Goal: Information Seeking & Learning: Learn about a topic

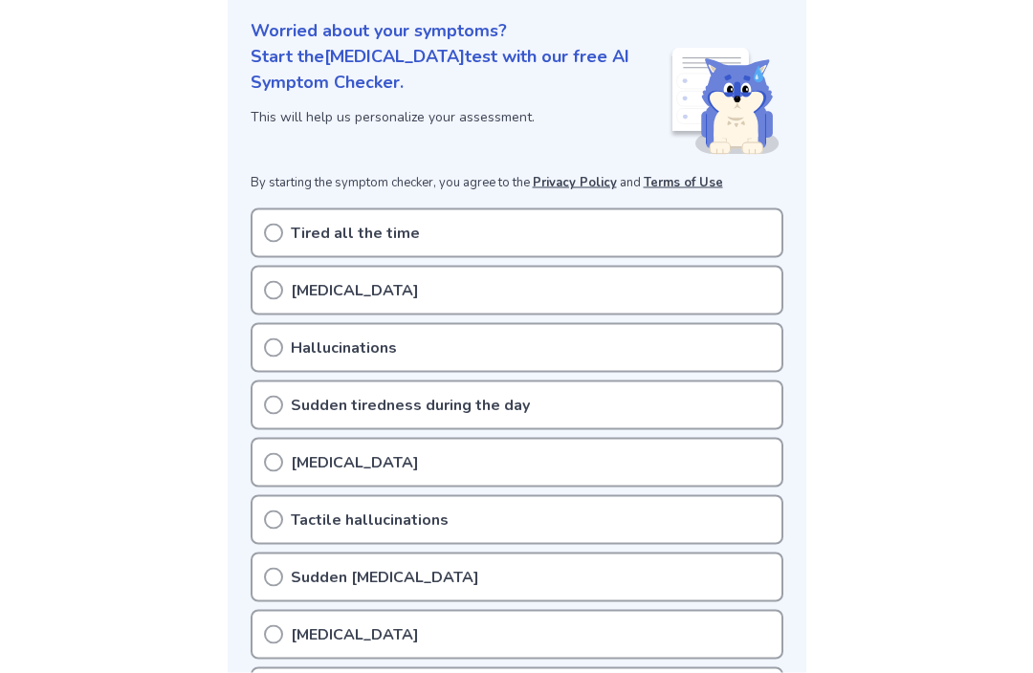
scroll to position [227, 0]
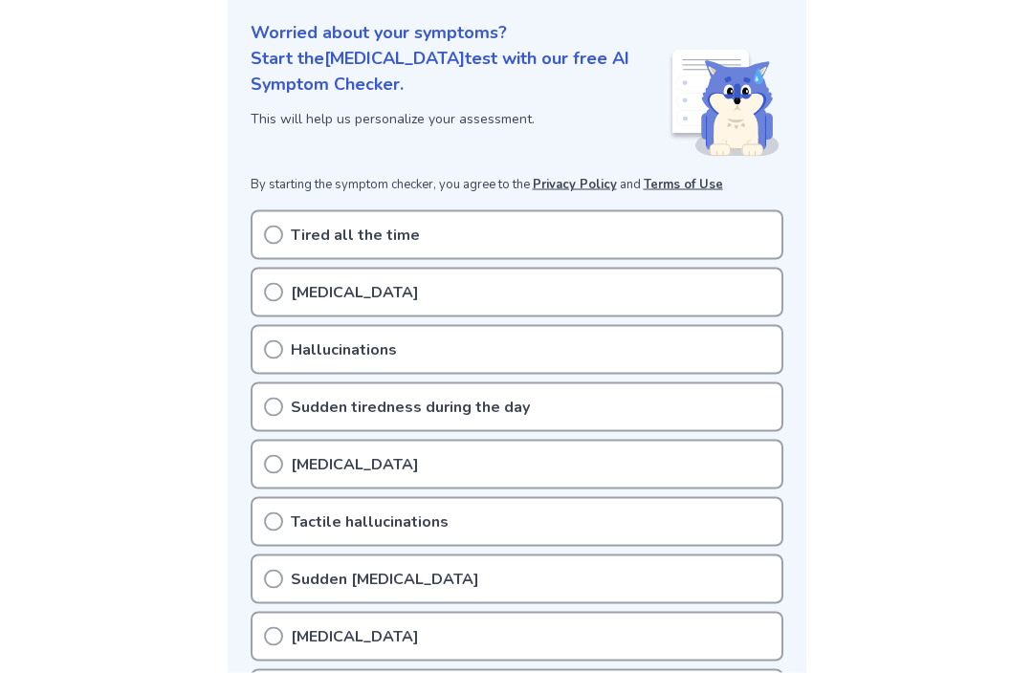
click at [675, 233] on div "Tired all the time" at bounding box center [517, 235] width 533 height 50
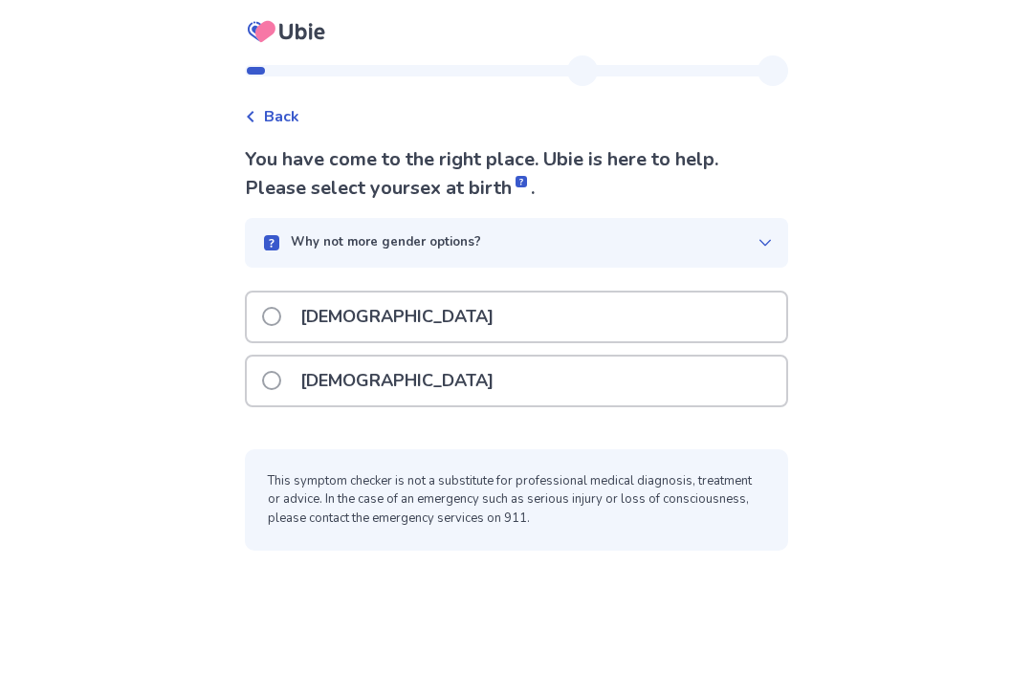
click at [281, 387] on span at bounding box center [271, 380] width 19 height 19
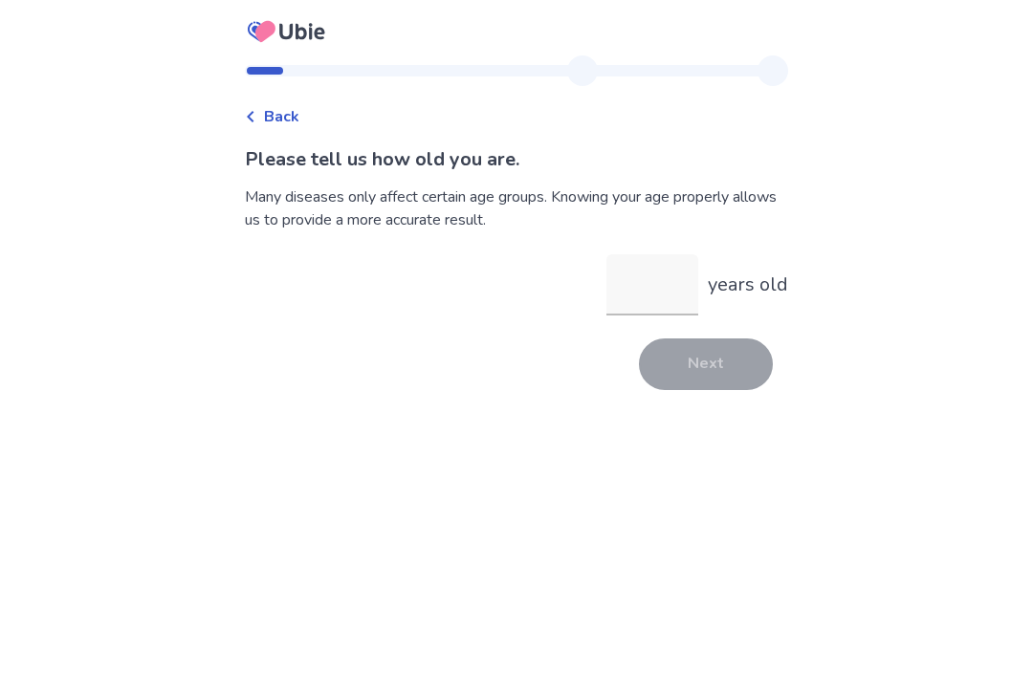
click at [645, 309] on input "years old" at bounding box center [652, 284] width 92 height 61
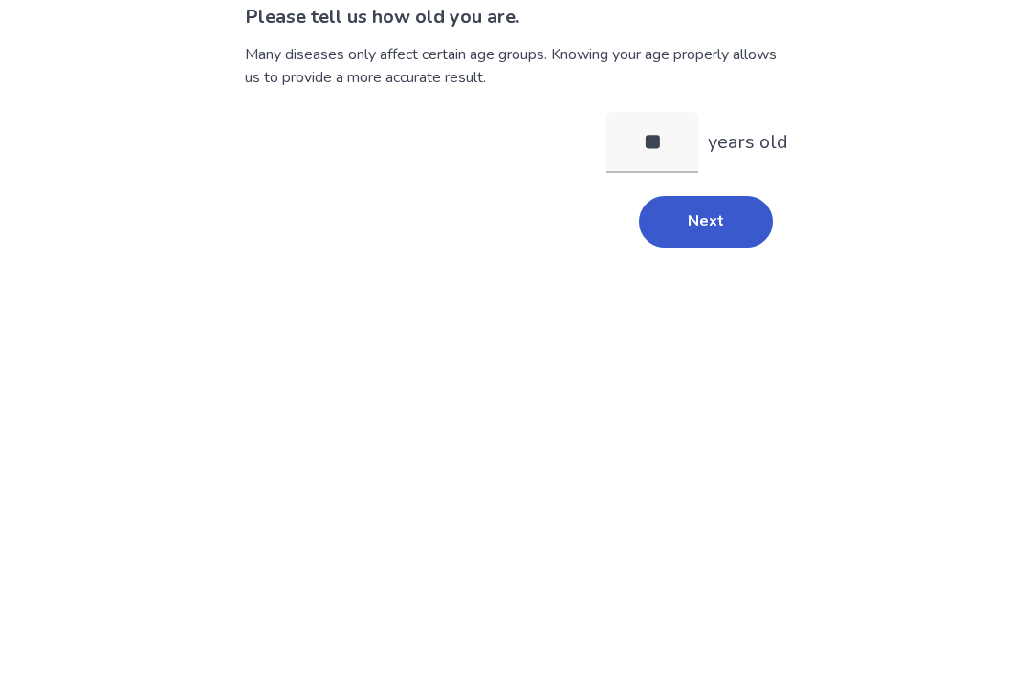
click at [721, 339] on button "Next" at bounding box center [706, 365] width 134 height 52
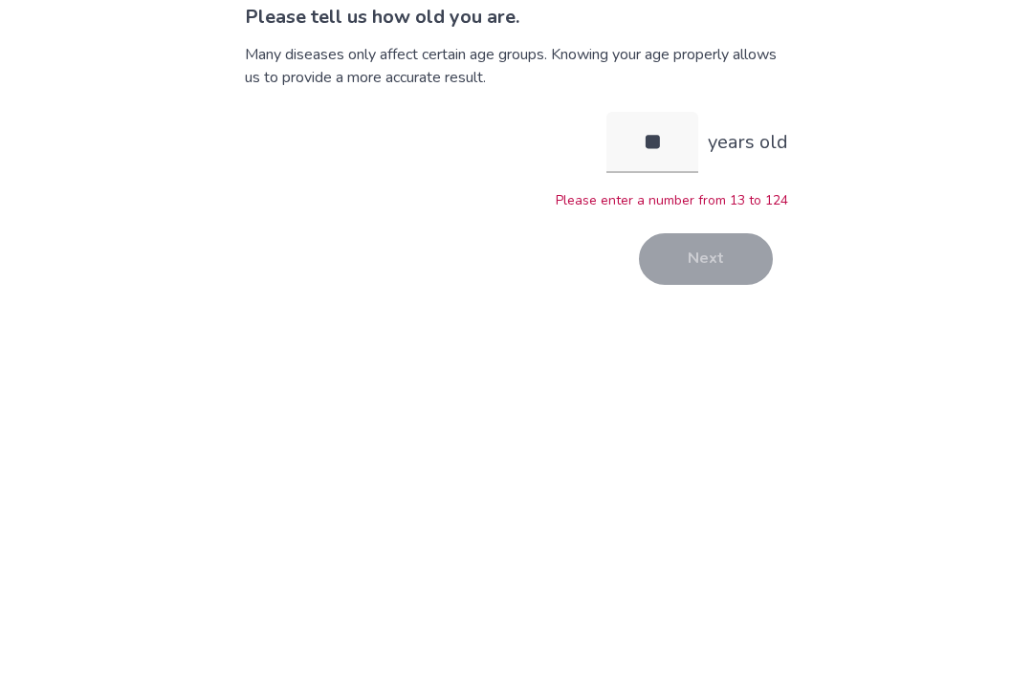
scroll to position [63, 0]
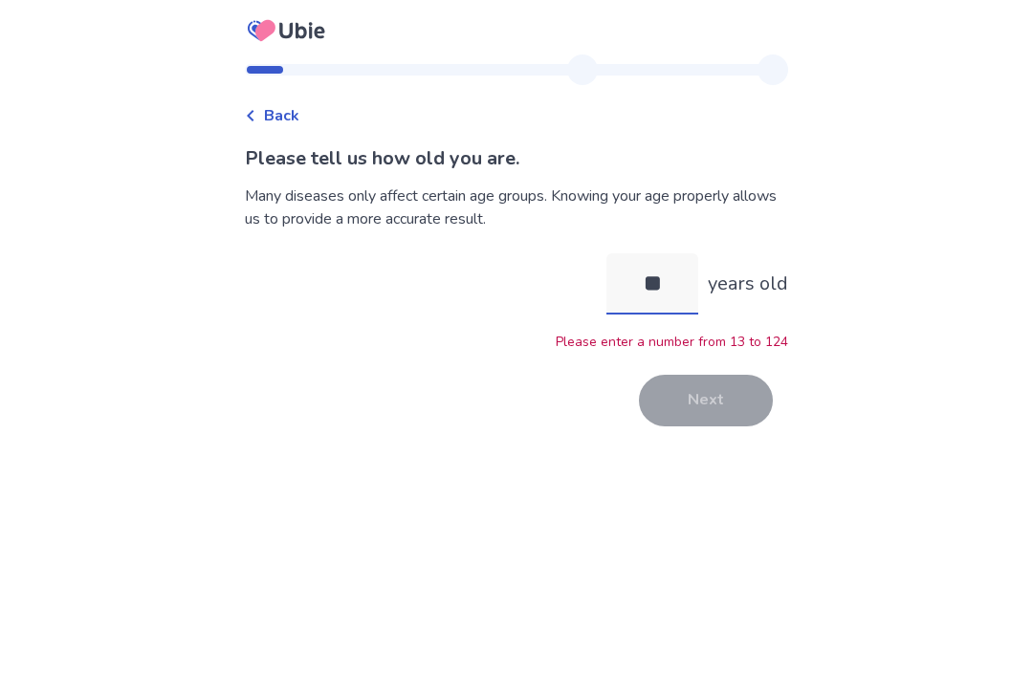
click at [664, 254] on input "**" at bounding box center [652, 284] width 92 height 61
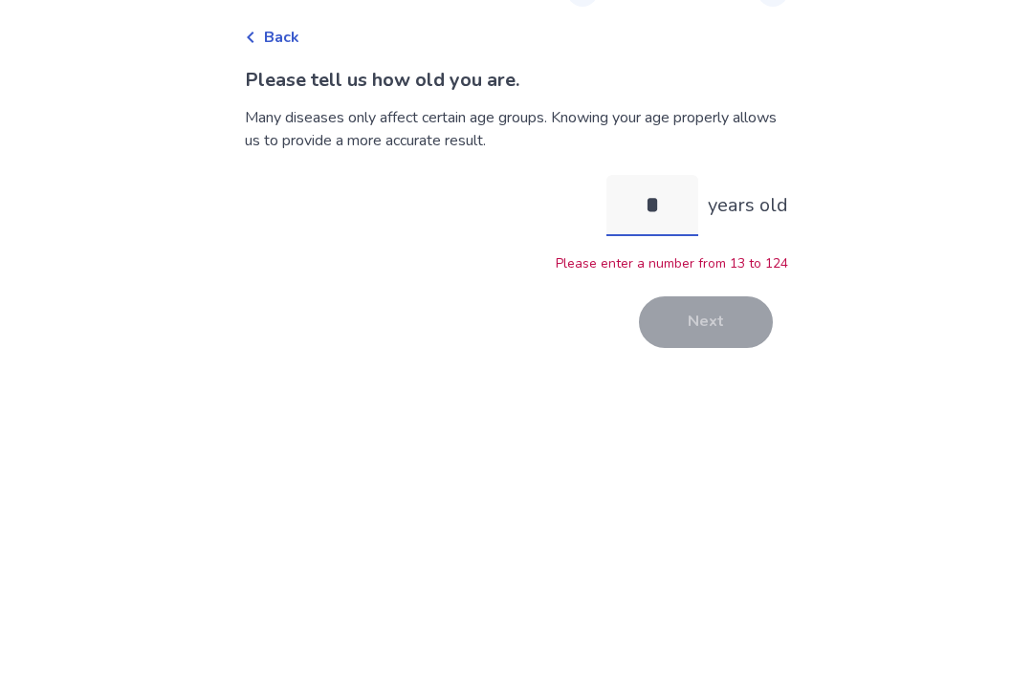
type input "**"
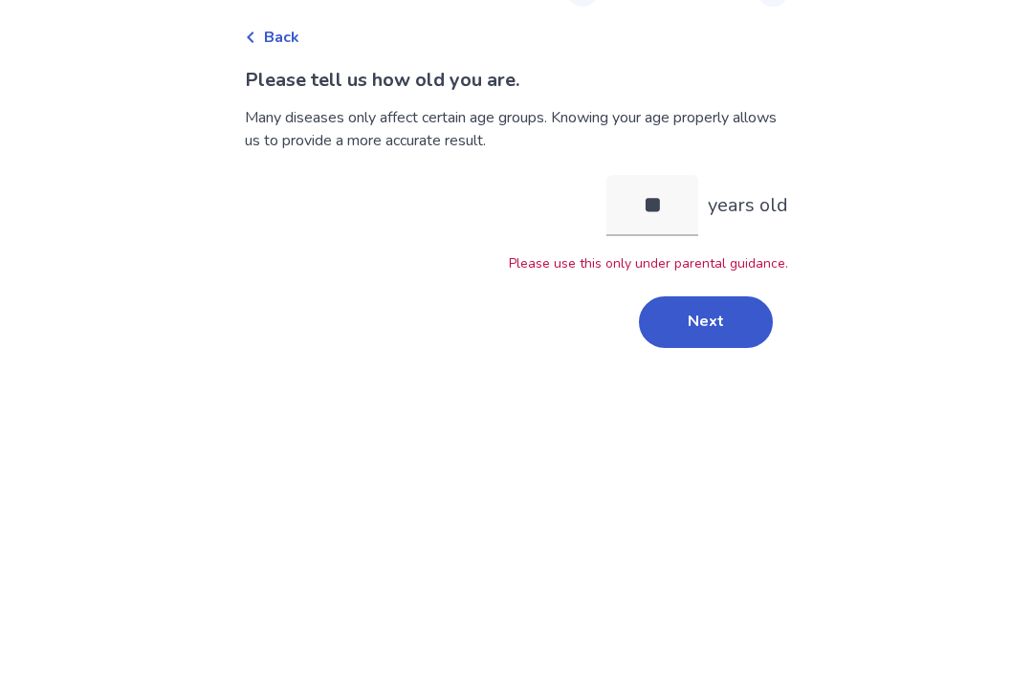
click at [714, 376] on button "Next" at bounding box center [706, 402] width 134 height 52
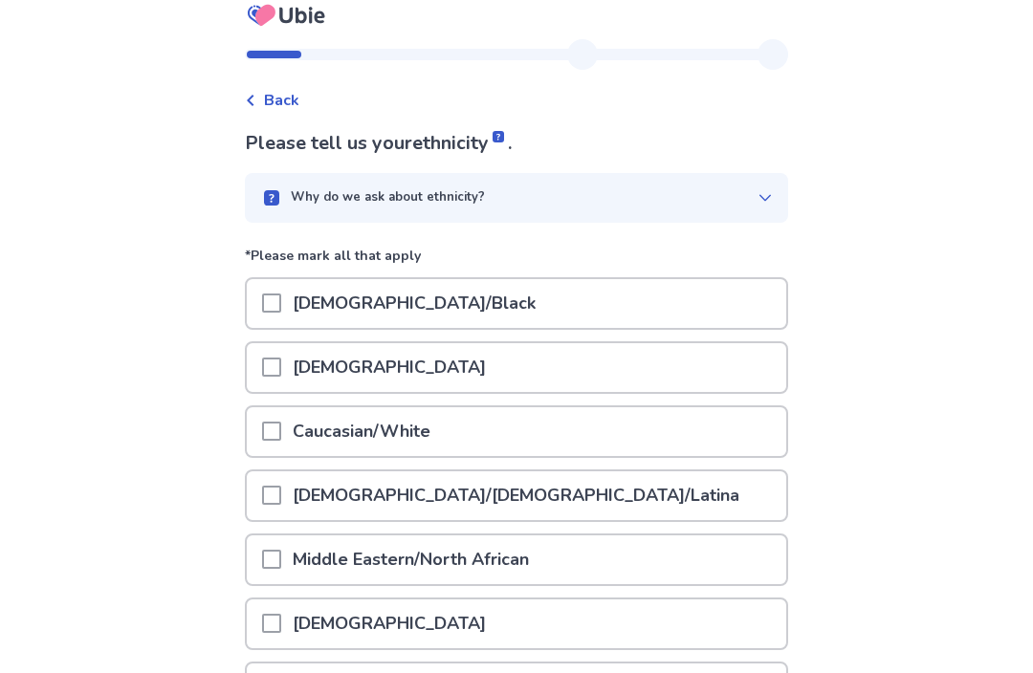
scroll to position [16, 0]
click at [295, 205] on div "Why do we ask about ethnicity?" at bounding box center [508, 197] width 497 height 19
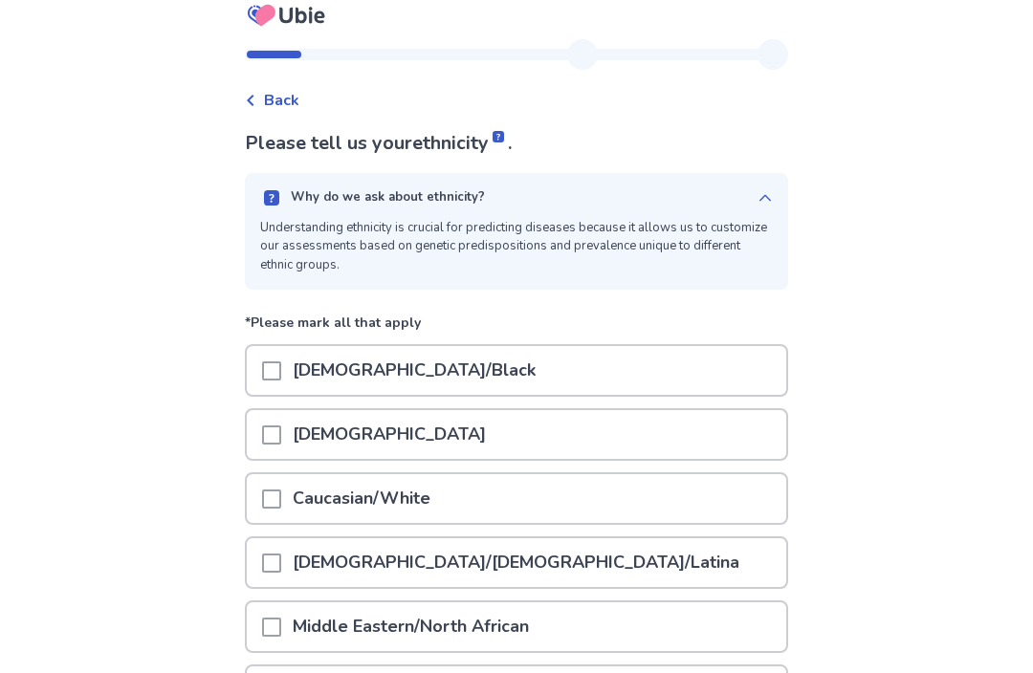
click at [271, 189] on div "Why do we ask about ethnicity? Understanding ethnicity is crucial for predictin…" at bounding box center [516, 231] width 543 height 117
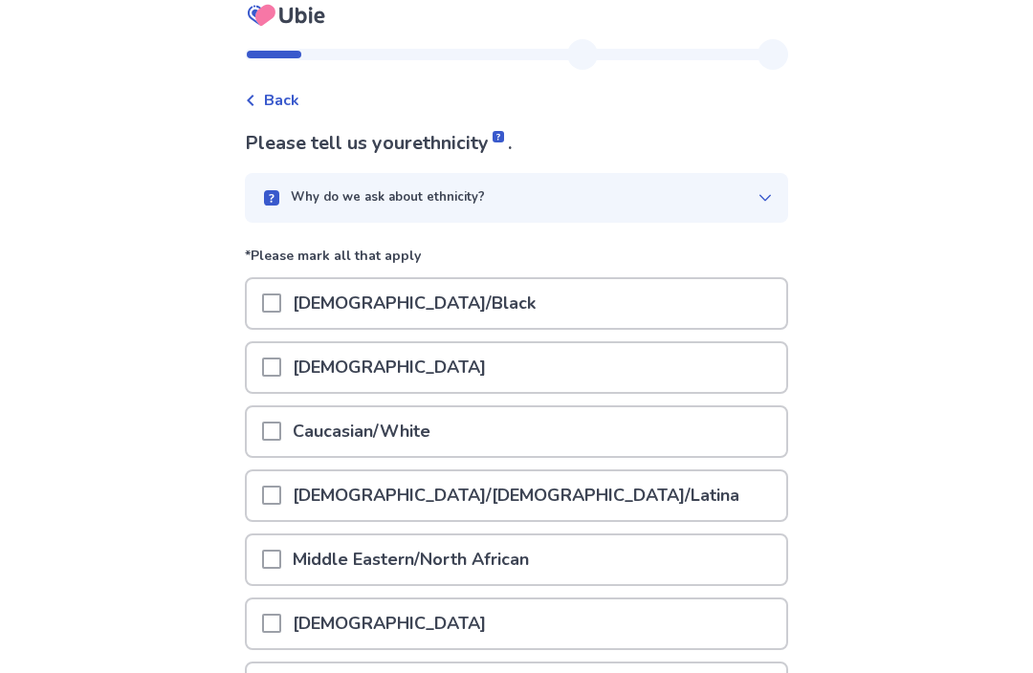
click at [278, 193] on rect at bounding box center [271, 197] width 15 height 15
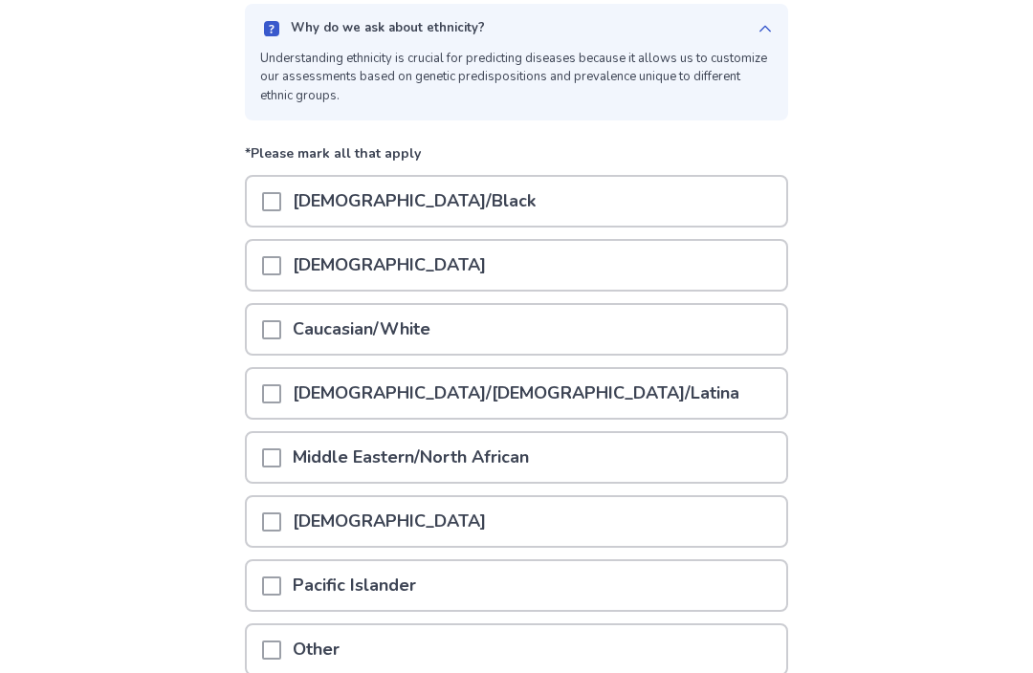
scroll to position [186, 0]
click at [281, 187] on div at bounding box center [271, 201] width 19 height 49
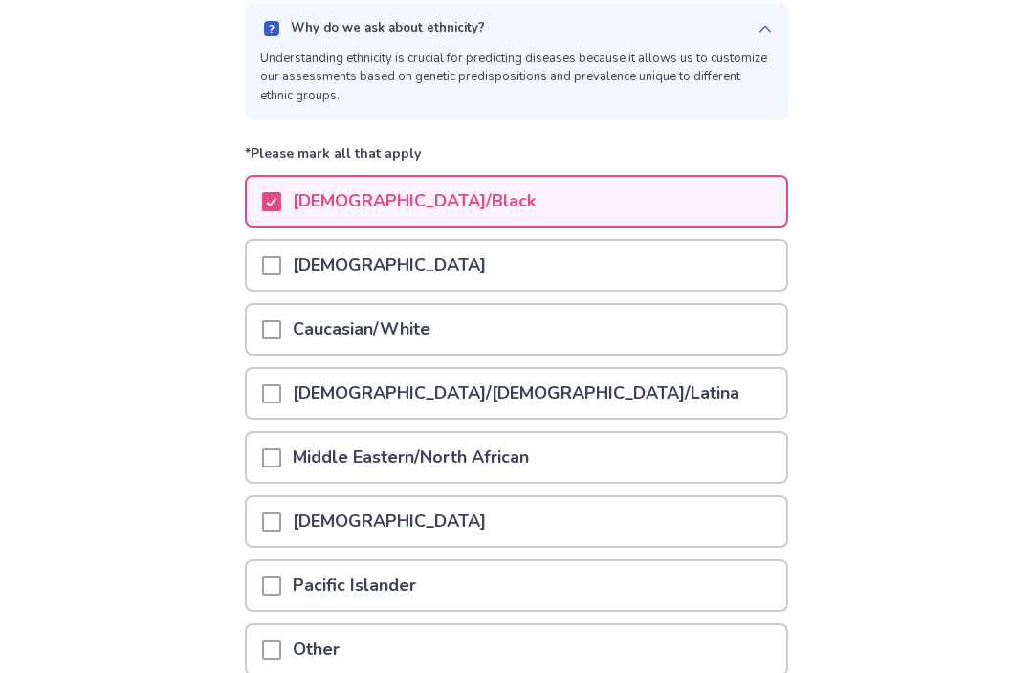
scroll to position [294, 0]
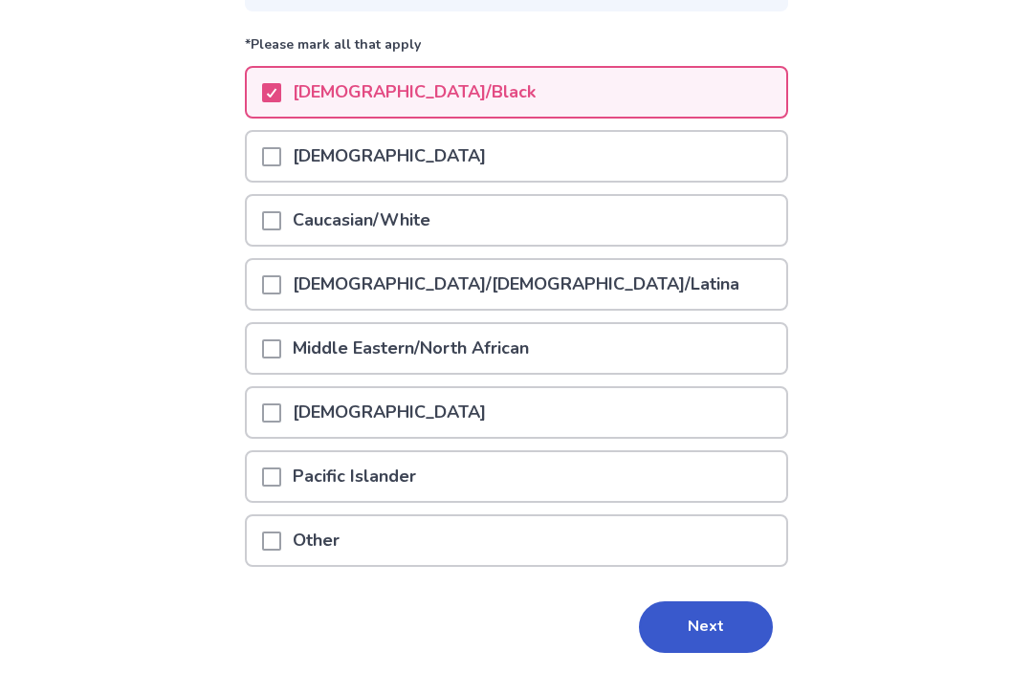
click at [700, 630] on button "Next" at bounding box center [706, 628] width 134 height 52
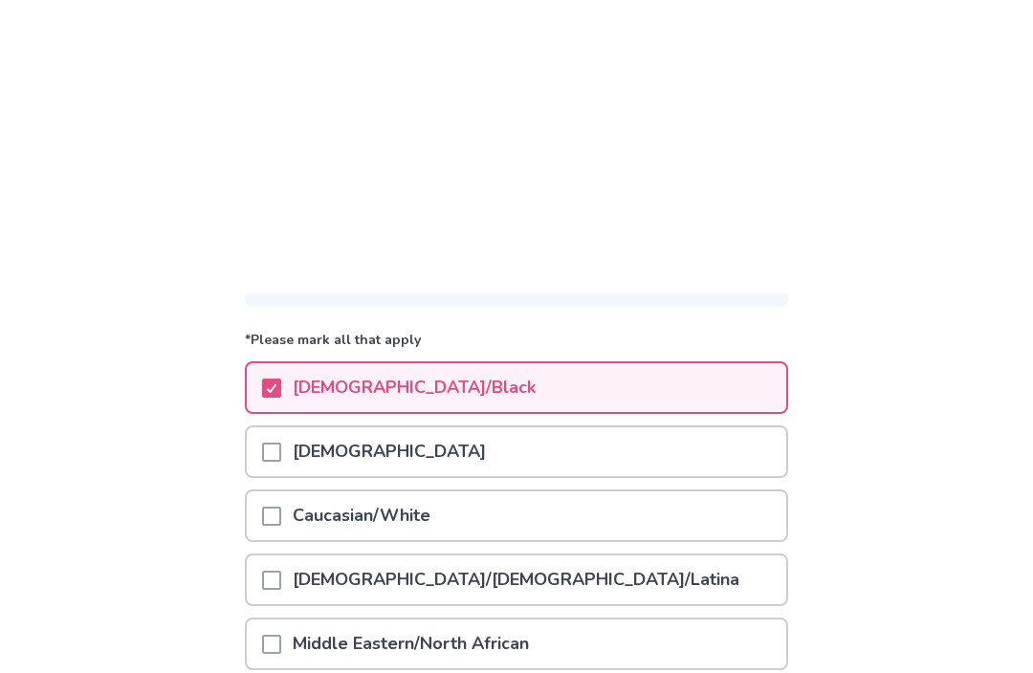
scroll to position [0, 0]
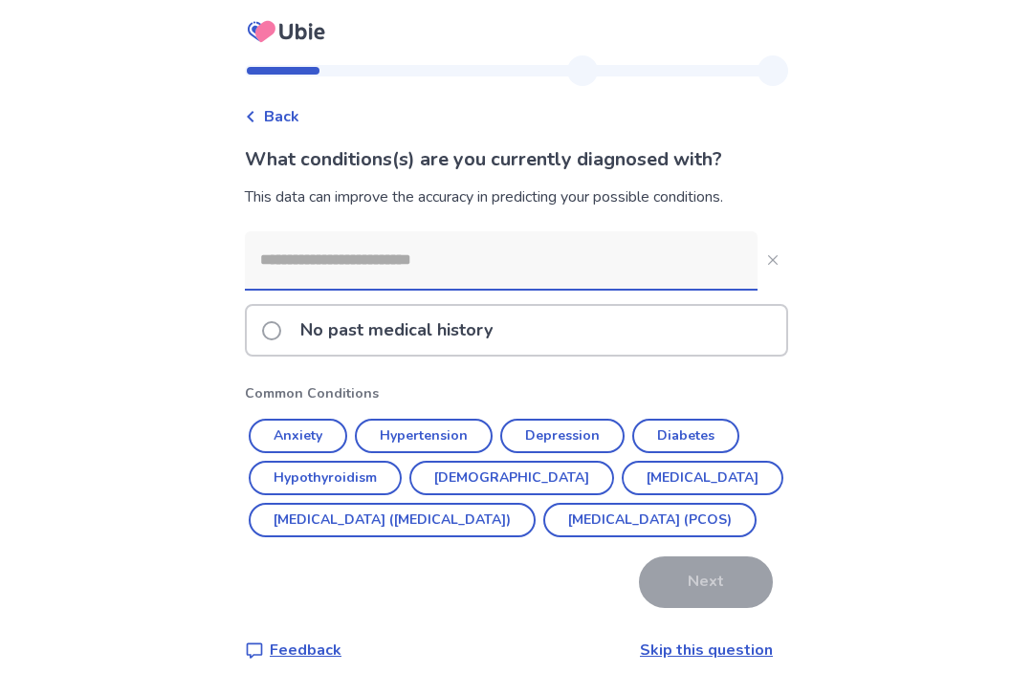
click at [316, 434] on button "Anxiety" at bounding box center [298, 436] width 98 height 34
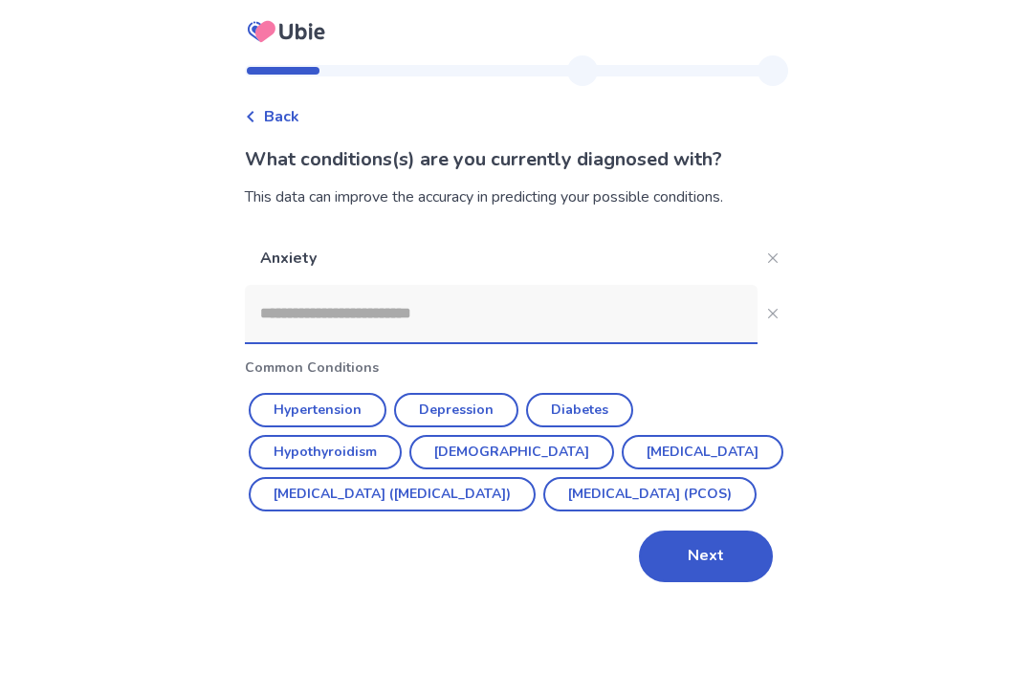
click at [470, 394] on button "Depression" at bounding box center [456, 410] width 124 height 34
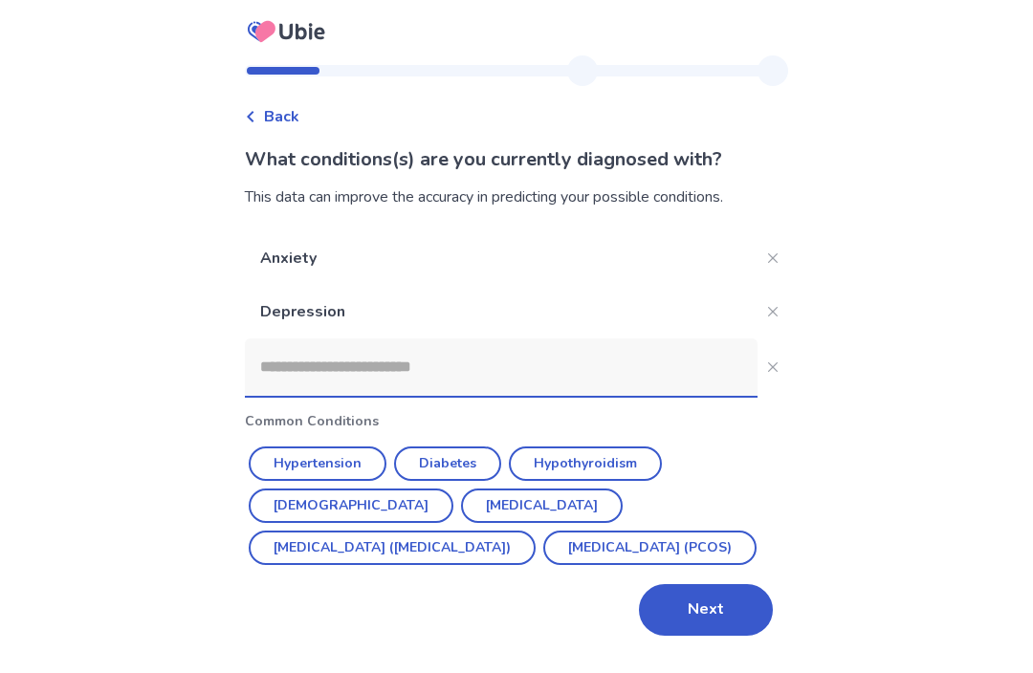
click at [768, 314] on icon "Close" at bounding box center [773, 312] width 10 height 10
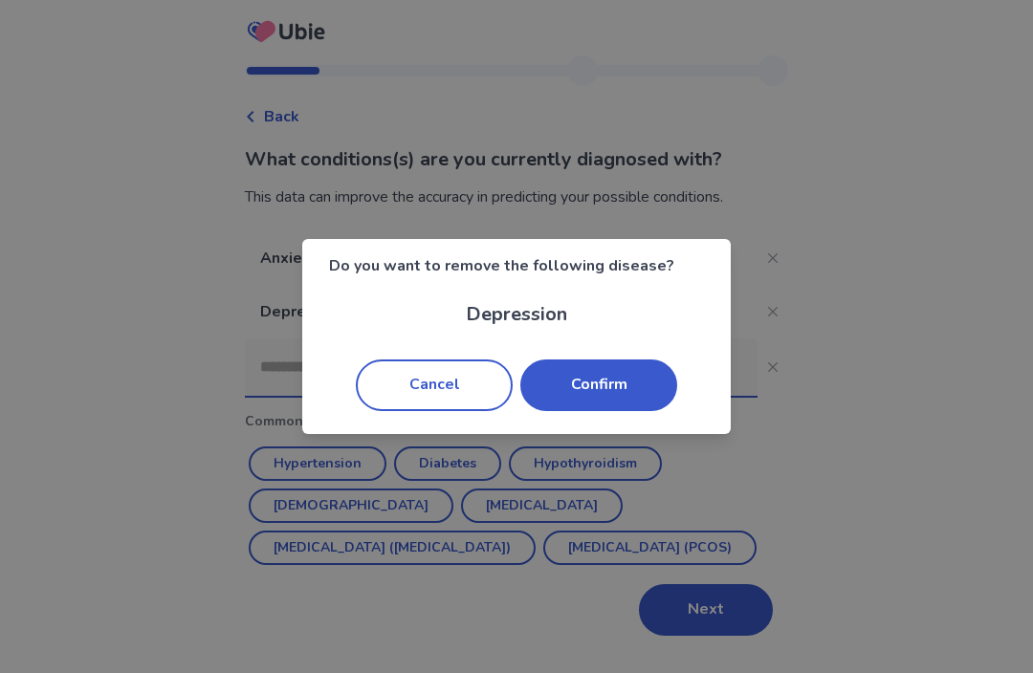
click at [602, 383] on button "Confirm" at bounding box center [598, 386] width 157 height 52
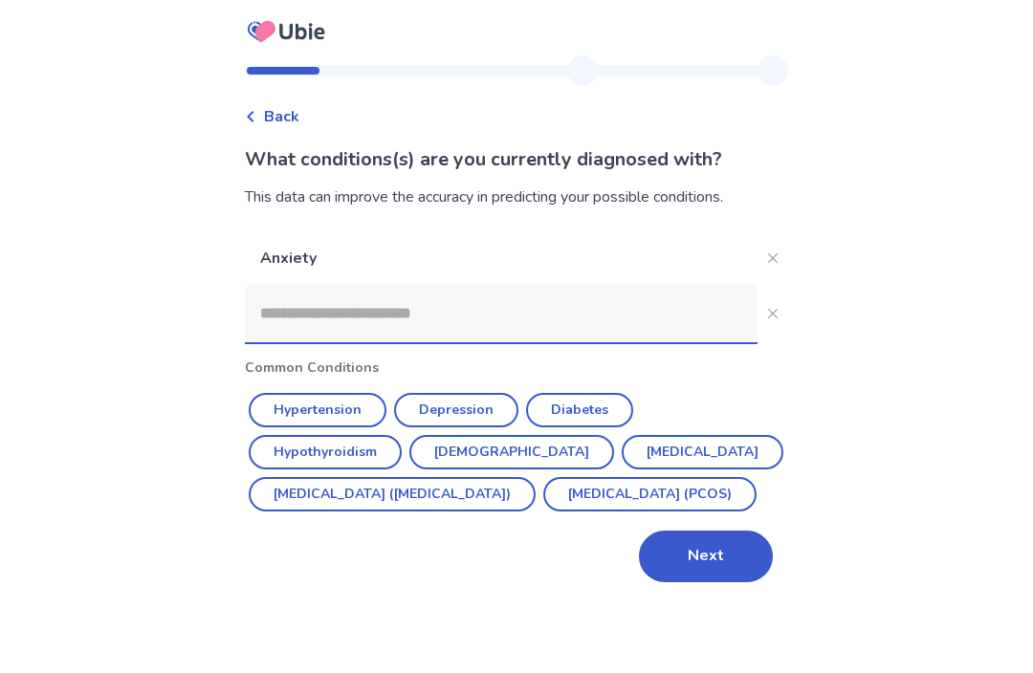
click at [757, 261] on button "Close" at bounding box center [772, 258] width 31 height 31
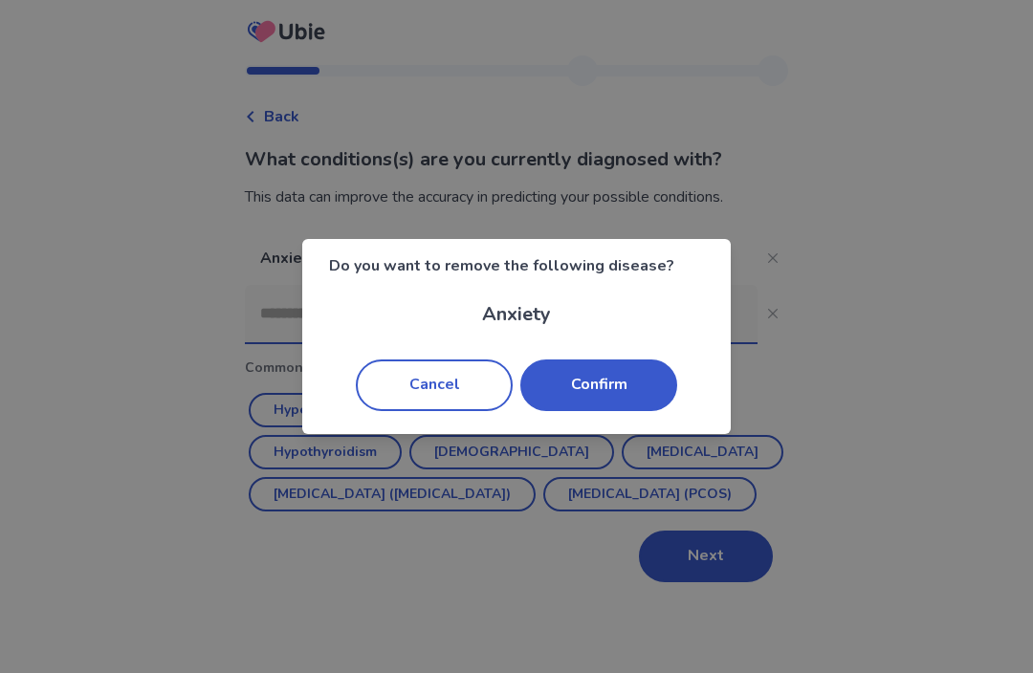
click at [623, 373] on button "Confirm" at bounding box center [598, 386] width 157 height 52
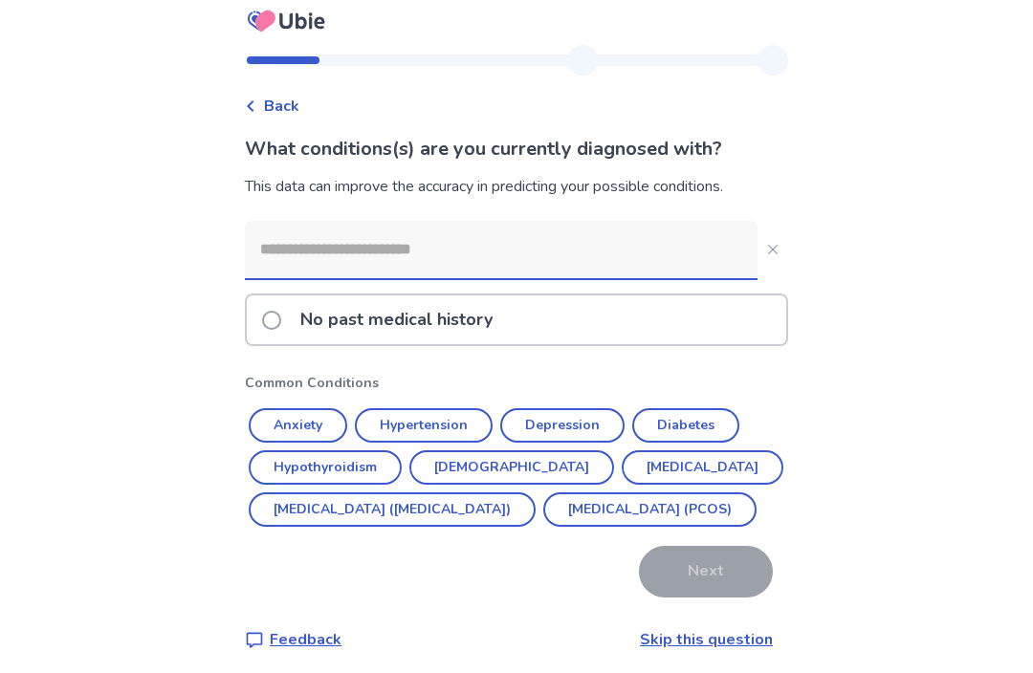
scroll to position [11, 0]
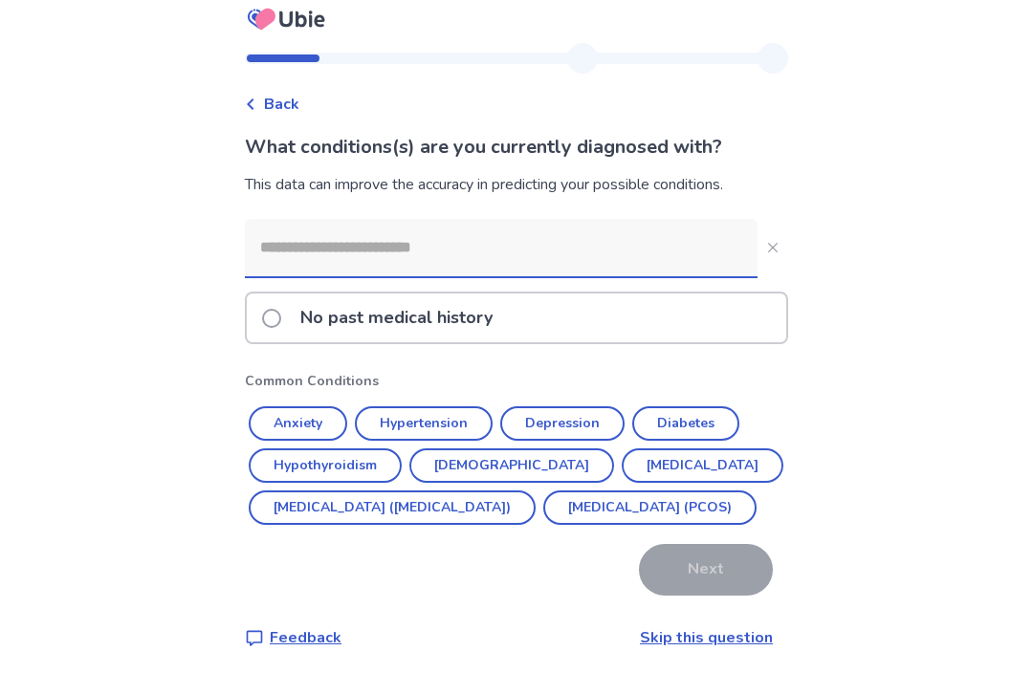
click at [276, 326] on label "No past medical history" at bounding box center [383, 319] width 242 height 49
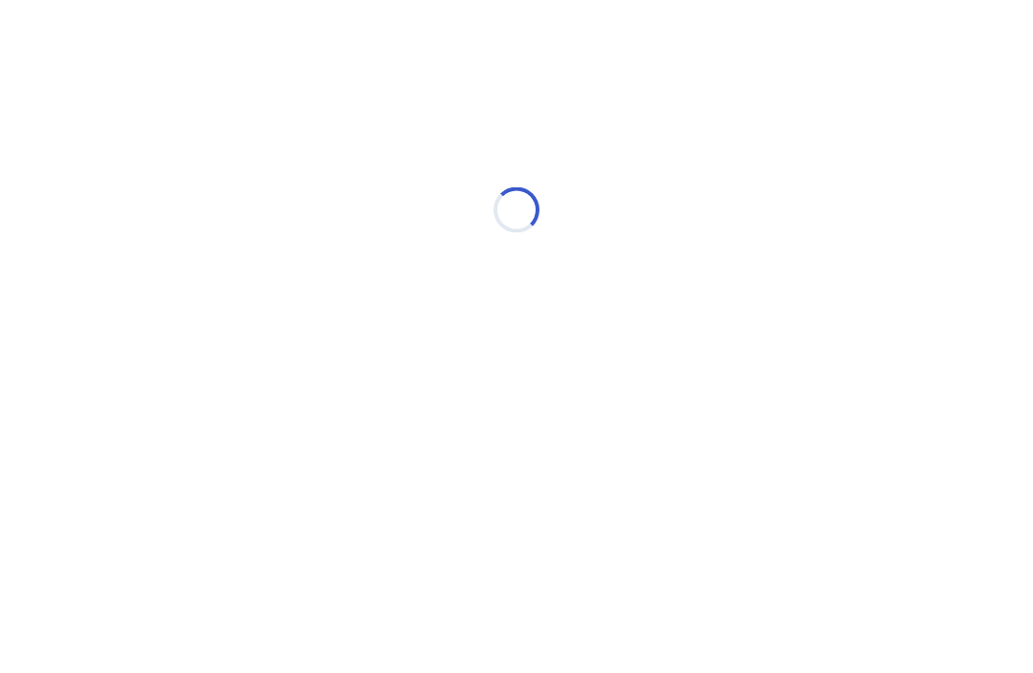
scroll to position [0, 0]
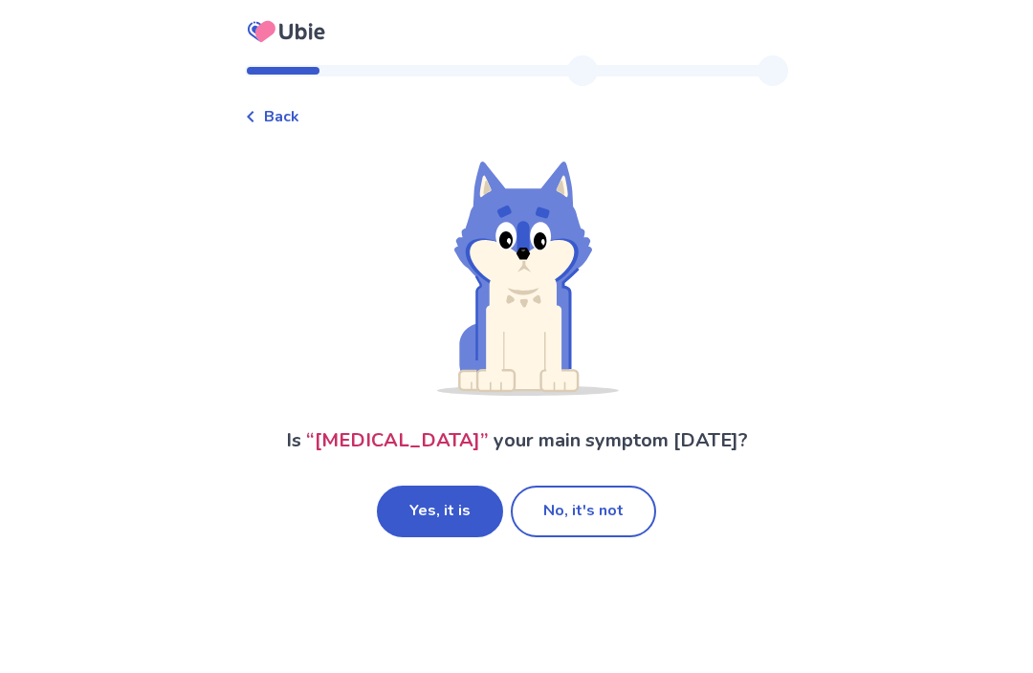
click at [470, 537] on button "Yes, it is" at bounding box center [440, 512] width 126 height 52
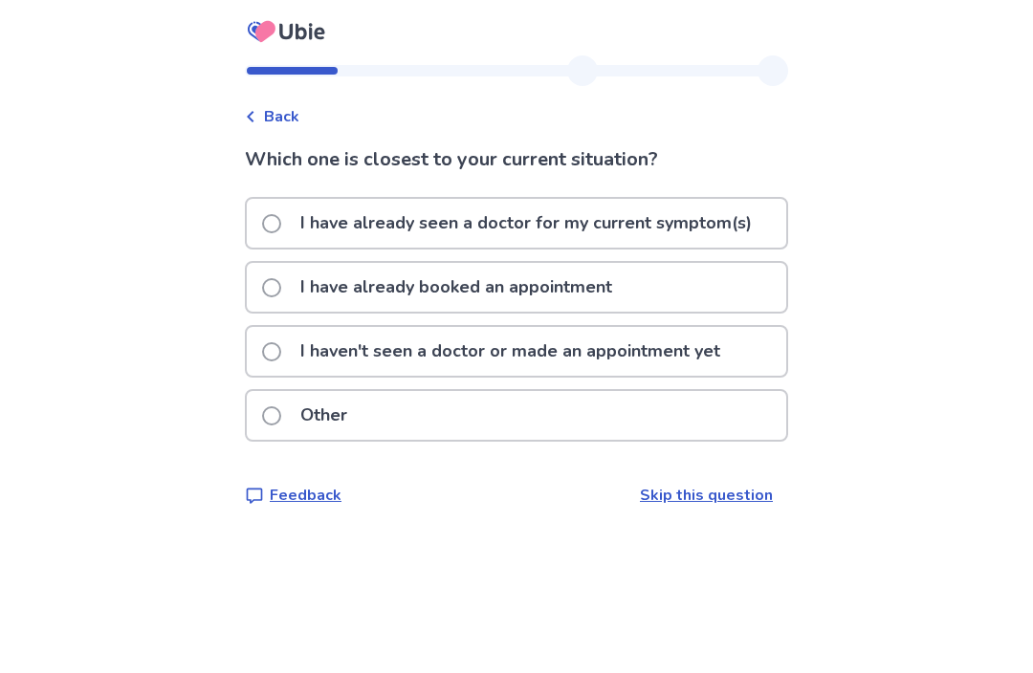
click at [723, 346] on p "I haven't seen a doctor or made an appointment yet" at bounding box center [510, 351] width 443 height 49
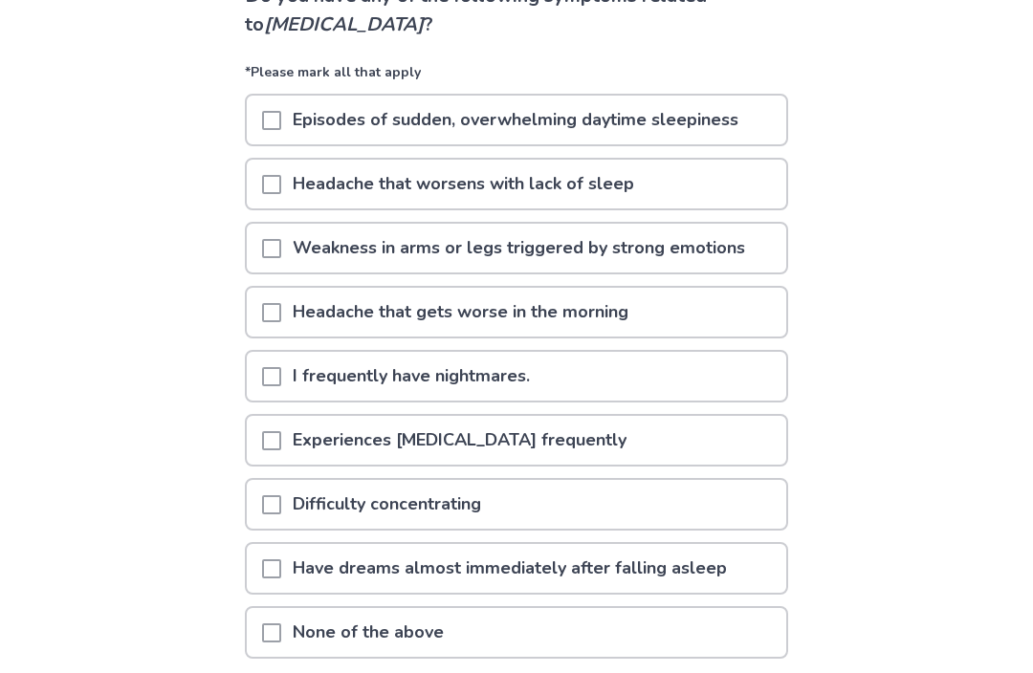
scroll to position [159, 0]
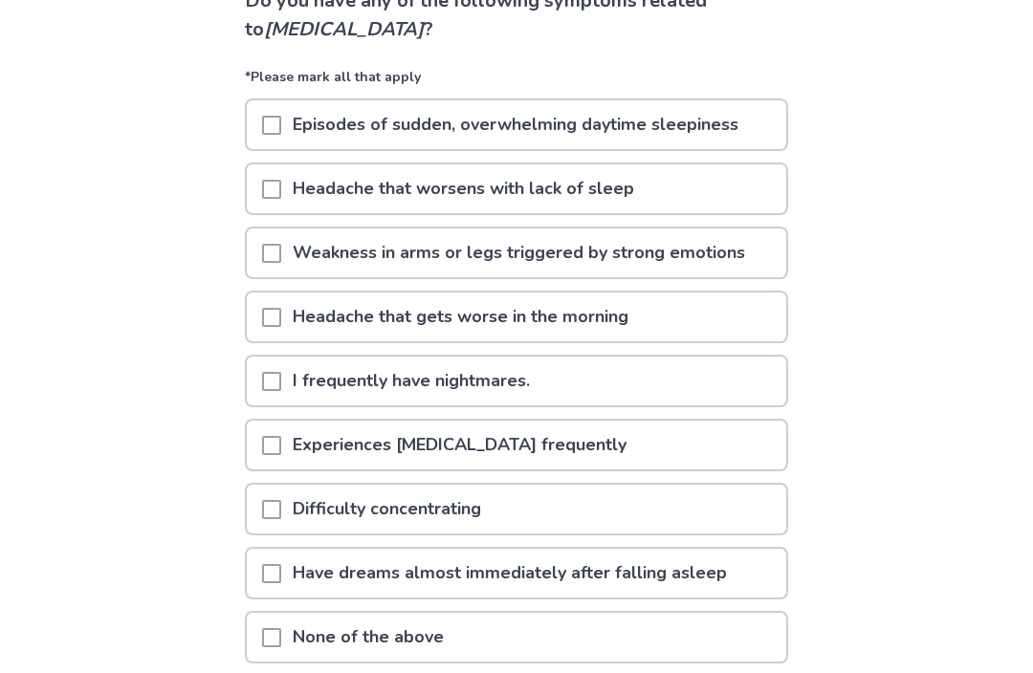
click at [676, 131] on p "Episodes of sudden, overwhelming daytime sleepiness" at bounding box center [515, 124] width 469 height 49
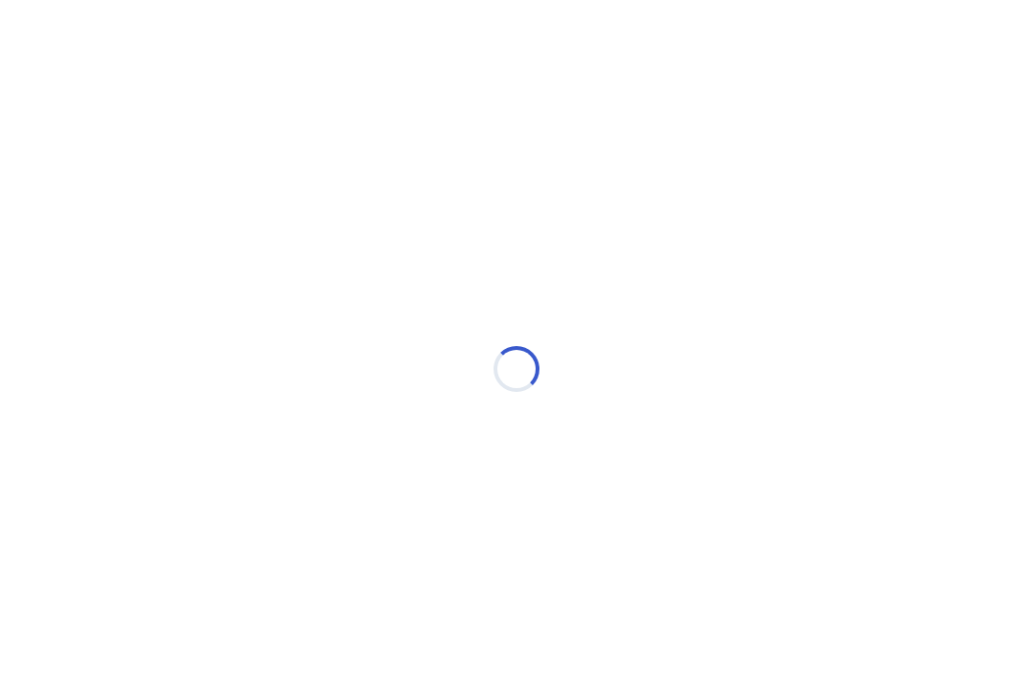
scroll to position [0, 0]
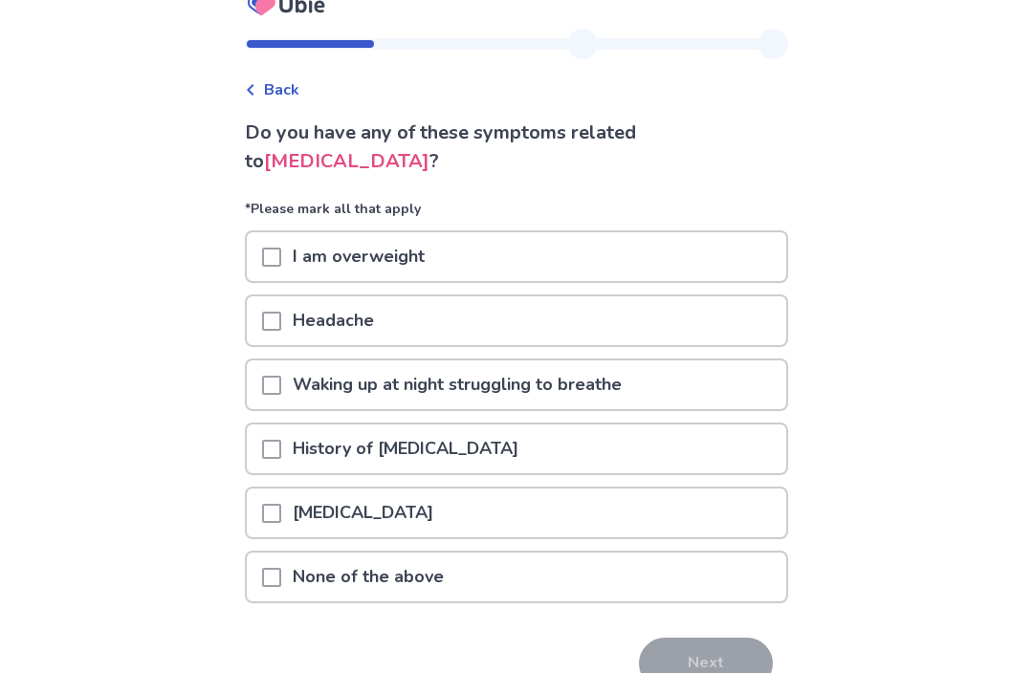
scroll to position [31, 0]
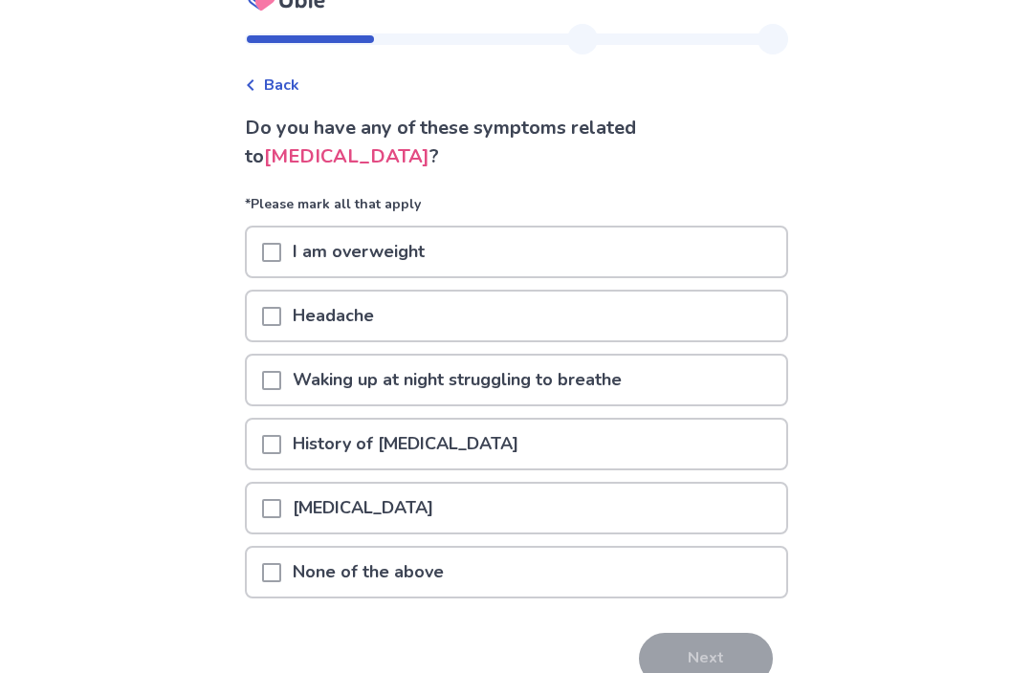
click at [688, 585] on div "None of the above" at bounding box center [516, 573] width 539 height 49
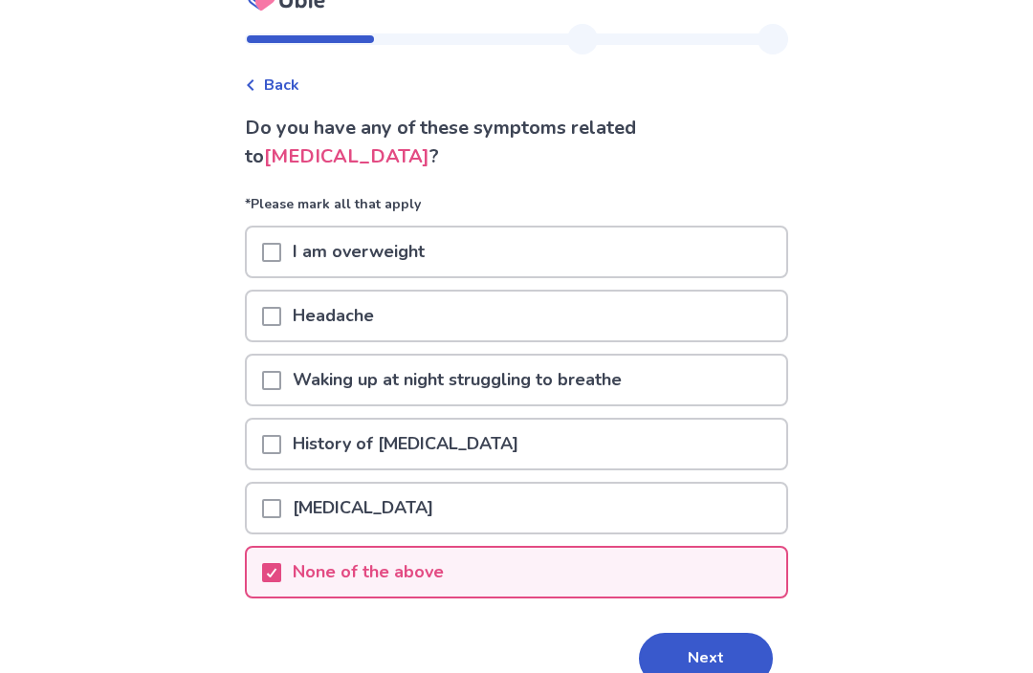
click at [707, 652] on button "Next" at bounding box center [706, 659] width 134 height 52
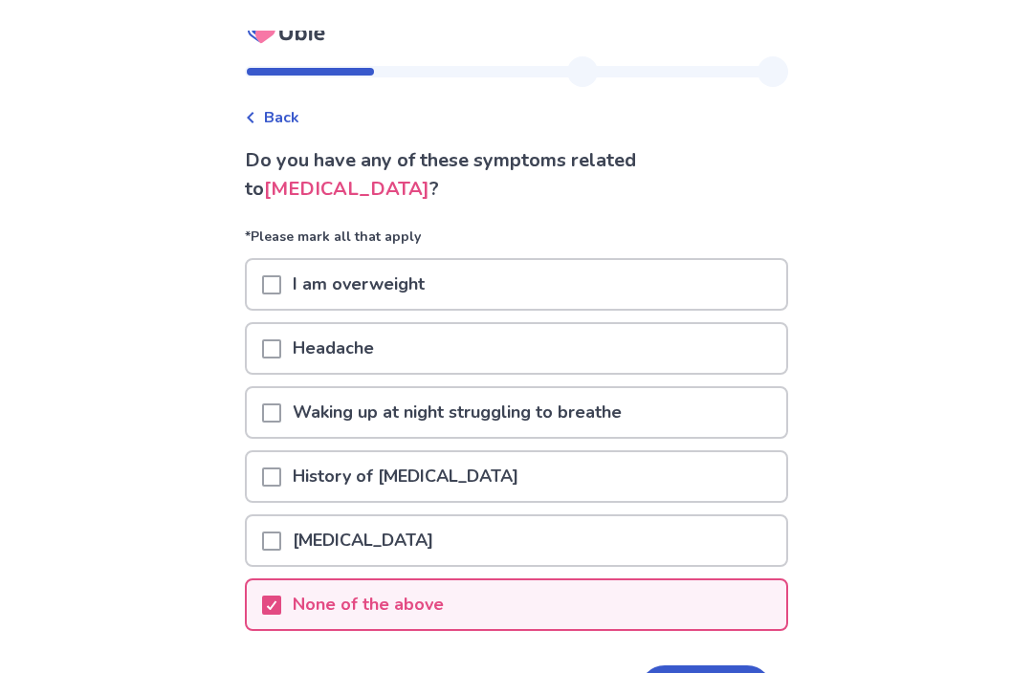
scroll to position [0, 0]
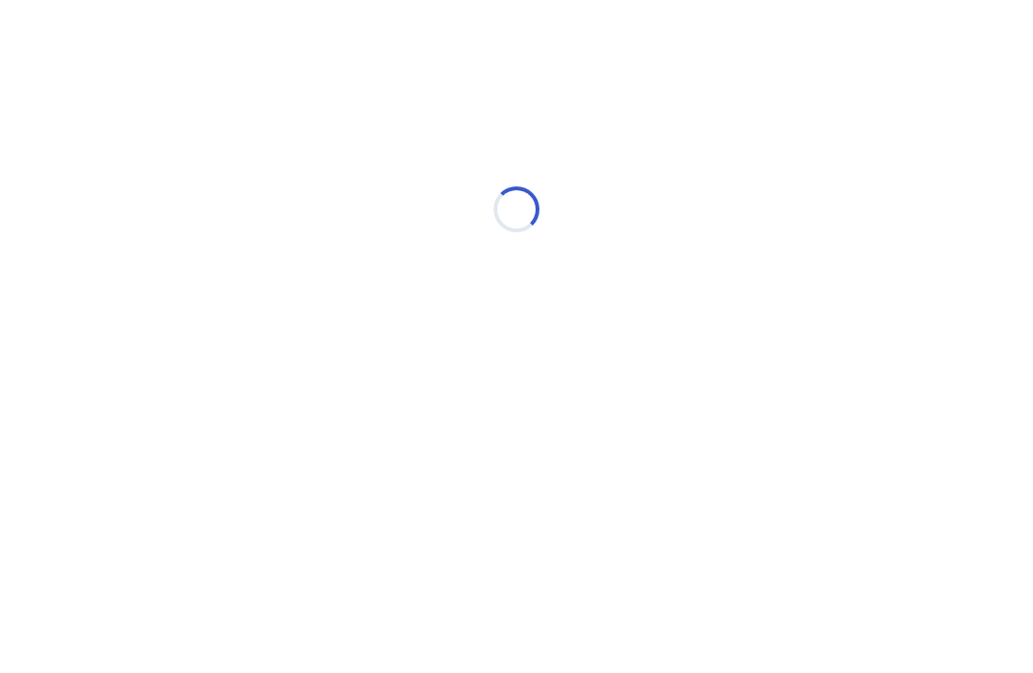
select select "*"
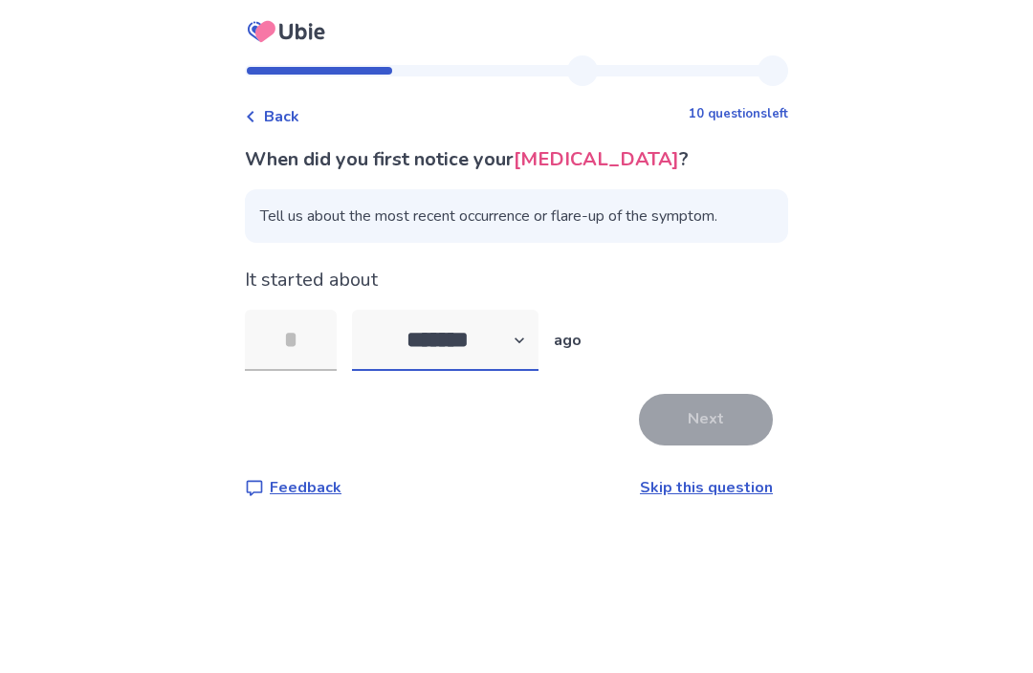
click at [471, 371] on select "******* ****** ******* ******** *******" at bounding box center [445, 340] width 186 height 61
click at [693, 498] on link "Skip this question" at bounding box center [706, 487] width 133 height 21
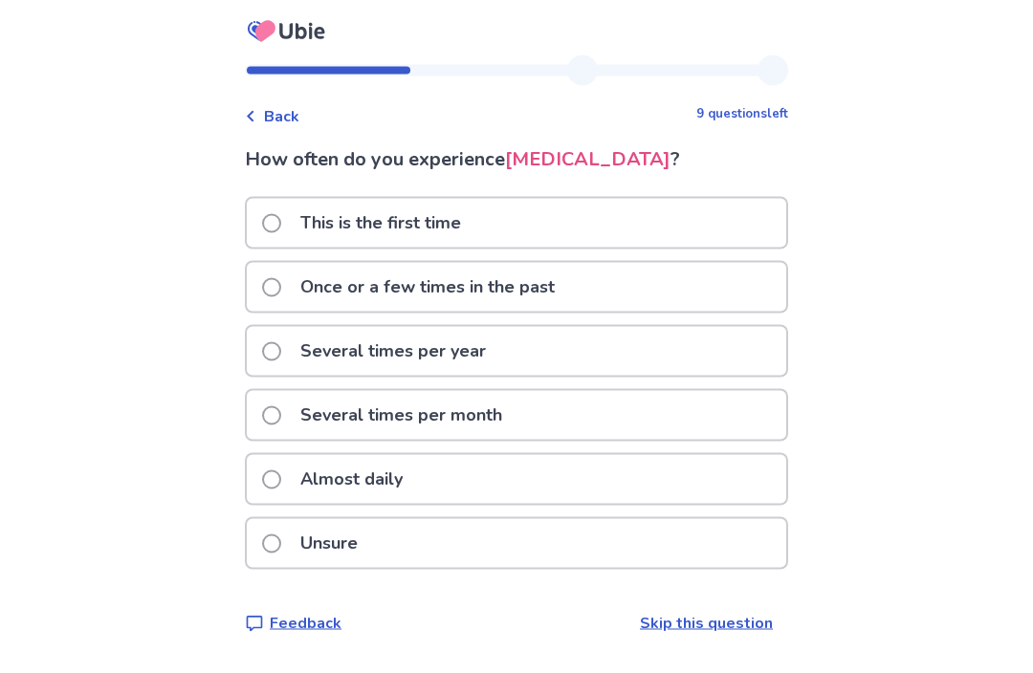
scroll to position [63, 0]
click at [636, 455] on div "Almost daily" at bounding box center [516, 479] width 539 height 49
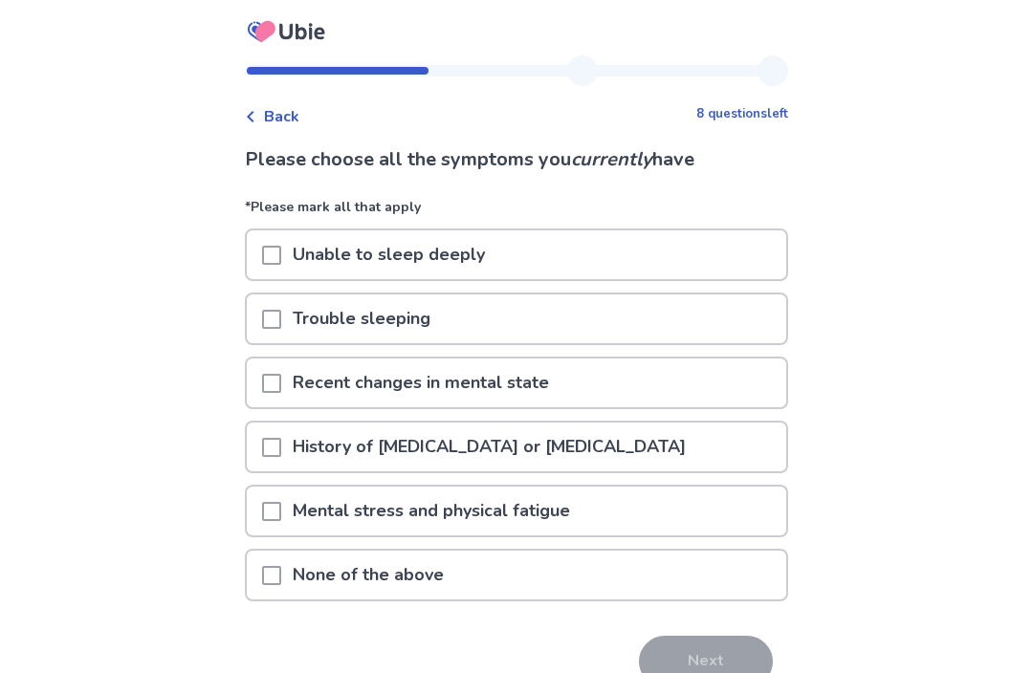
click at [710, 448] on div "History of anxiety disorder or panic attacks" at bounding box center [516, 447] width 539 height 49
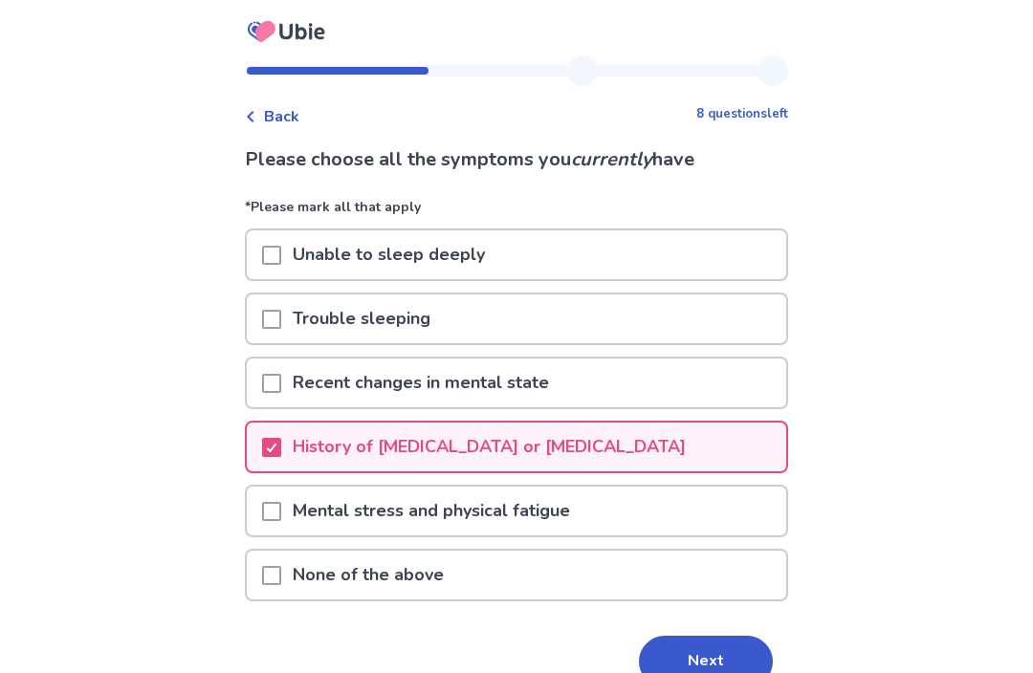
click at [711, 389] on div "Recent changes in mental state" at bounding box center [516, 383] width 539 height 49
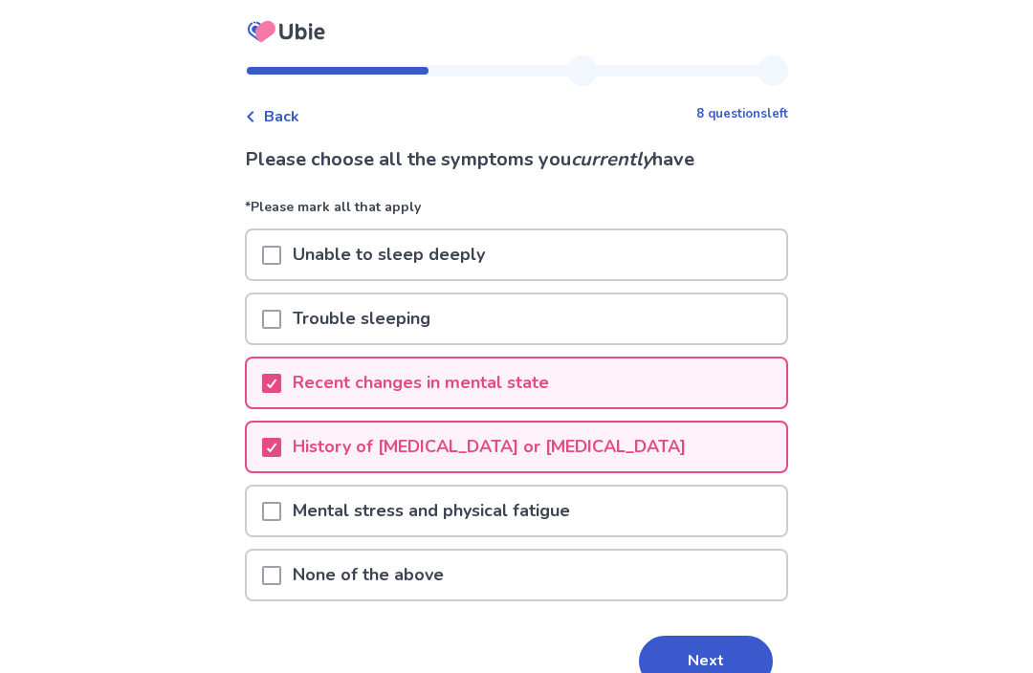
click at [717, 331] on div "Trouble sleeping" at bounding box center [516, 319] width 539 height 49
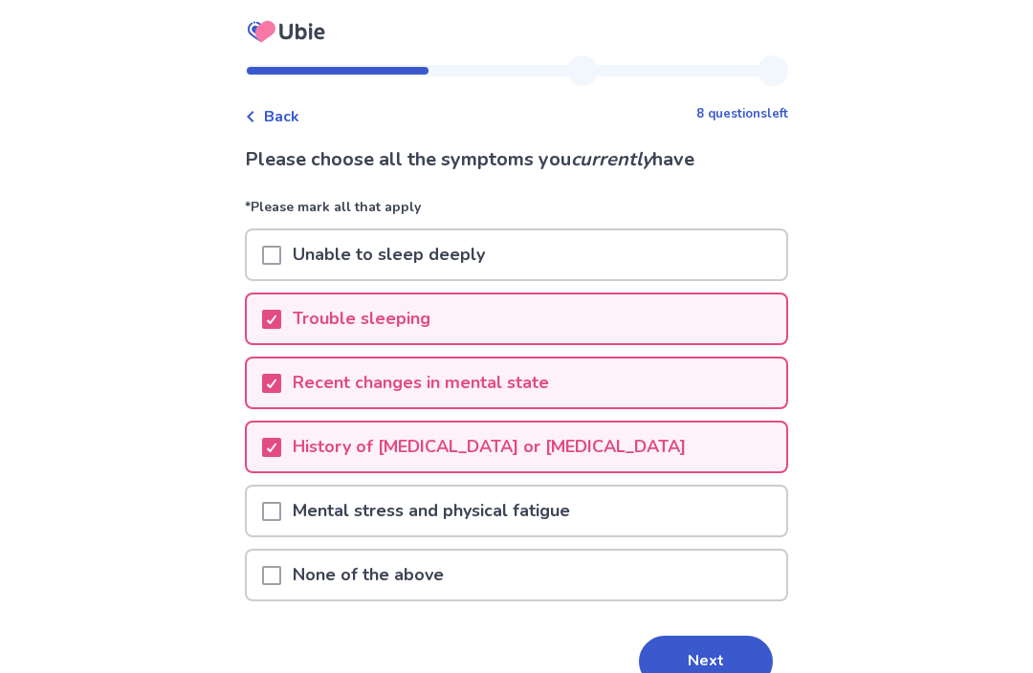
click at [682, 533] on div "Mental stress and physical fatigue" at bounding box center [516, 511] width 539 height 49
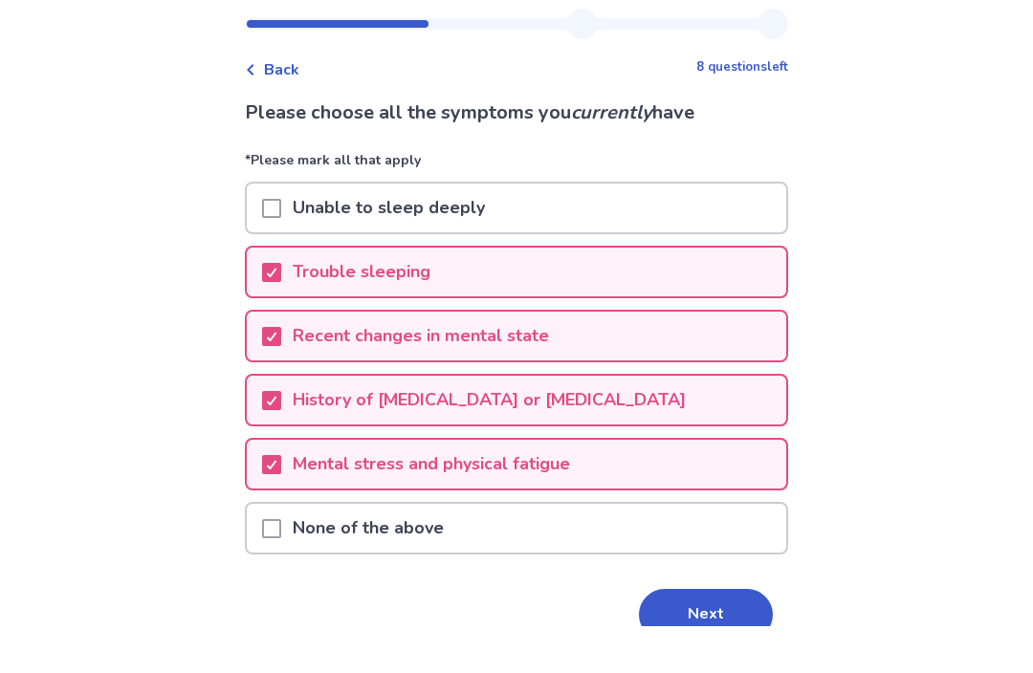
scroll to position [51, 0]
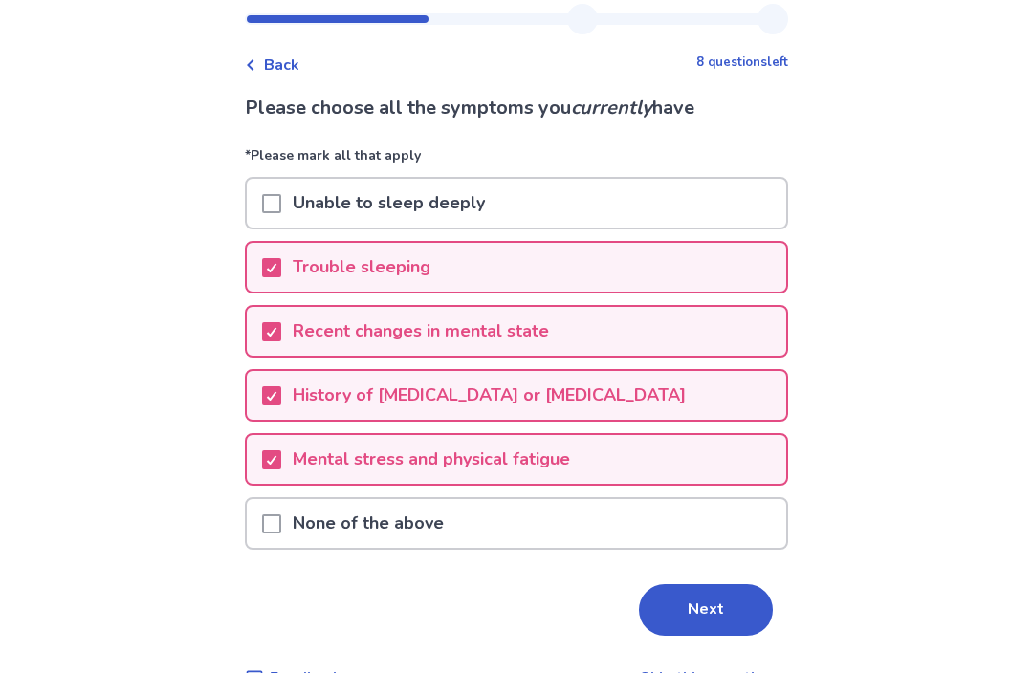
click at [694, 615] on button "Next" at bounding box center [706, 611] width 134 height 52
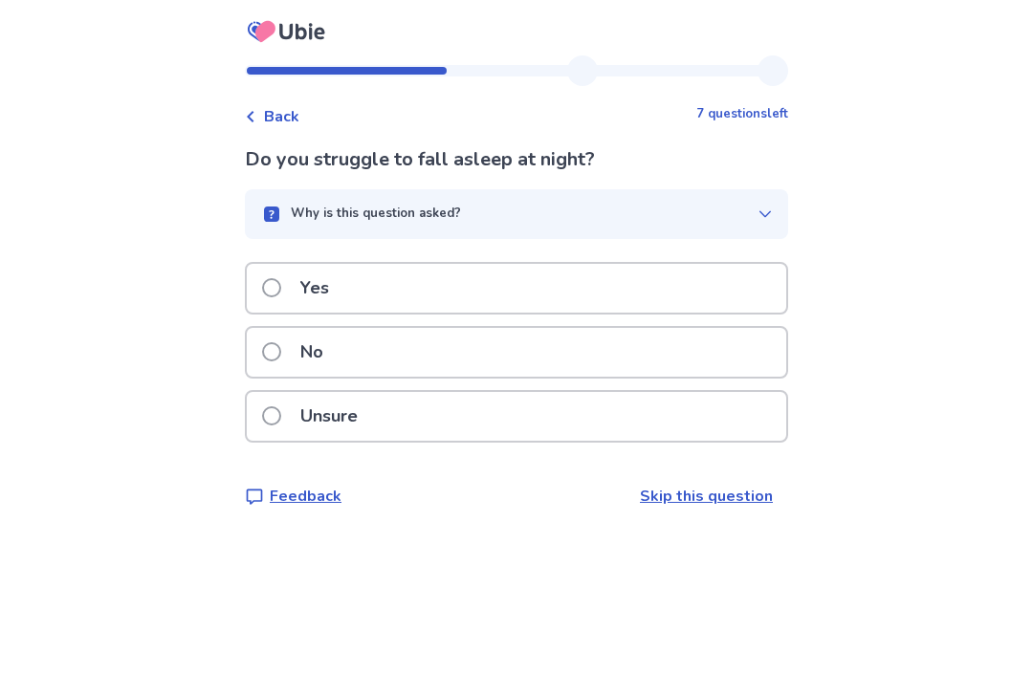
click at [557, 271] on div "Yes" at bounding box center [516, 288] width 539 height 49
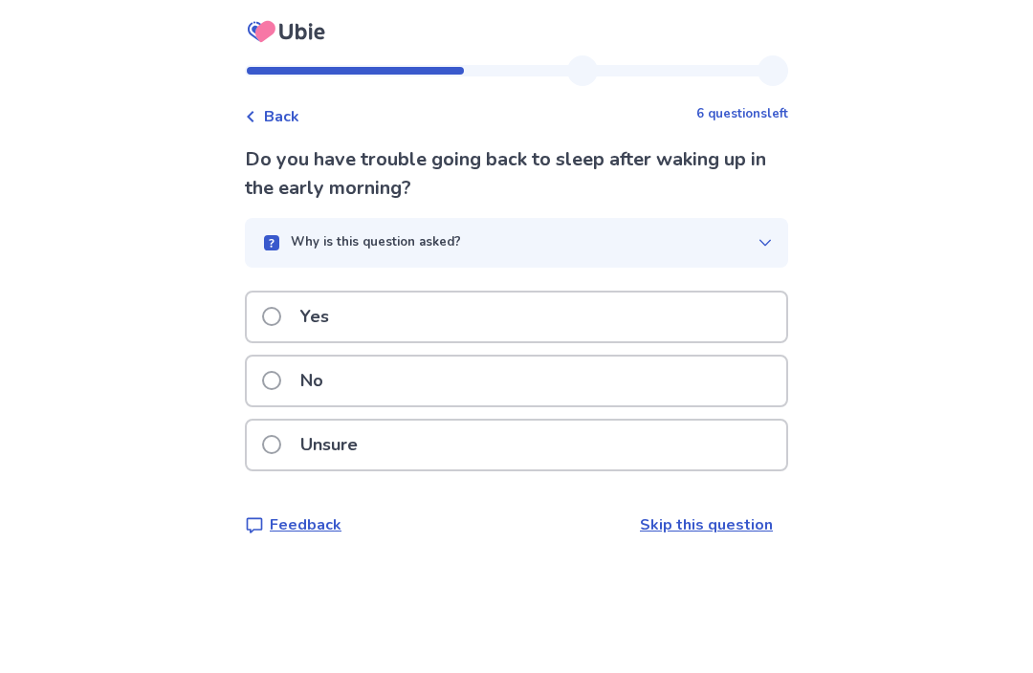
click at [298, 374] on label "No" at bounding box center [298, 381] width 73 height 49
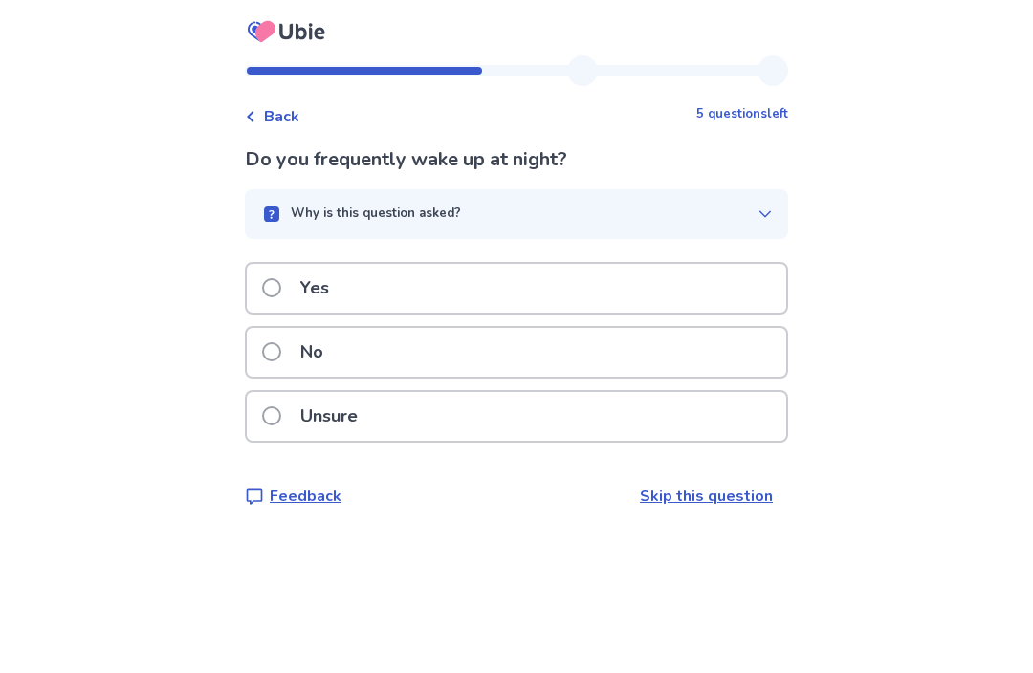
click at [339, 410] on p "Unsure" at bounding box center [329, 416] width 80 height 49
click at [275, 292] on span at bounding box center [271, 287] width 19 height 19
click at [273, 291] on span at bounding box center [271, 287] width 19 height 19
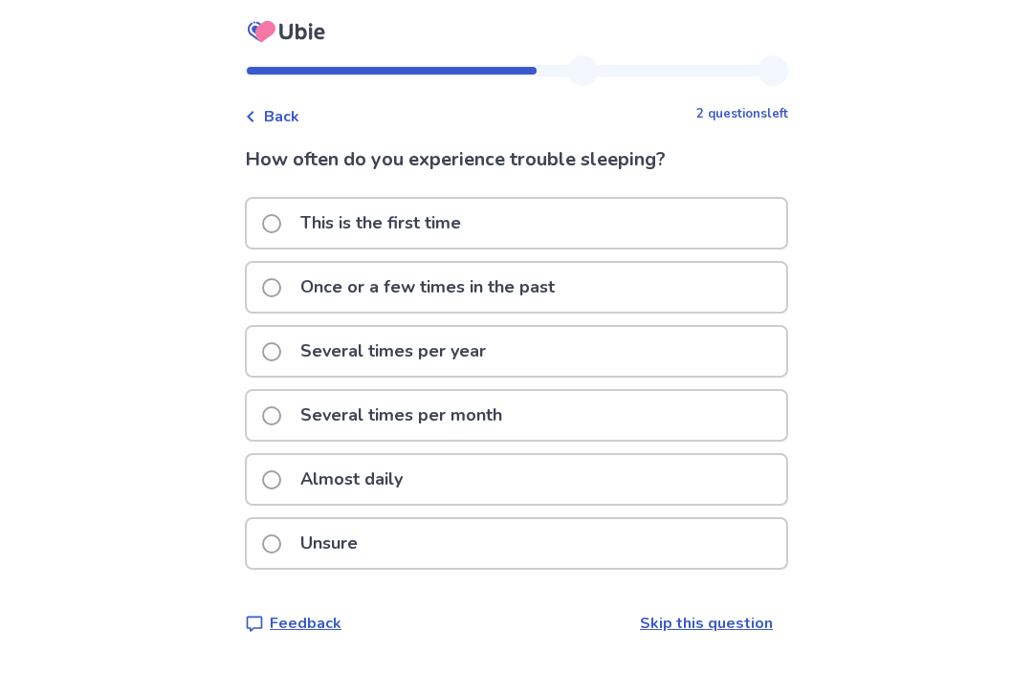
click at [407, 494] on p "Almost daily" at bounding box center [351, 479] width 125 height 49
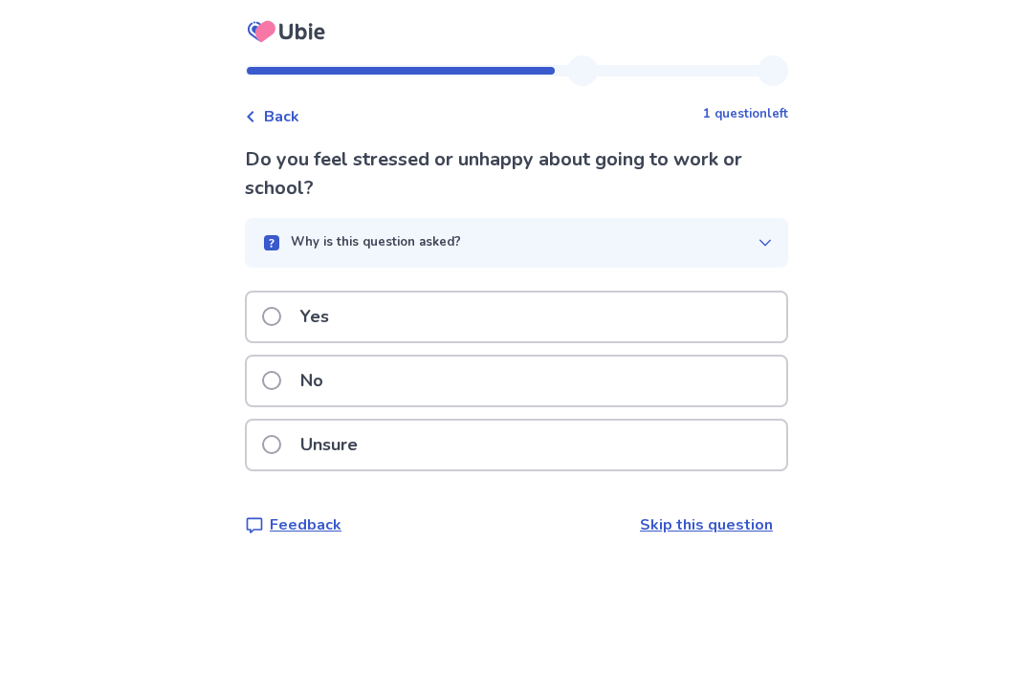
click at [304, 306] on p "Yes" at bounding box center [315, 317] width 52 height 49
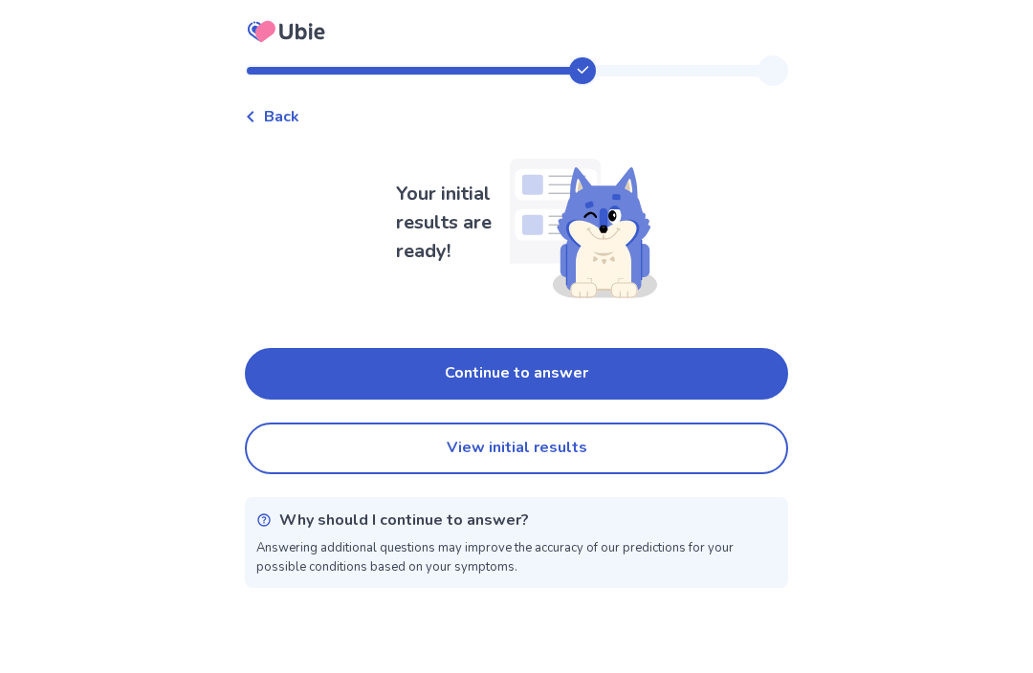
click at [565, 369] on button "Continue to answer" at bounding box center [516, 374] width 543 height 52
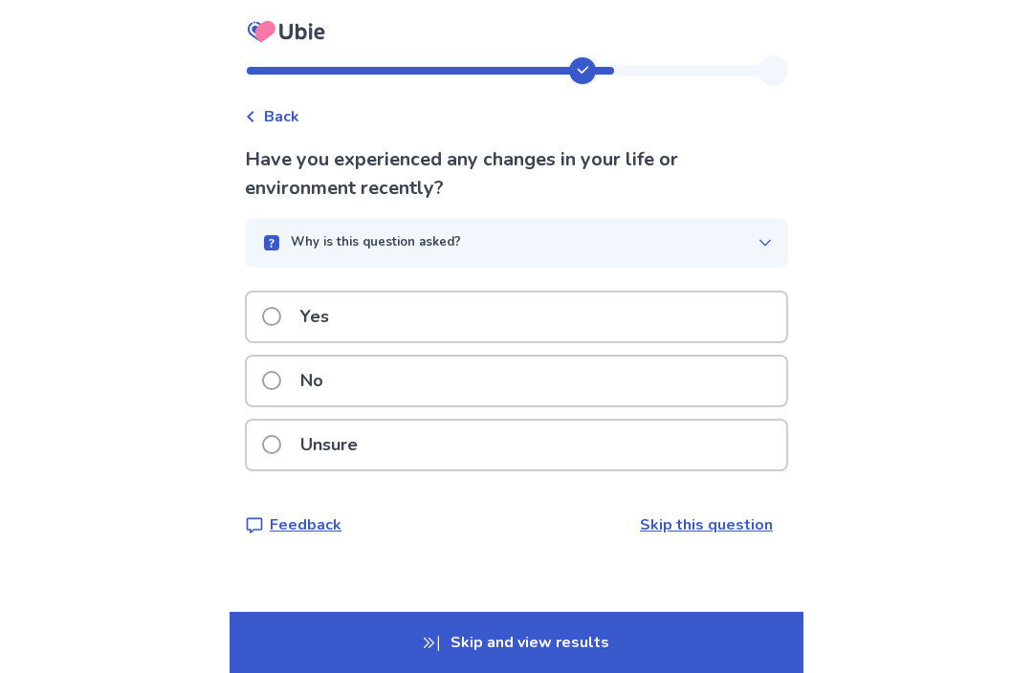
scroll to position [47, 0]
click at [668, 293] on div "Yes" at bounding box center [516, 317] width 539 height 49
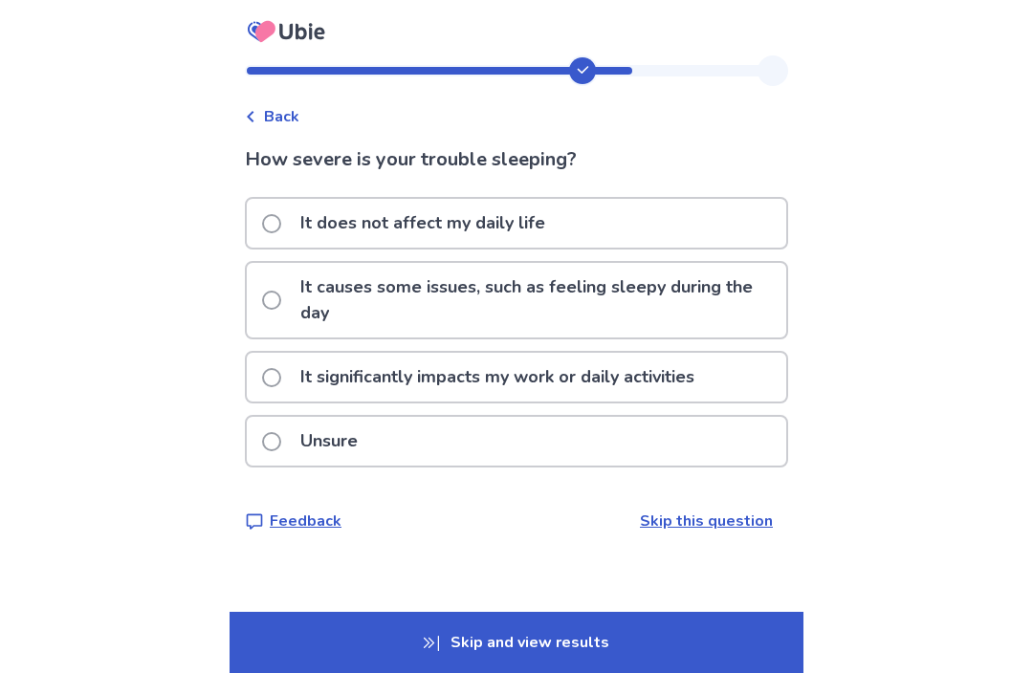
click at [735, 308] on p "It causes some issues, such as feeling sleepy during the day" at bounding box center [537, 300] width 497 height 75
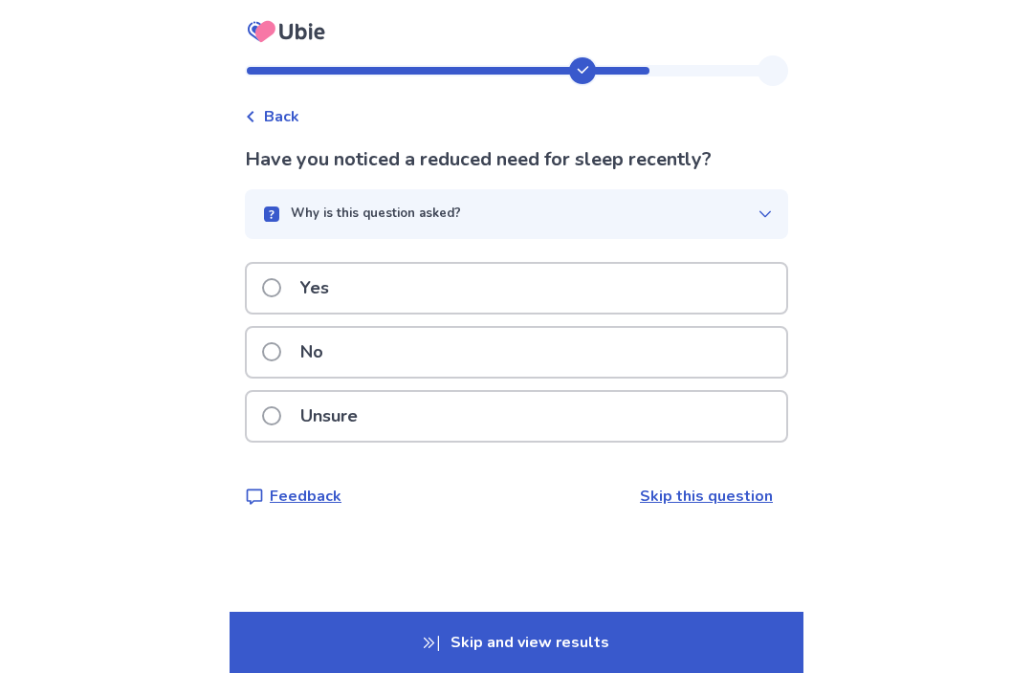
click at [728, 287] on div "Yes" at bounding box center [516, 288] width 539 height 49
click at [678, 374] on div "No" at bounding box center [516, 352] width 539 height 49
click at [686, 299] on div "Yes" at bounding box center [516, 288] width 539 height 49
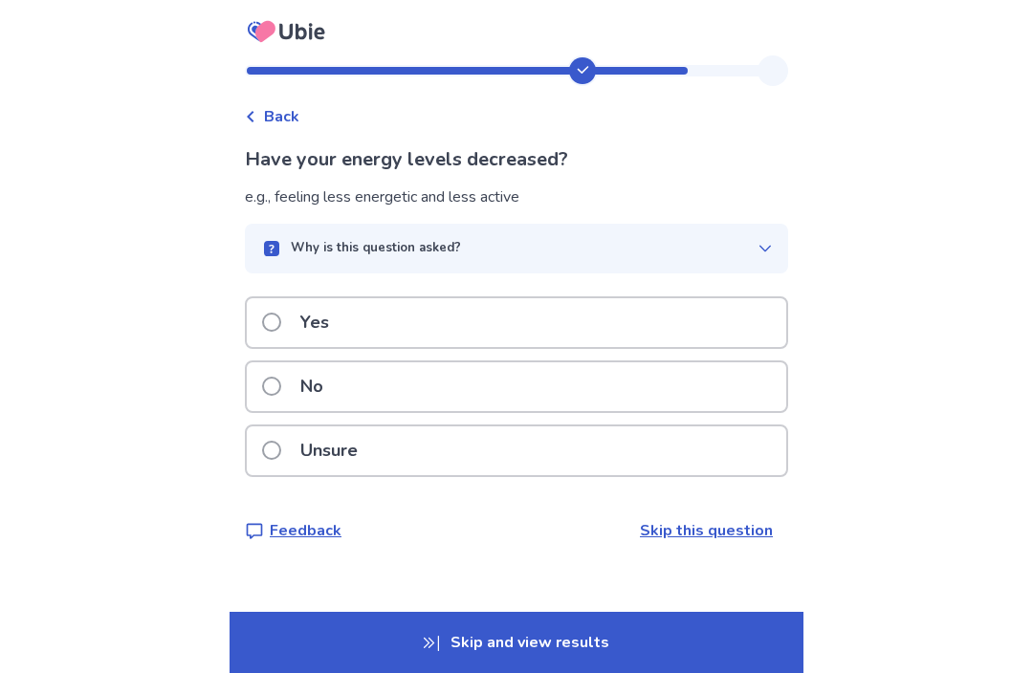
click at [602, 391] on div "No" at bounding box center [516, 386] width 539 height 49
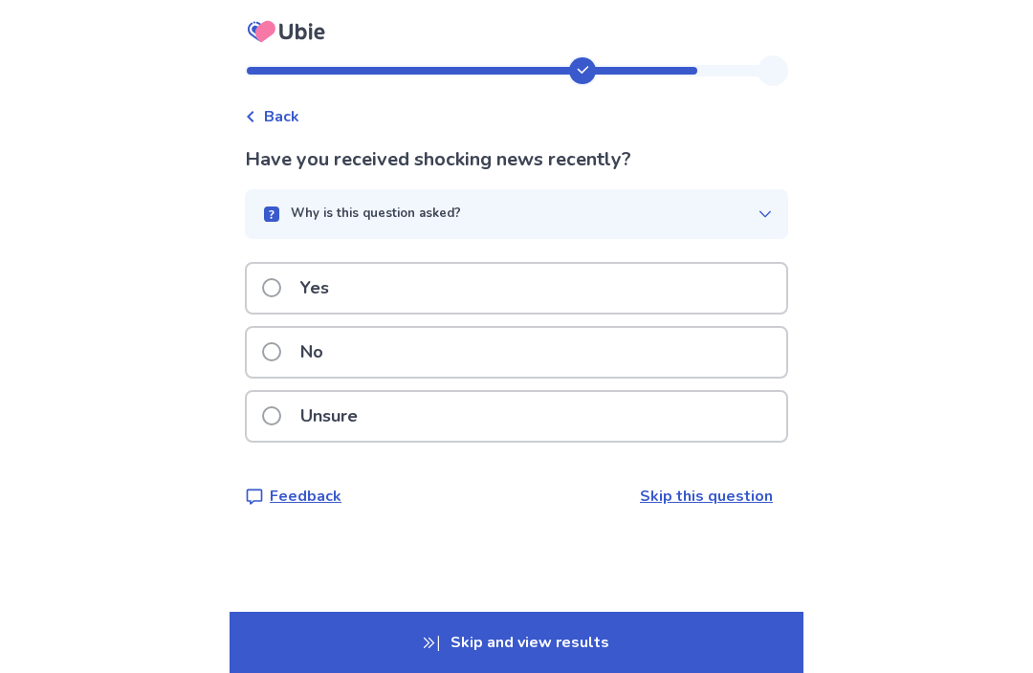
click at [635, 369] on div "No" at bounding box center [516, 352] width 539 height 49
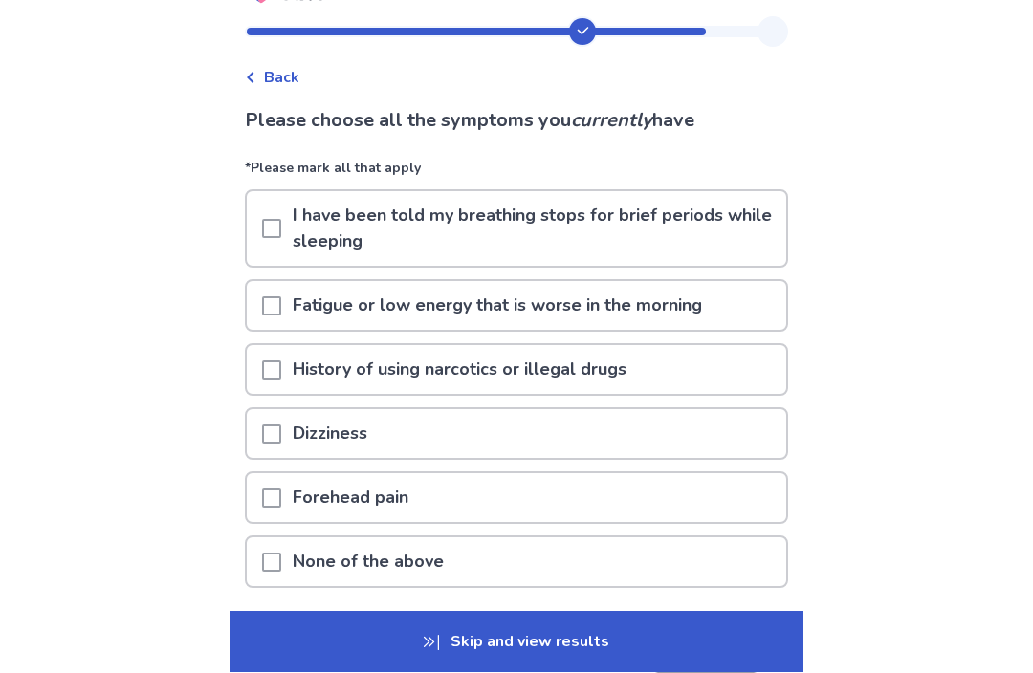
scroll to position [43, 0]
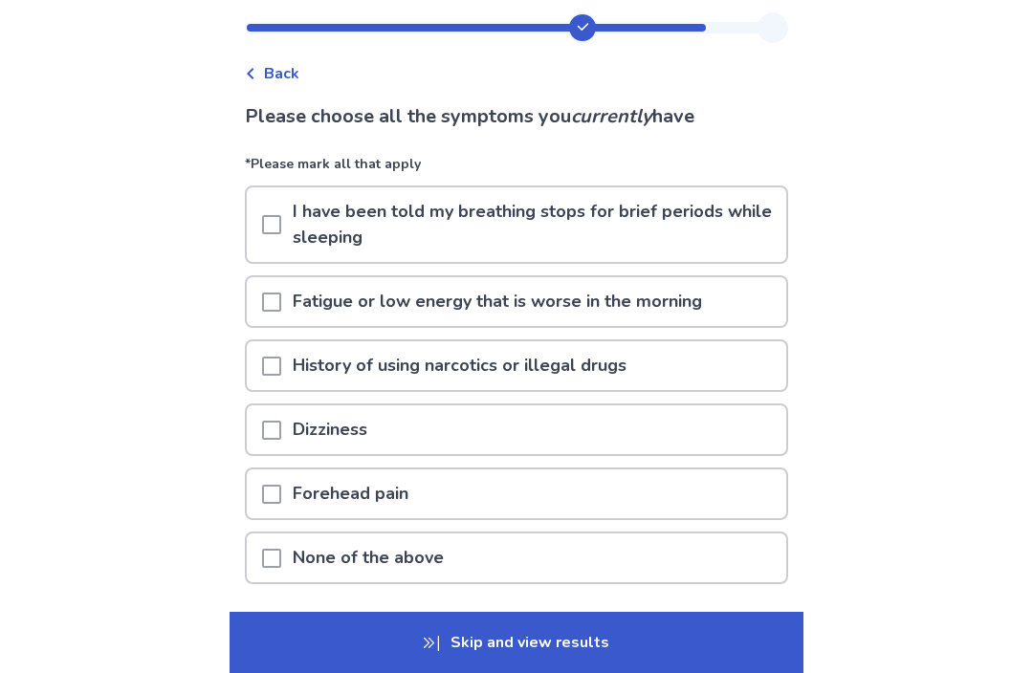
click at [684, 318] on p "Fatigue or low energy that is worse in the morning" at bounding box center [497, 301] width 432 height 49
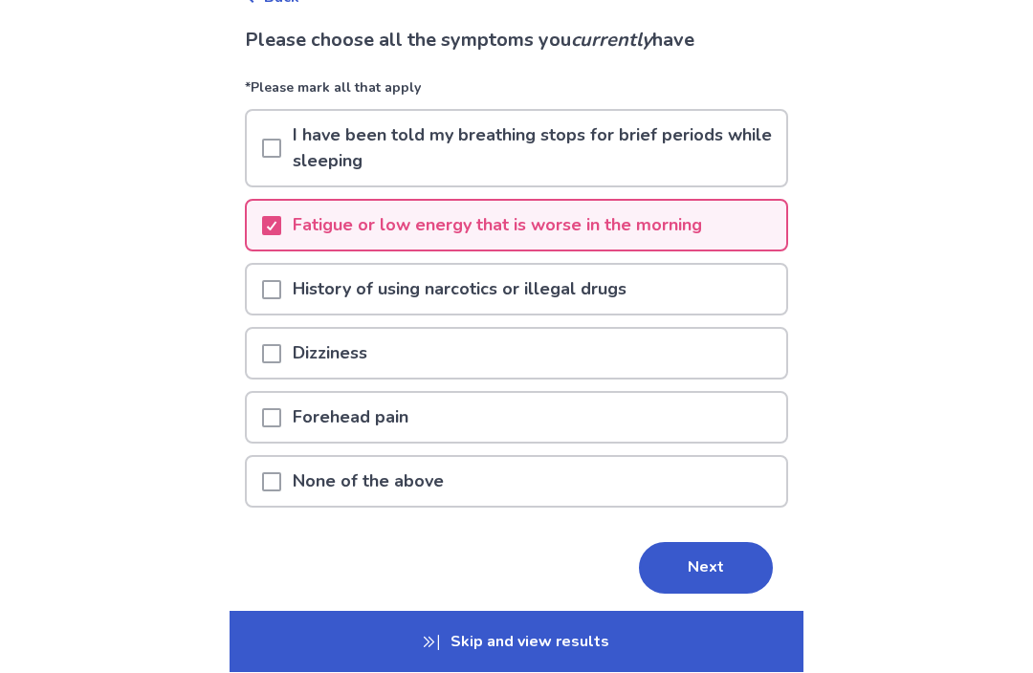
scroll to position [122, 0]
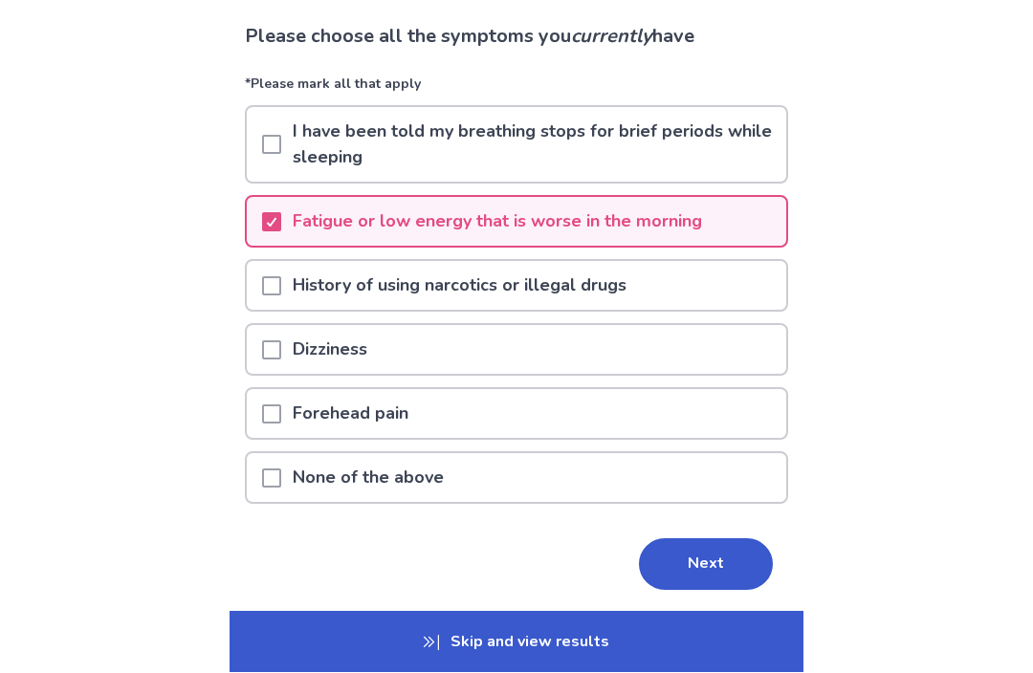
click at [651, 412] on div "Forehead pain" at bounding box center [516, 414] width 539 height 49
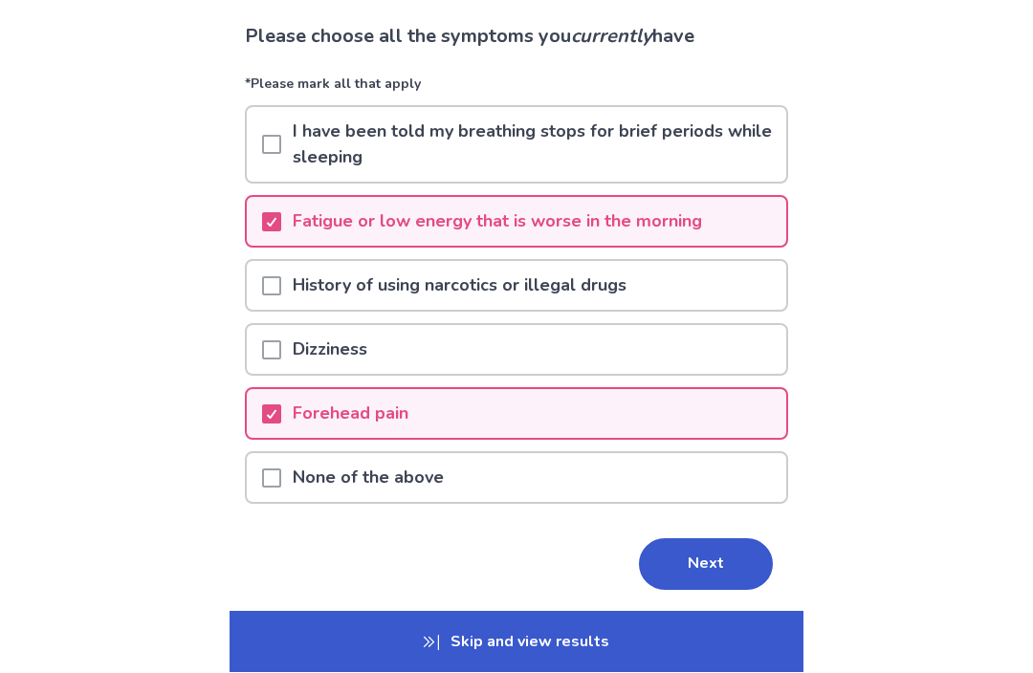
click at [680, 348] on div "Dizziness" at bounding box center [516, 350] width 539 height 49
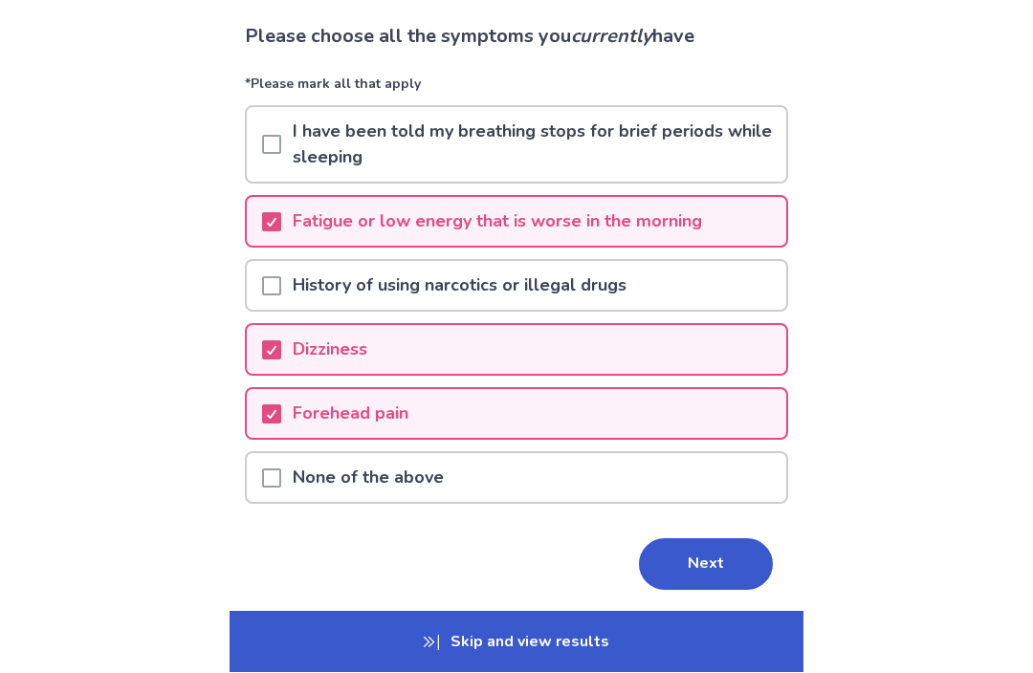
click at [702, 412] on div "Forehead pain" at bounding box center [516, 414] width 539 height 49
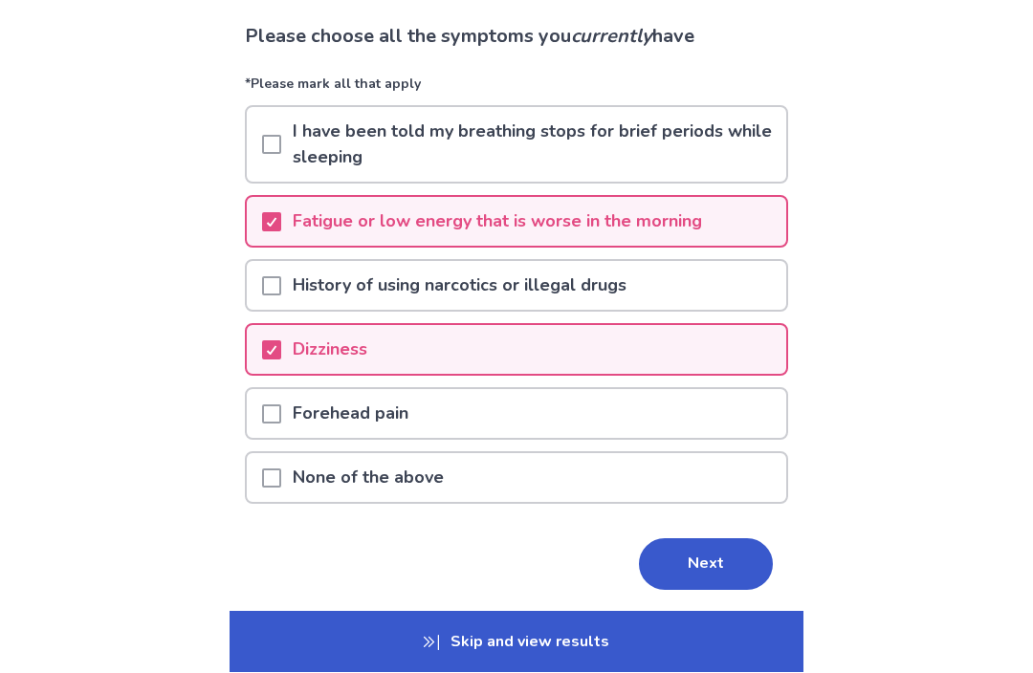
click at [718, 370] on div "Dizziness" at bounding box center [516, 350] width 539 height 49
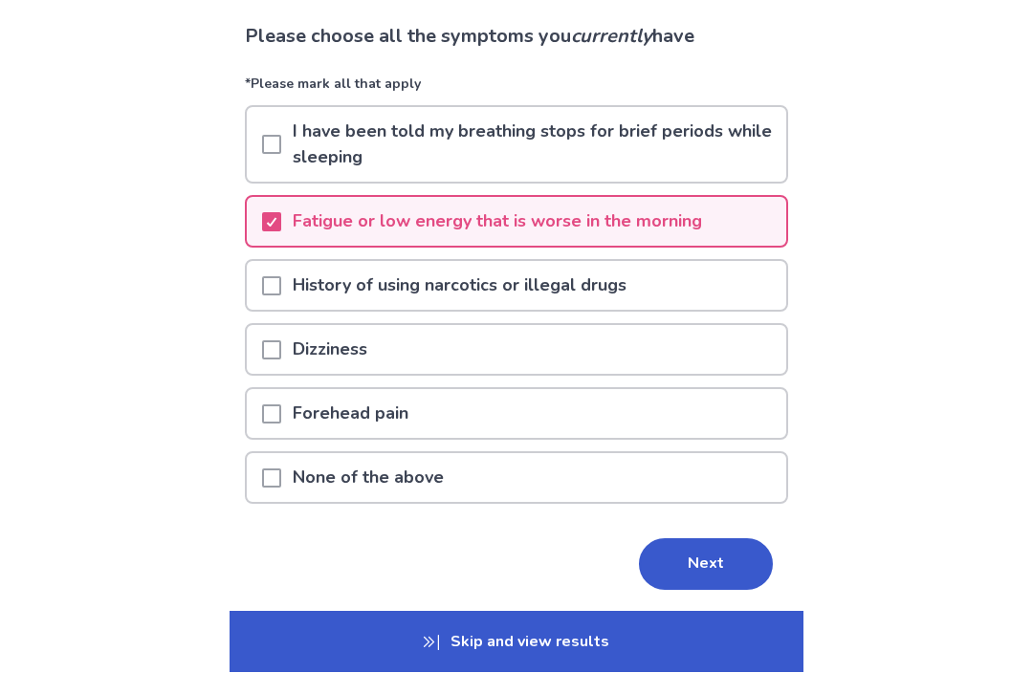
click at [694, 555] on button "Next" at bounding box center [706, 565] width 134 height 52
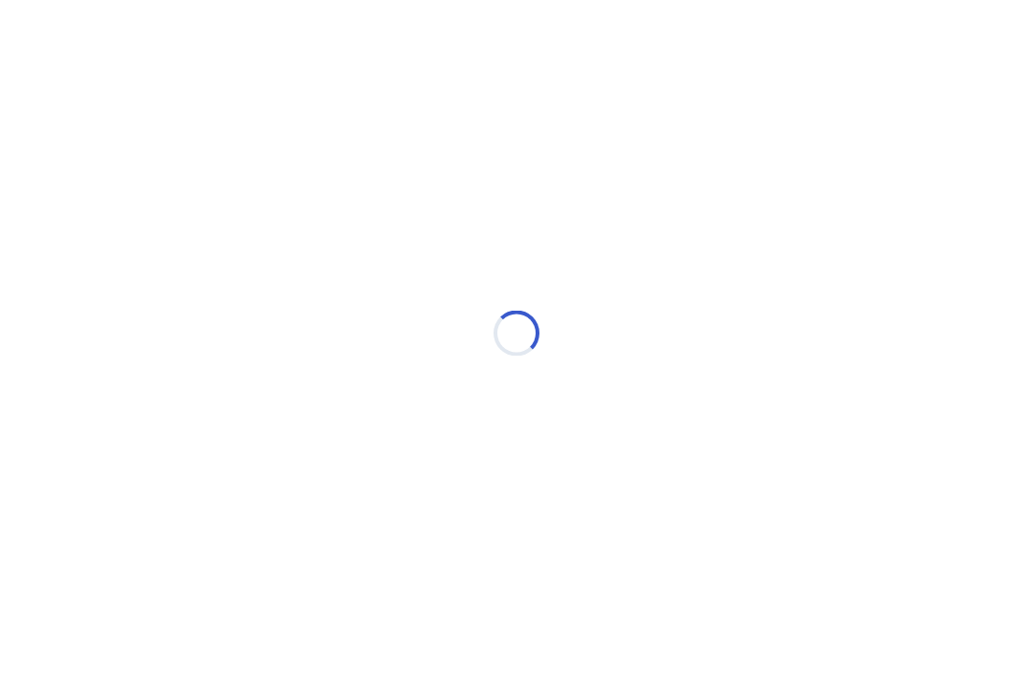
scroll to position [0, 0]
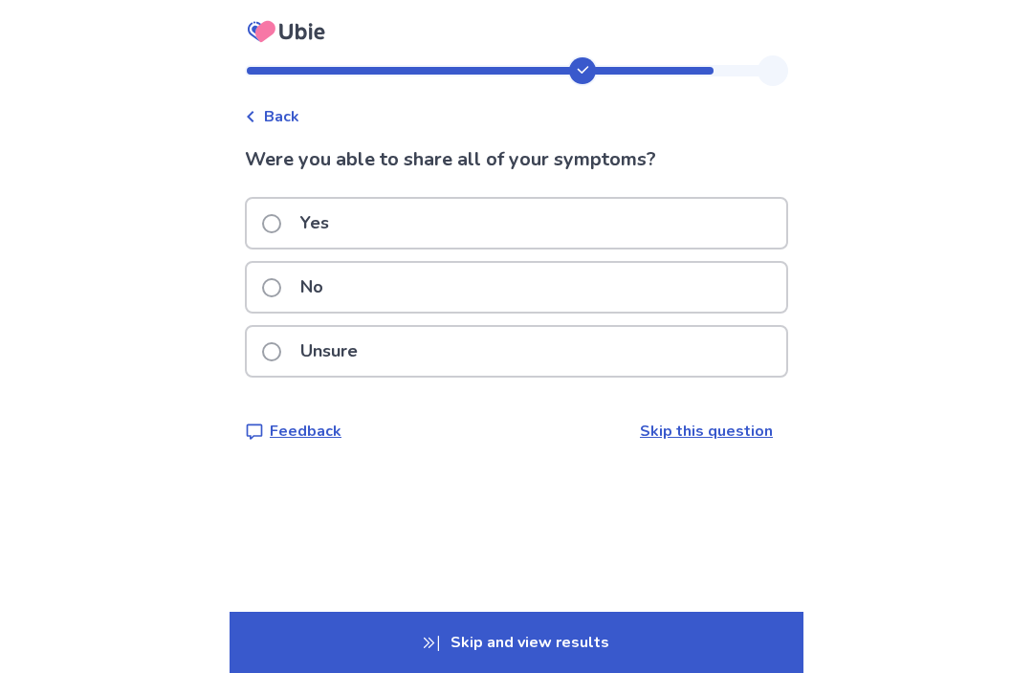
click at [717, 239] on div "Yes" at bounding box center [516, 223] width 539 height 49
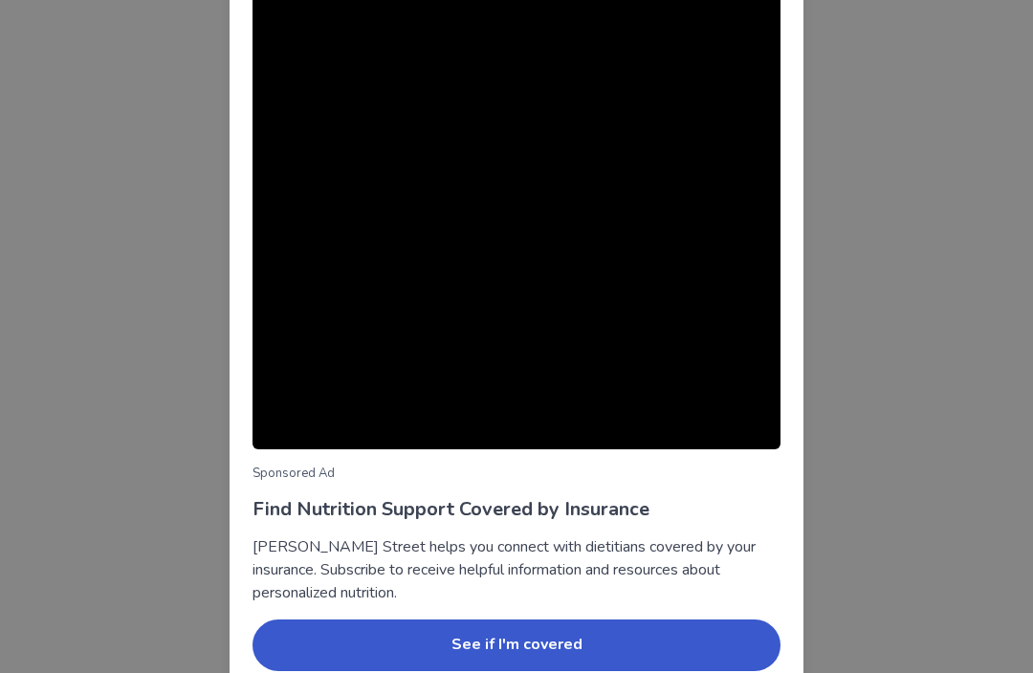
scroll to position [40, 0]
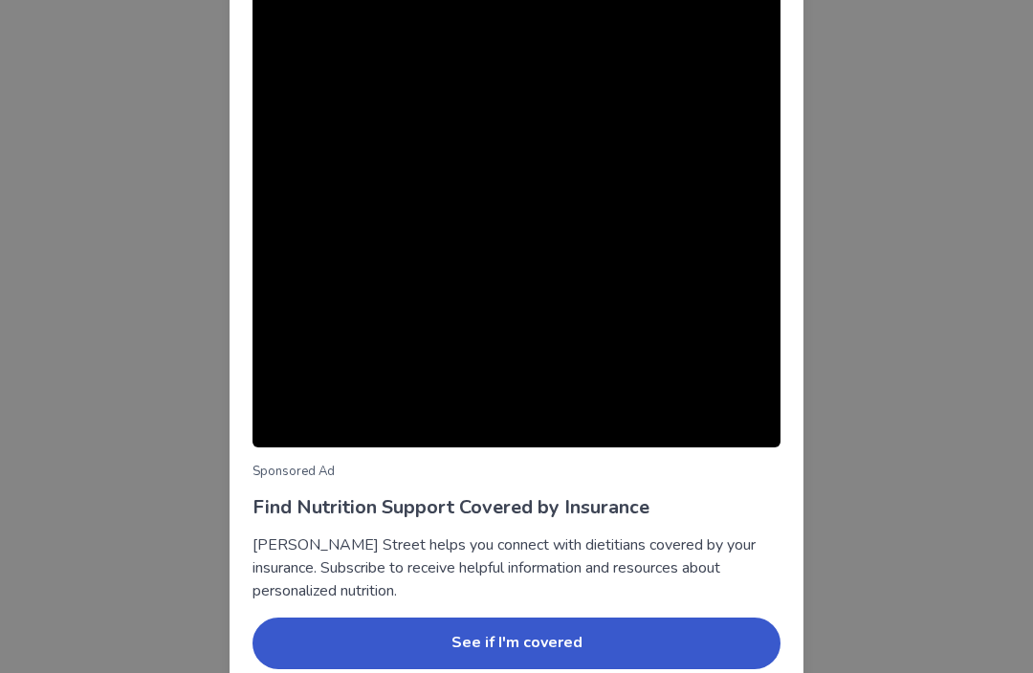
click at [855, 369] on div "Sponsored Ad Find Nutrition Support Covered by Insurance Berry Street helps you…" at bounding box center [516, 336] width 1033 height 673
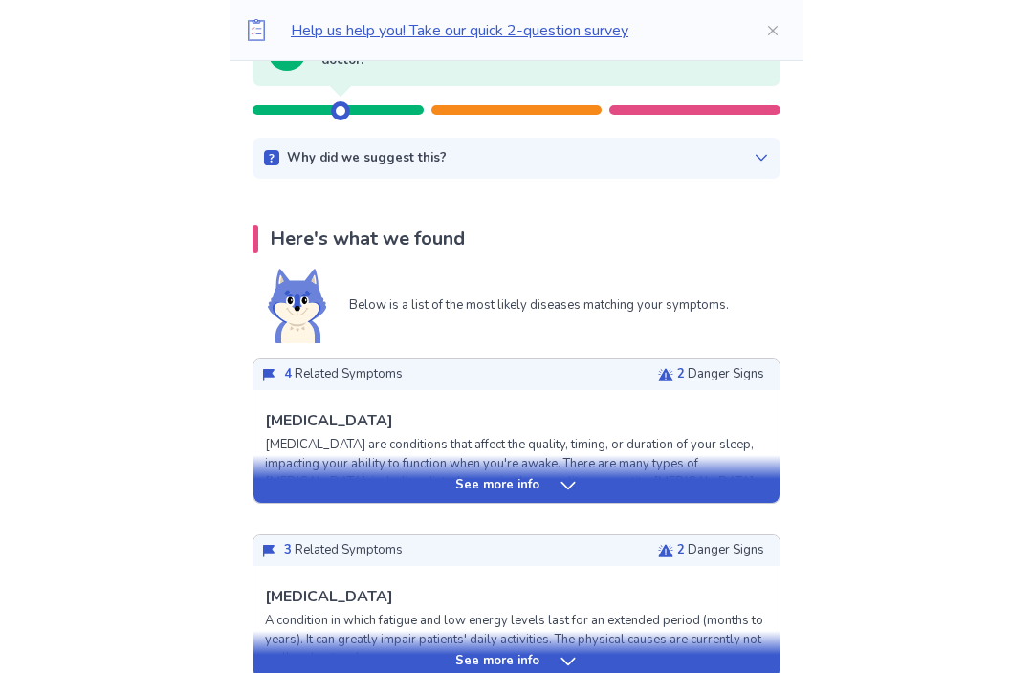
scroll to position [0, 0]
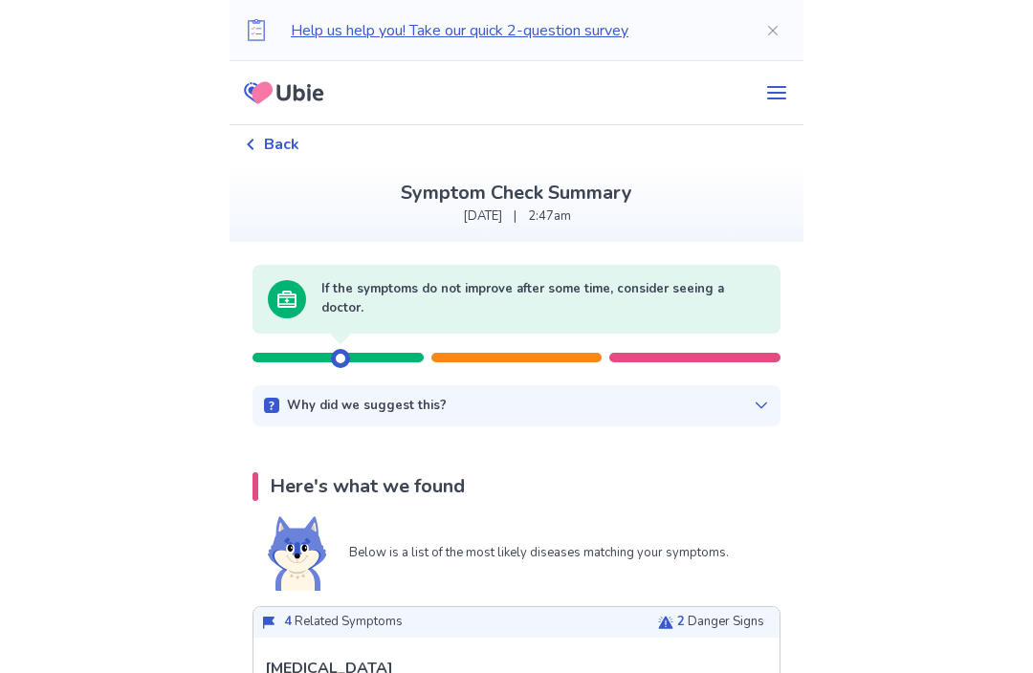
click at [721, 345] on div at bounding box center [516, 348] width 528 height 29
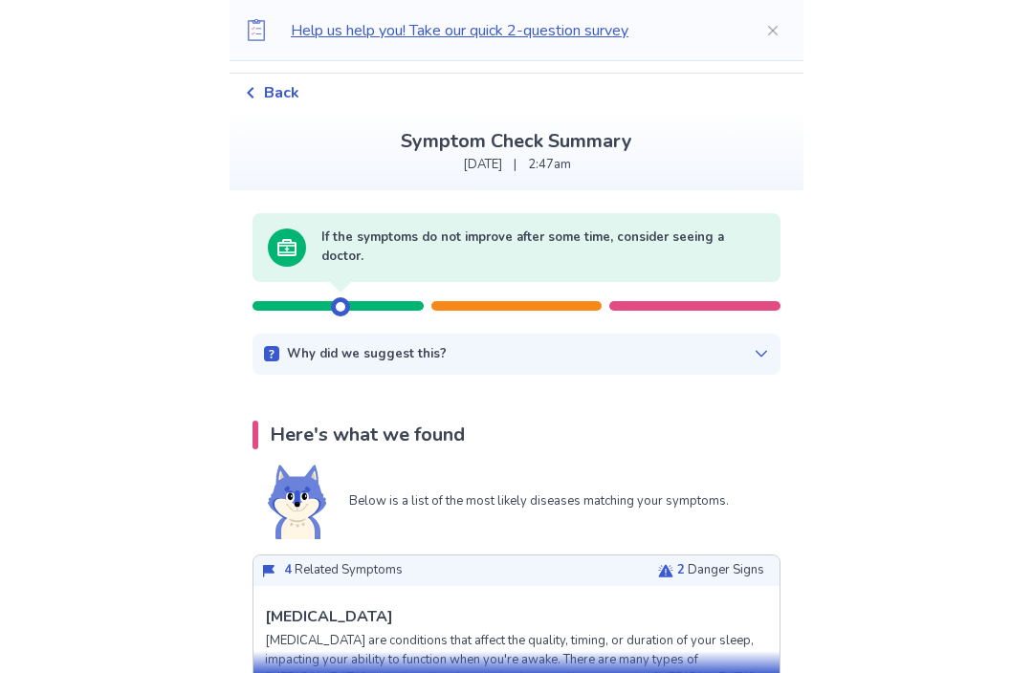
scroll to position [59, 0]
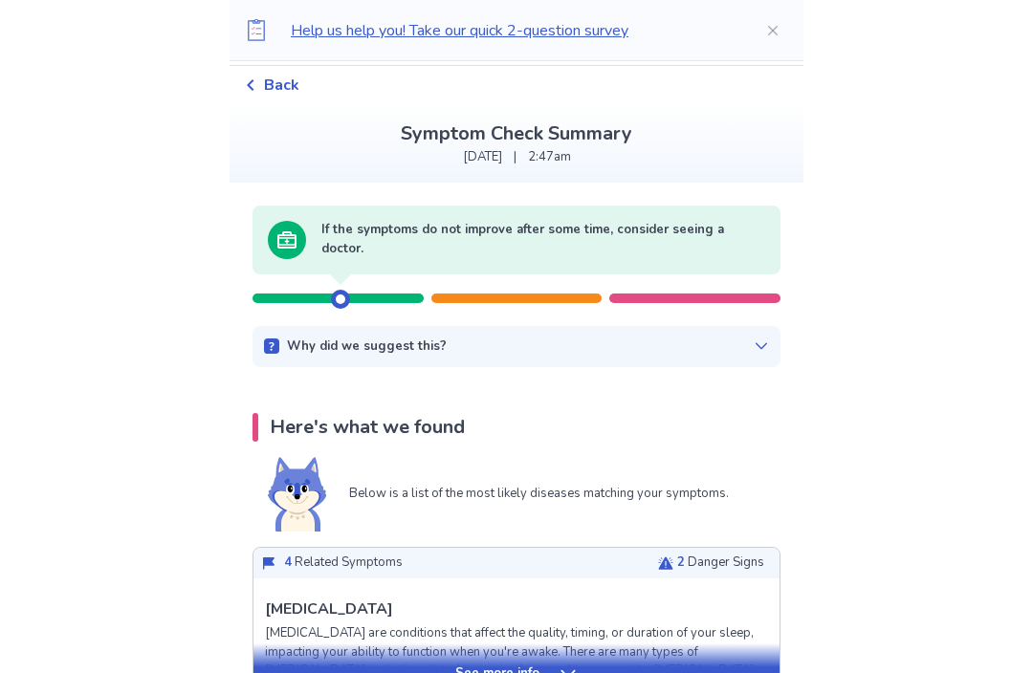
click at [695, 672] on div "See more info" at bounding box center [516, 674] width 526 height 19
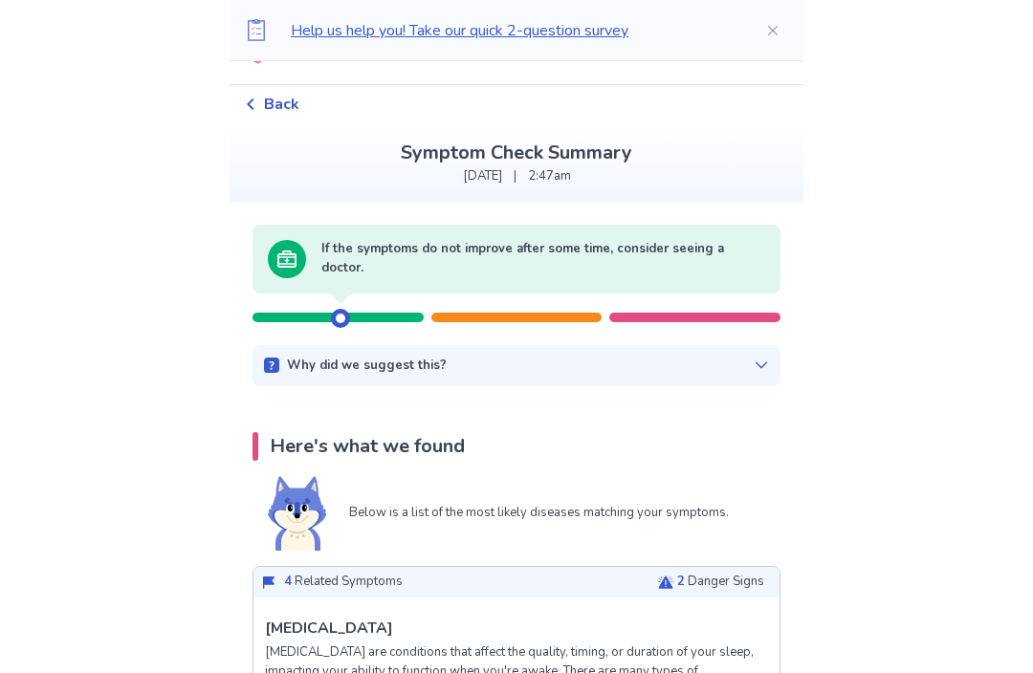
scroll to position [0, 0]
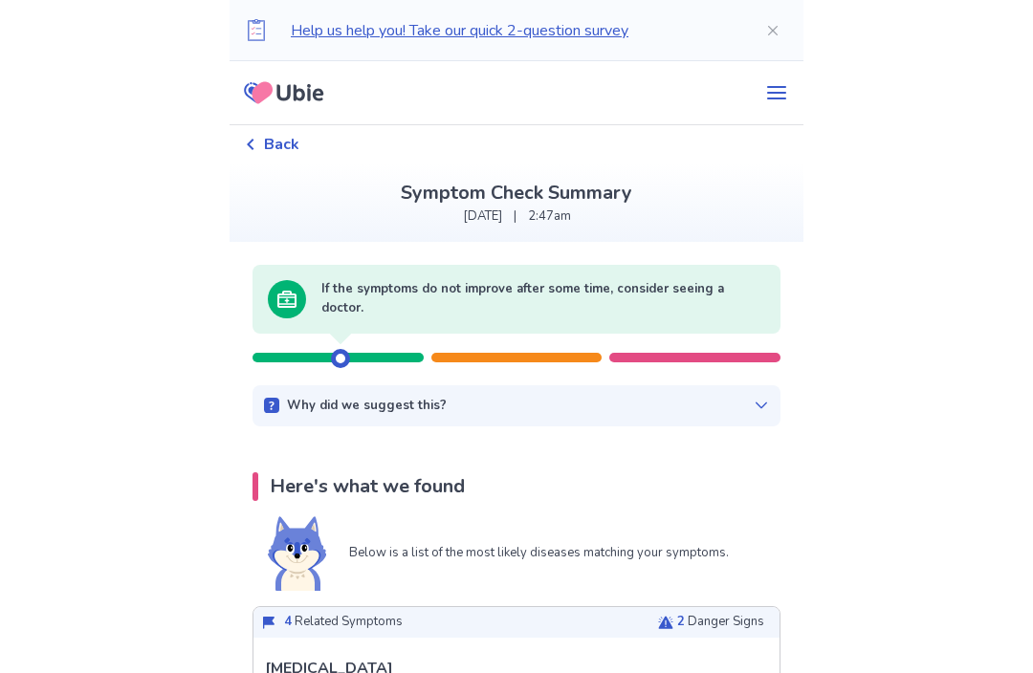
click at [308, 385] on div "Why did we suggest this? There appears to be no urgent related factors based on…" at bounding box center [516, 406] width 528 height 42
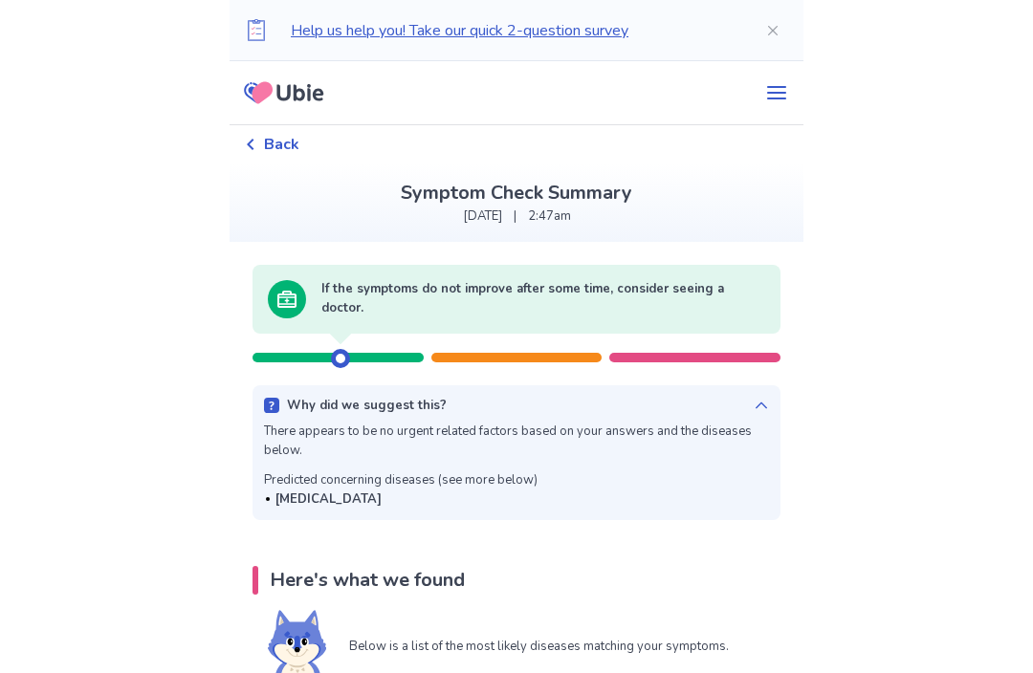
click at [778, 91] on button "menu" at bounding box center [777, 93] width 54 height 38
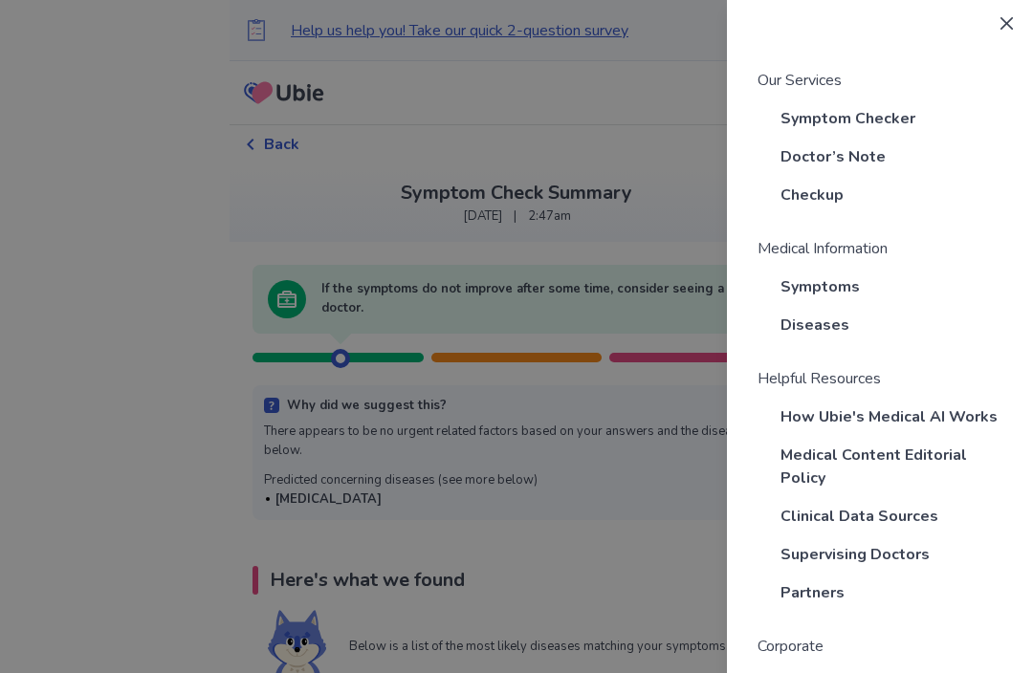
click at [1002, 21] on icon "Close" at bounding box center [1006, 23] width 12 height 12
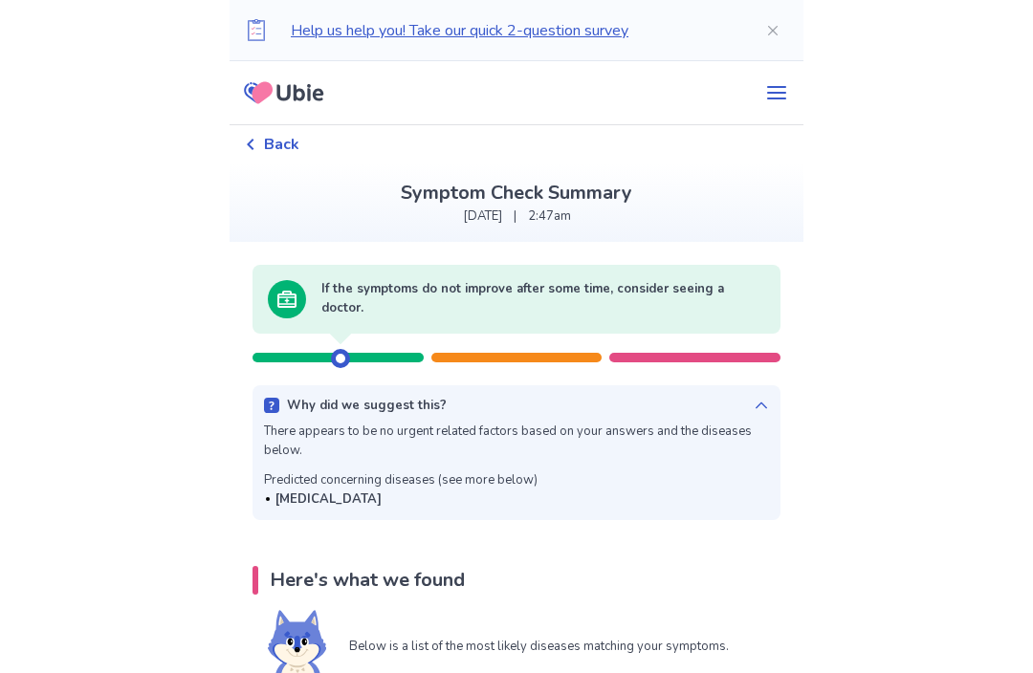
click at [689, 2] on div "Help us help you! Take our quick 2-question survey" at bounding box center [517, 30] width 574 height 61
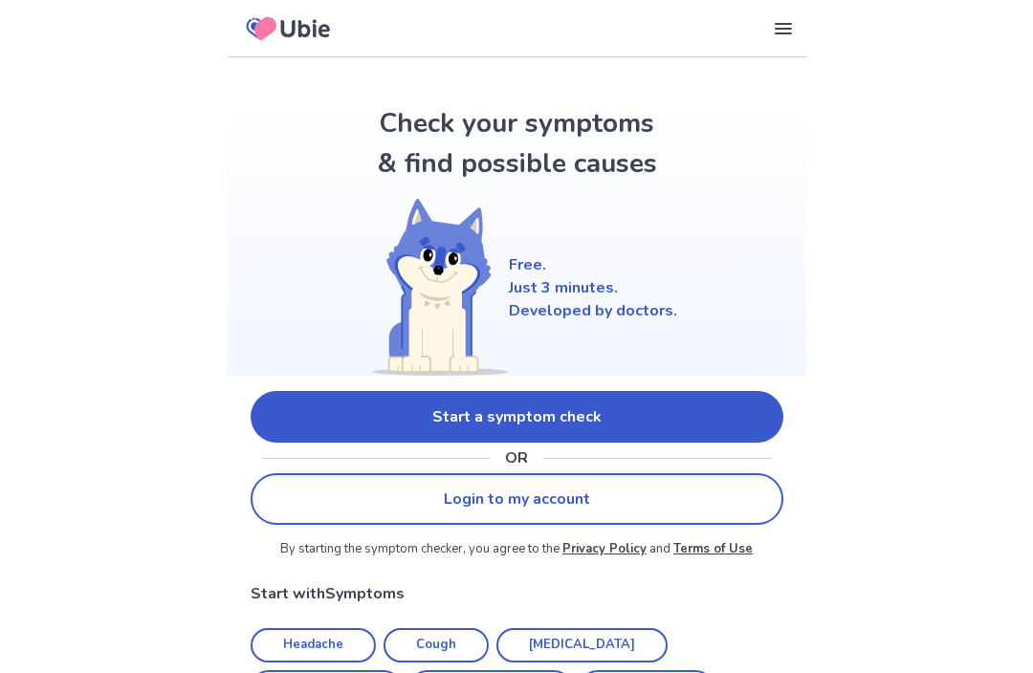
click at [792, 32] on icon at bounding box center [783, 28] width 23 height 23
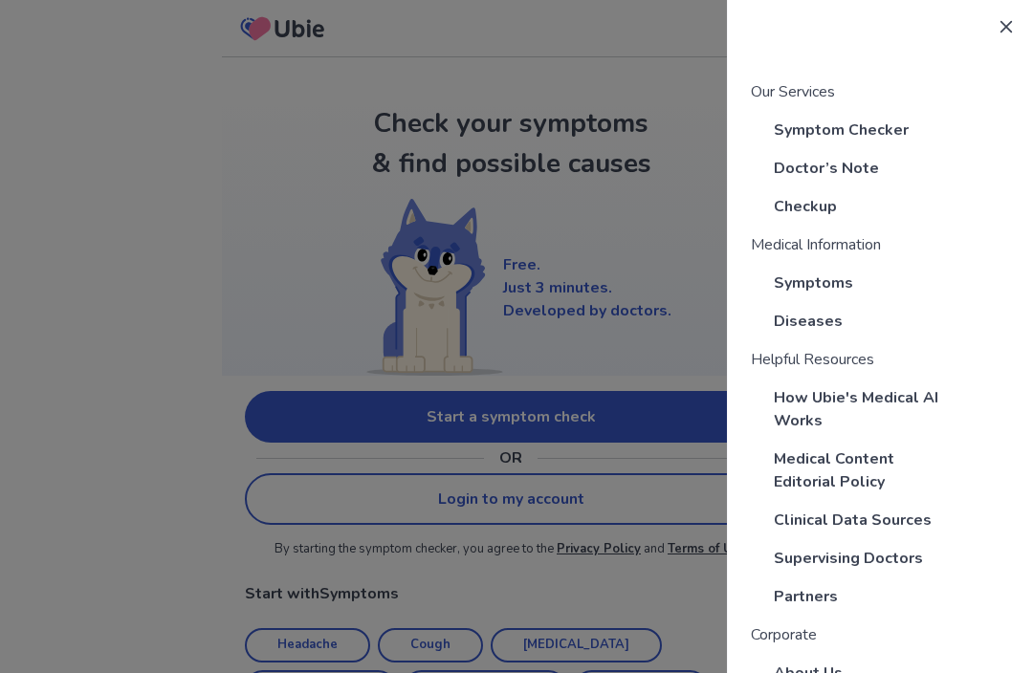
click at [1005, 19] on icon at bounding box center [1005, 26] width 15 height 15
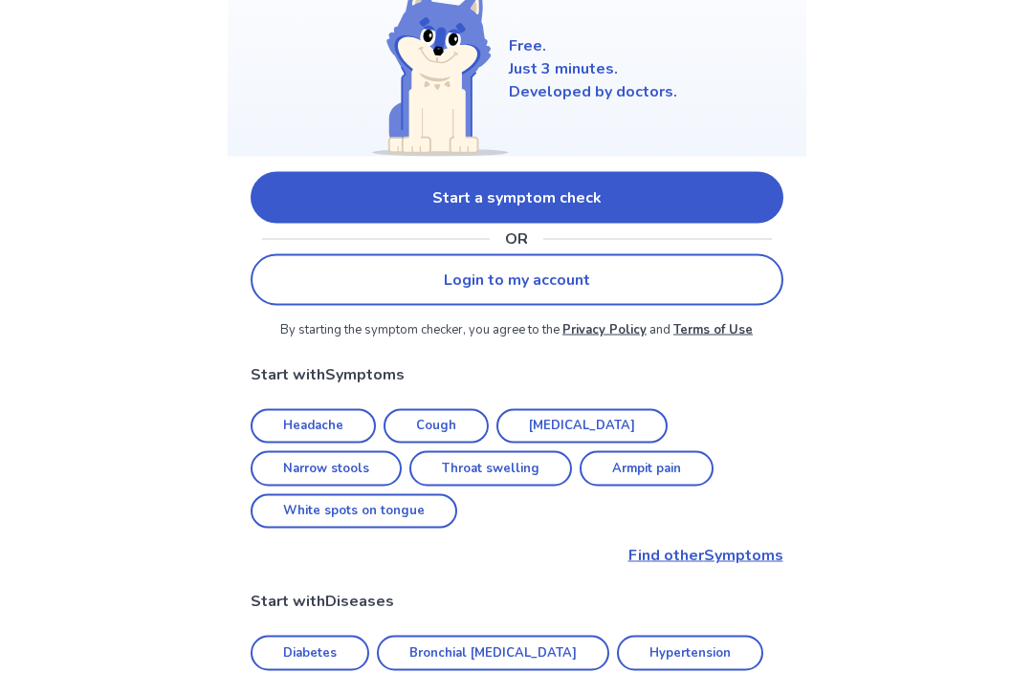
scroll to position [220, 0]
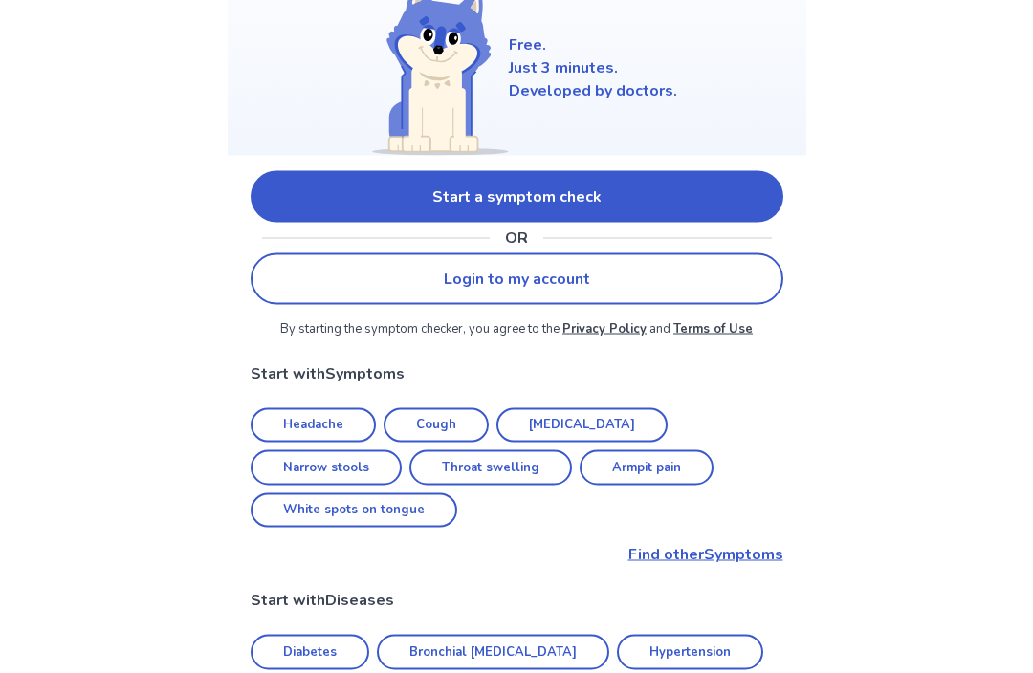
click at [716, 201] on link "Start a symptom check" at bounding box center [517, 197] width 533 height 52
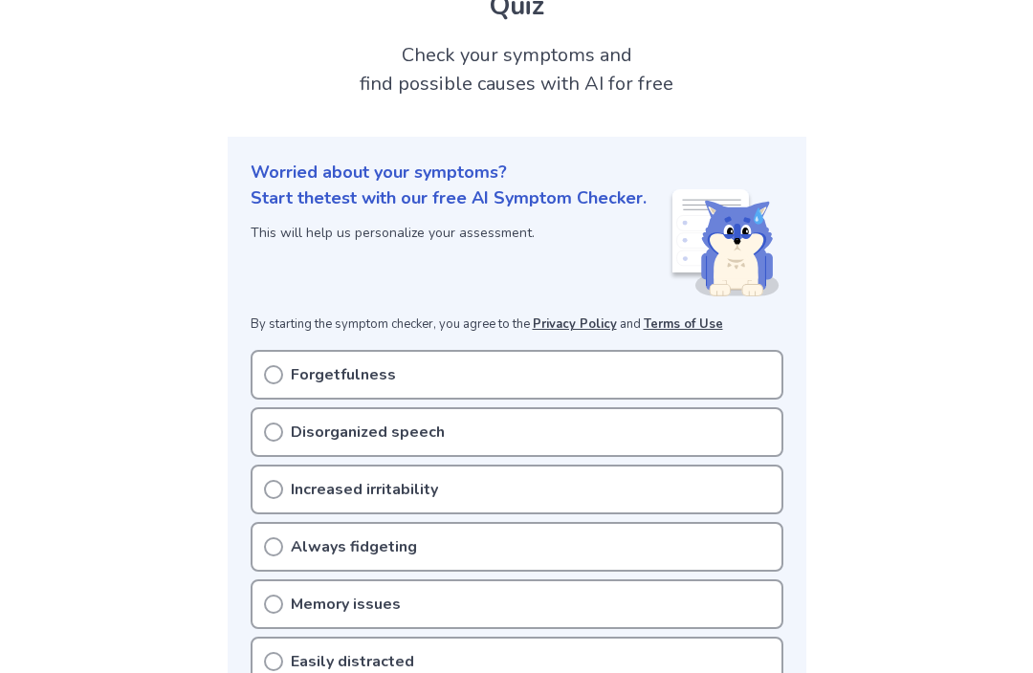
scroll to position [142, 0]
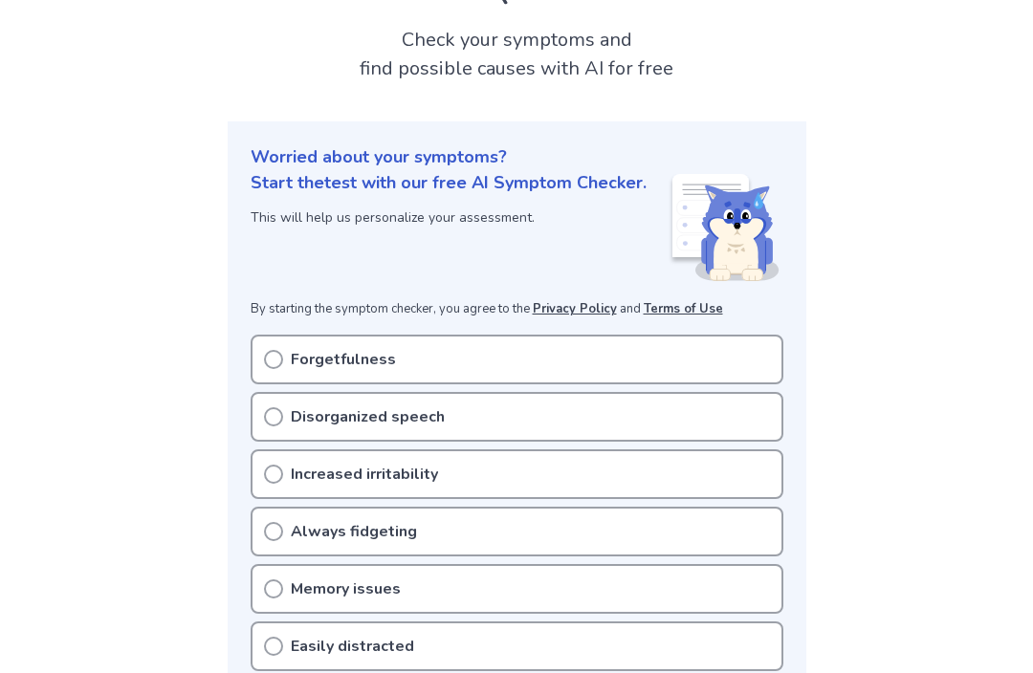
click at [613, 380] on div "Forgetfulness" at bounding box center [517, 360] width 533 height 50
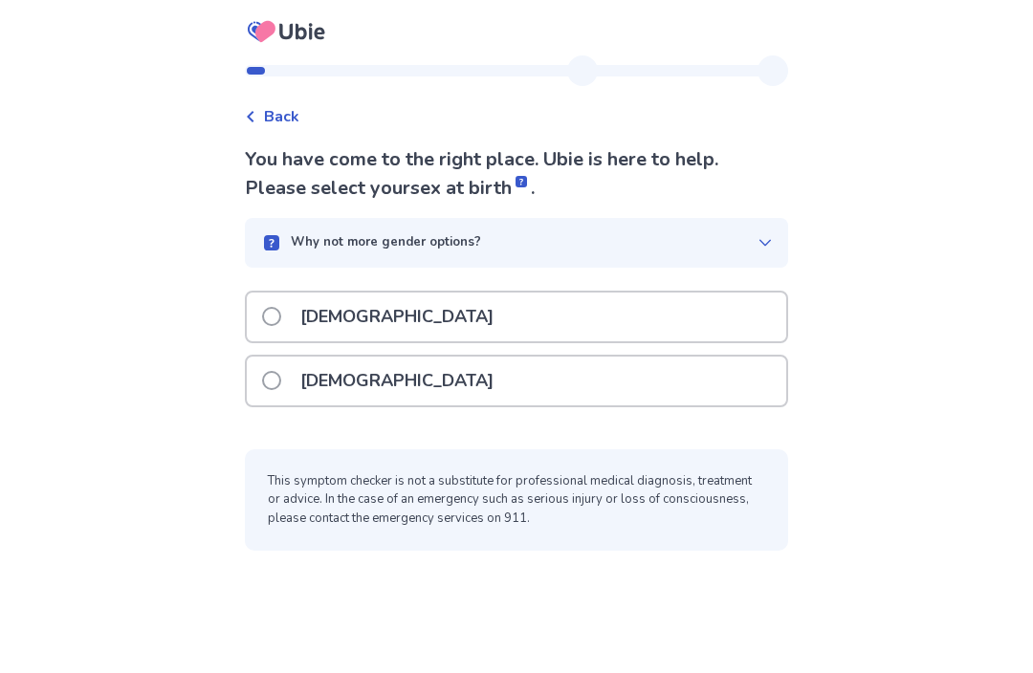
click at [664, 376] on div "[DEMOGRAPHIC_DATA]" at bounding box center [516, 381] width 539 height 49
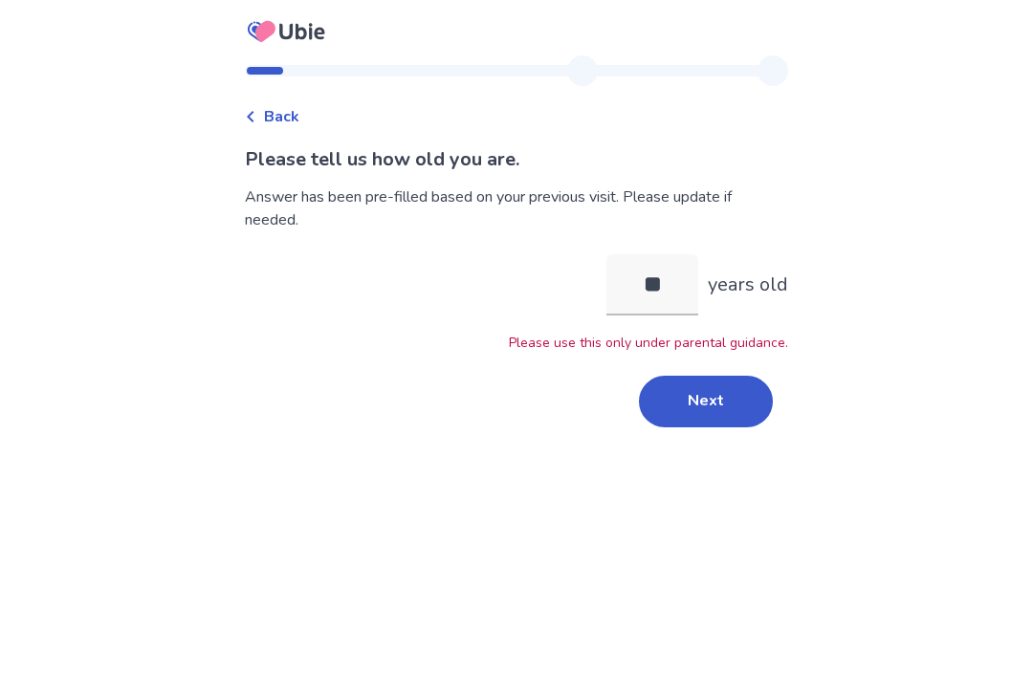
click at [671, 282] on input "**" at bounding box center [652, 284] width 92 height 61
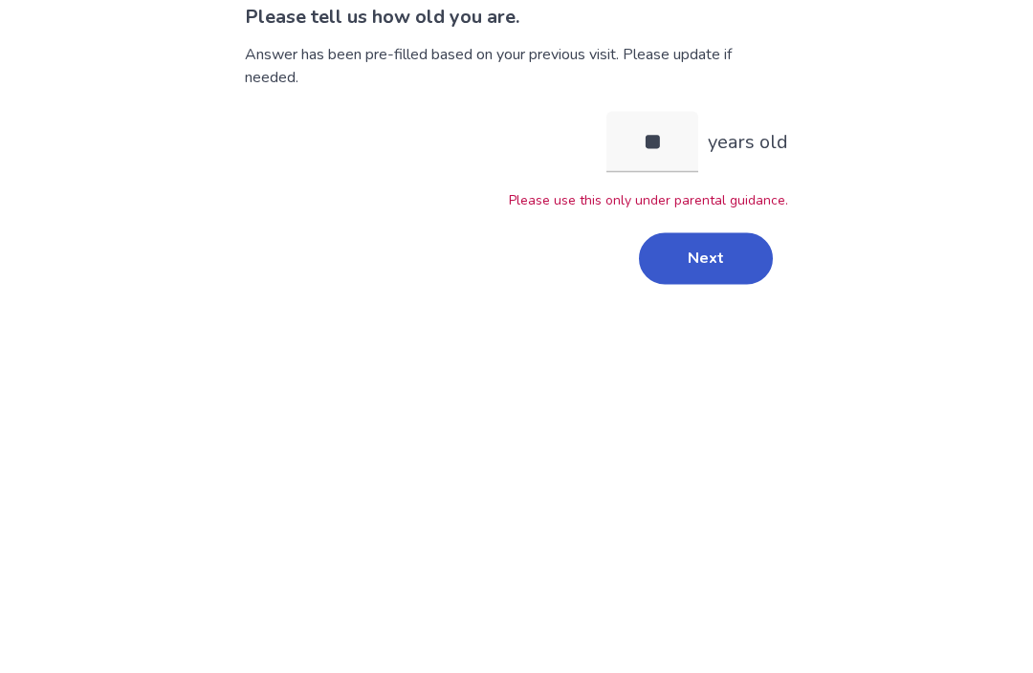
click at [855, 111] on div "Back Please tell us how old you are. Answer has been pre-filled based on your p…" at bounding box center [516, 336] width 1033 height 673
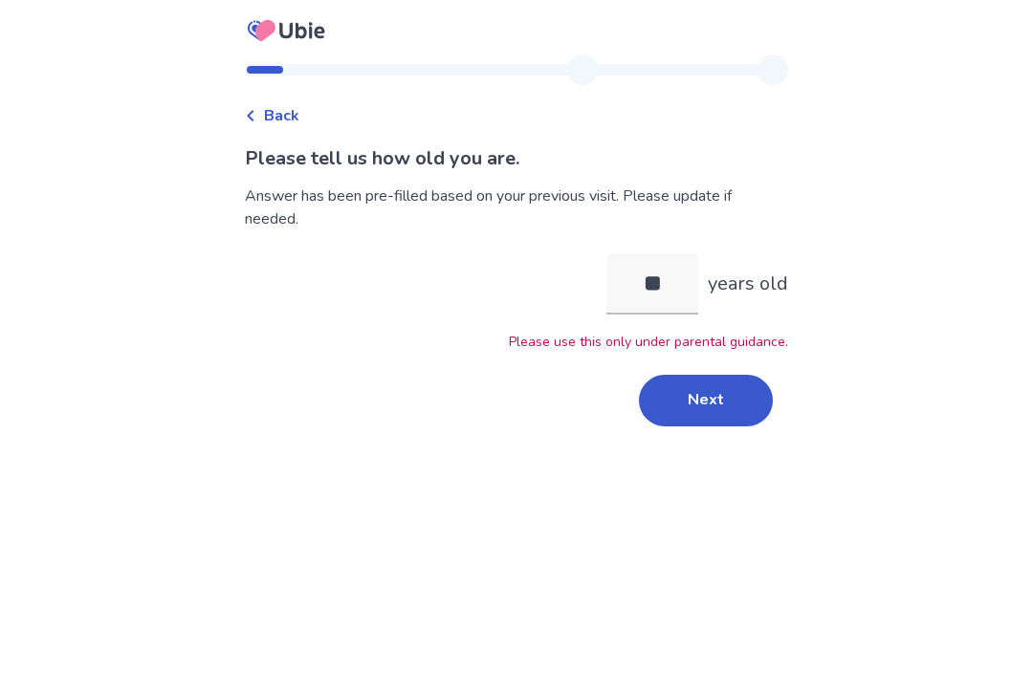
click at [704, 376] on button "Next" at bounding box center [706, 402] width 134 height 52
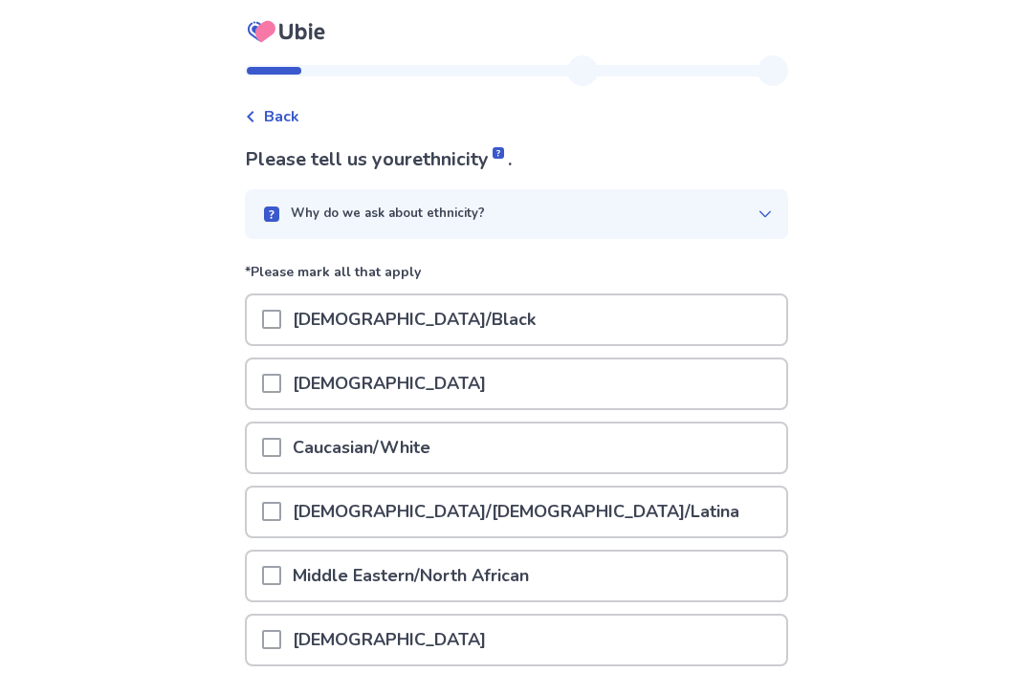
click at [727, 328] on div "African American/Black" at bounding box center [516, 319] width 539 height 49
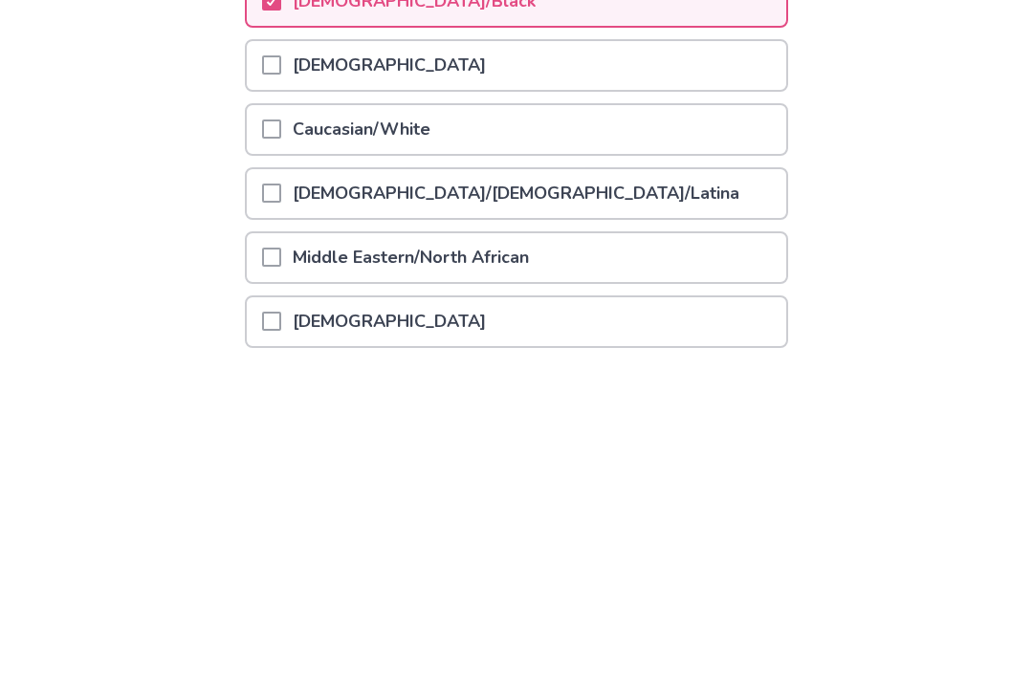
scroll to position [228, 0]
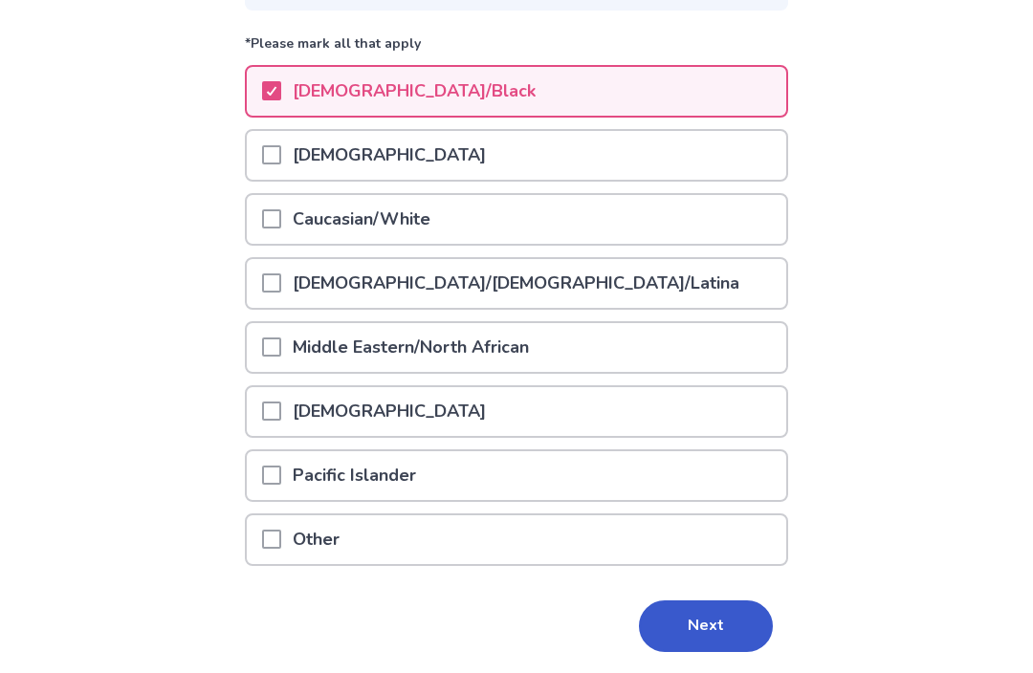
click at [719, 639] on button "Next" at bounding box center [706, 628] width 134 height 52
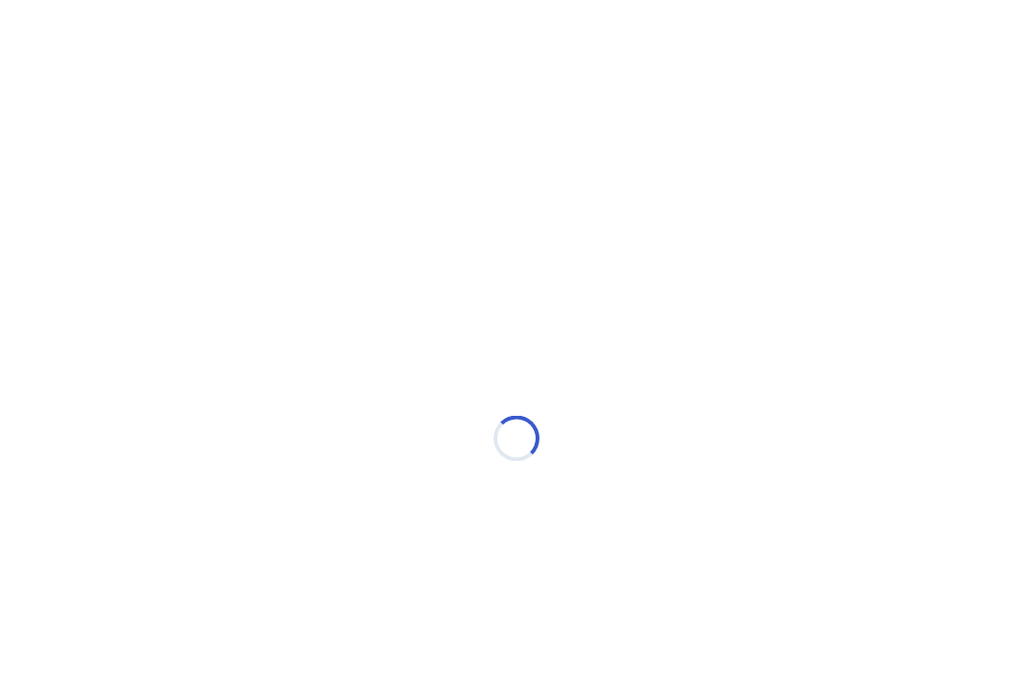
scroll to position [0, 0]
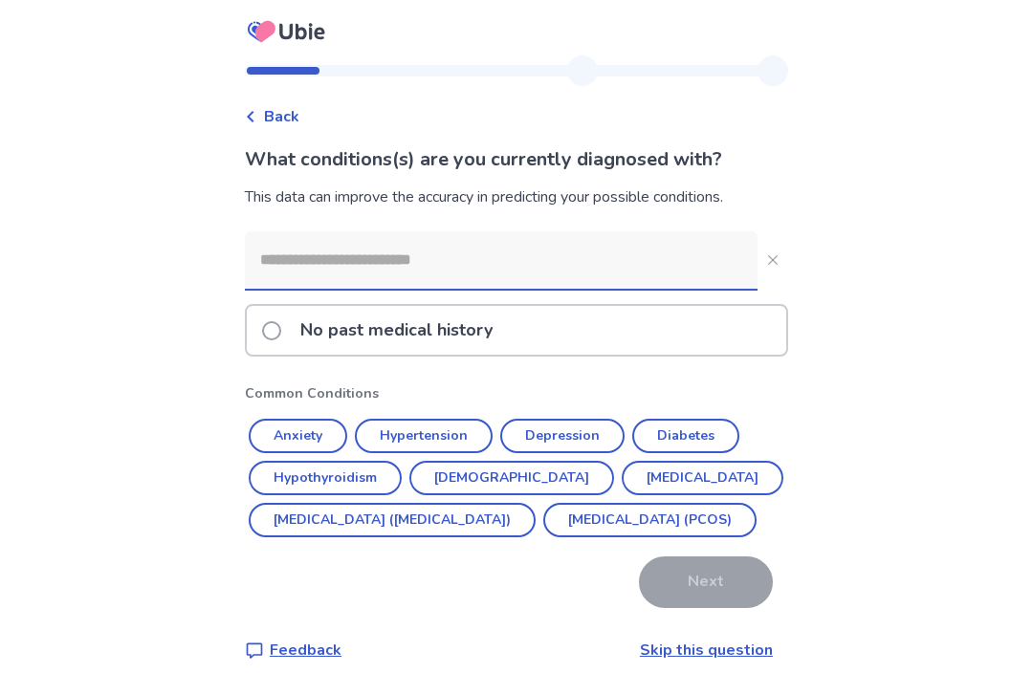
click at [559, 336] on div "No past medical history" at bounding box center [516, 330] width 539 height 49
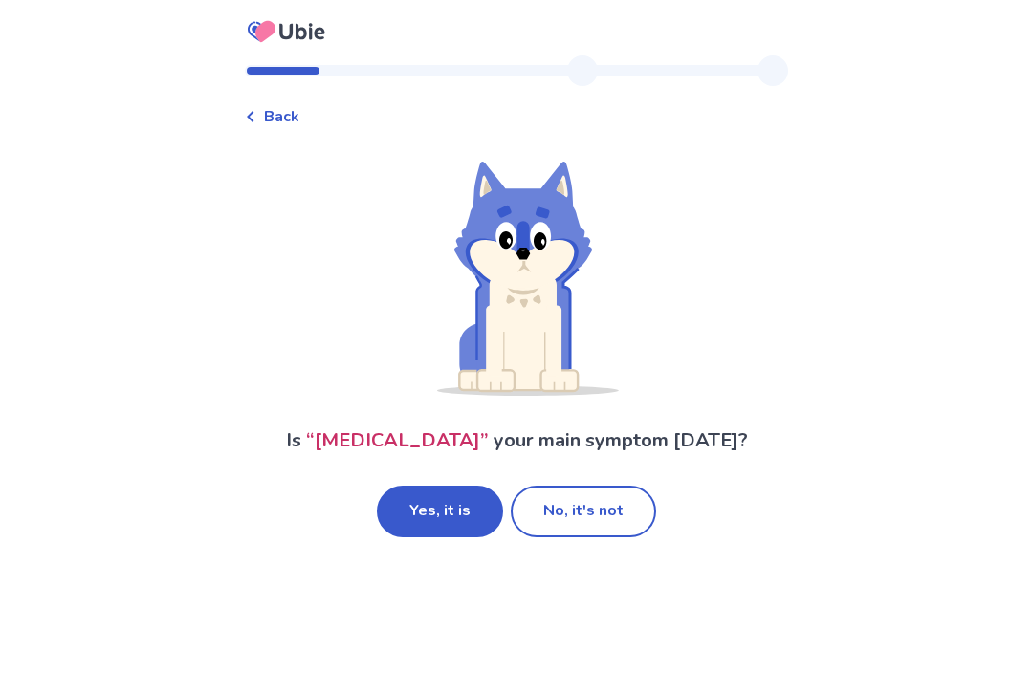
click at [619, 506] on button "No, it's not" at bounding box center [583, 512] width 145 height 52
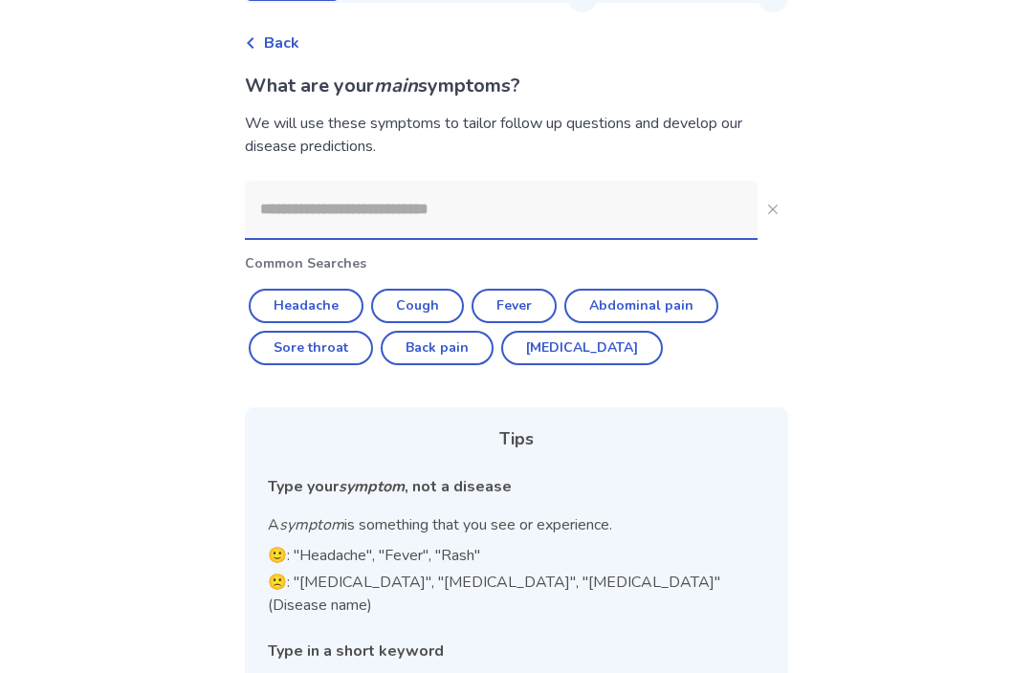
scroll to position [69, 0]
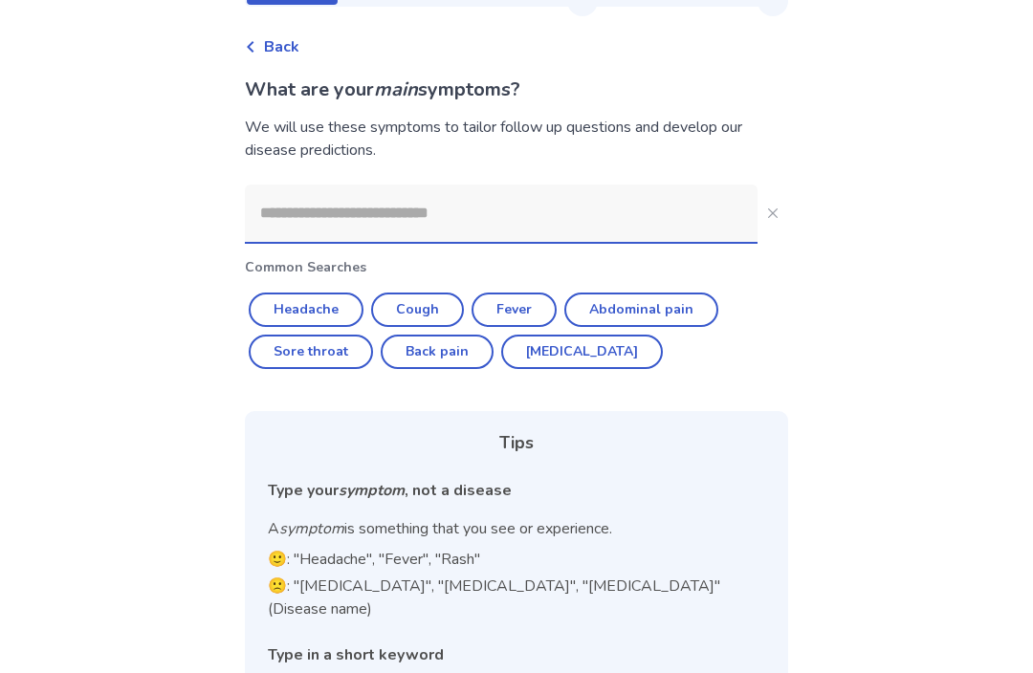
click at [332, 304] on button "Headache" at bounding box center [306, 311] width 115 height 34
type input "********"
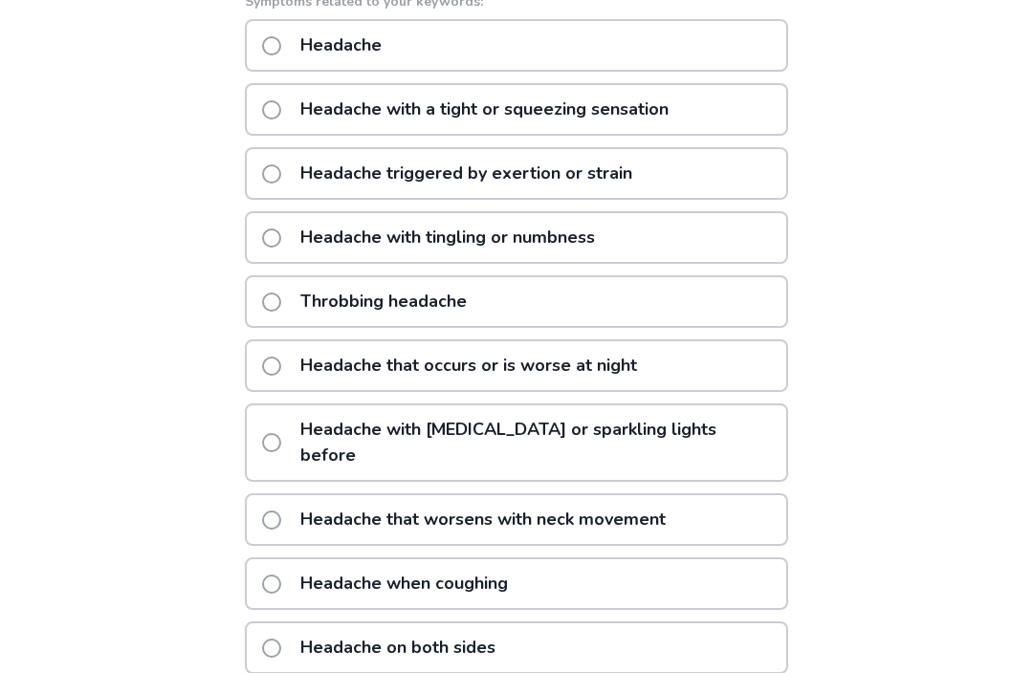
scroll to position [348, 0]
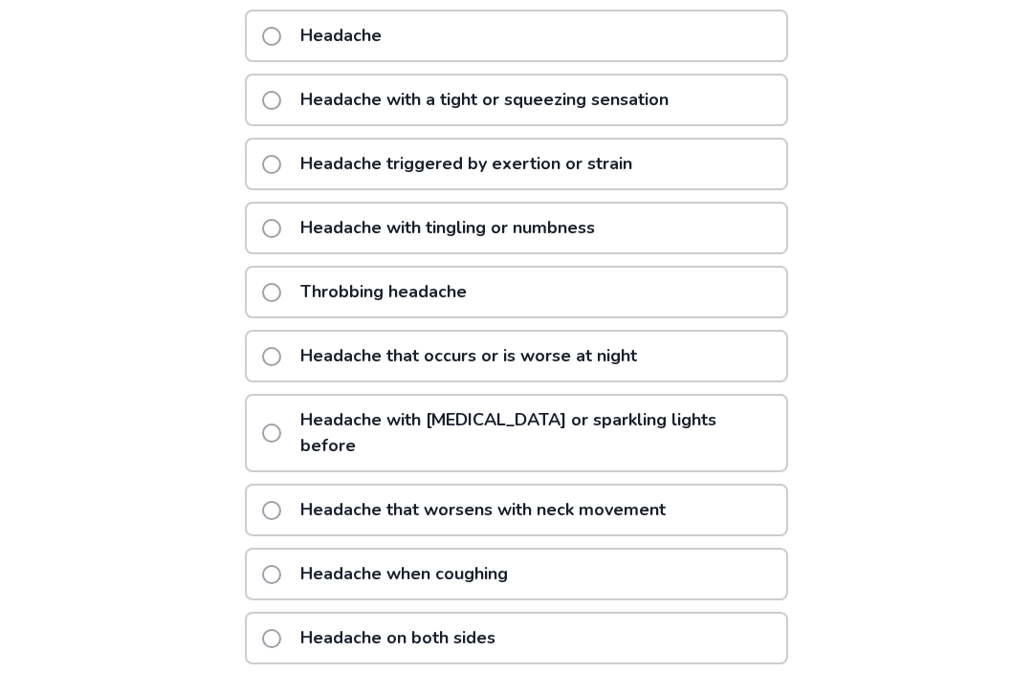
click at [699, 553] on div "Headache when coughing" at bounding box center [516, 575] width 543 height 53
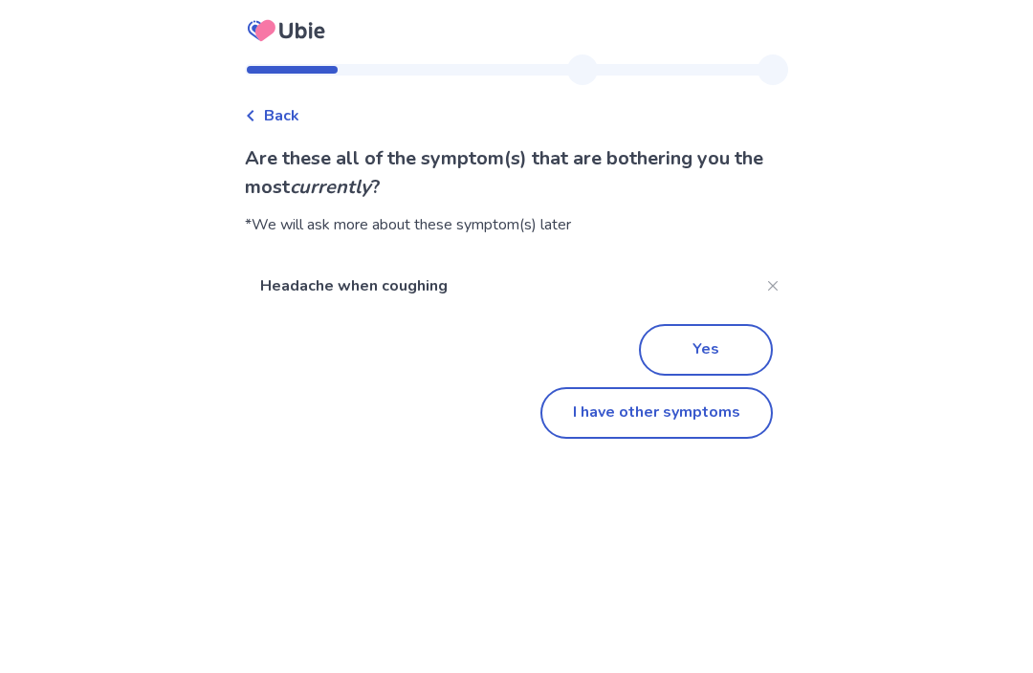
click at [719, 344] on button "Yes" at bounding box center [706, 351] width 134 height 52
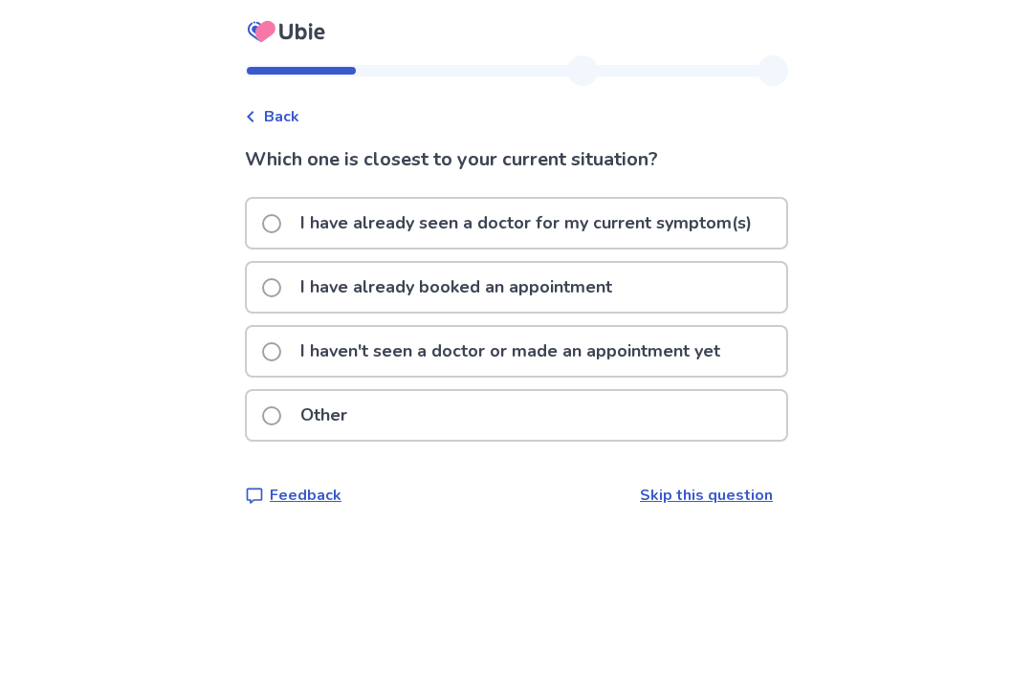
click at [724, 355] on p "I haven't seen a doctor or made an appointment yet" at bounding box center [510, 351] width 443 height 49
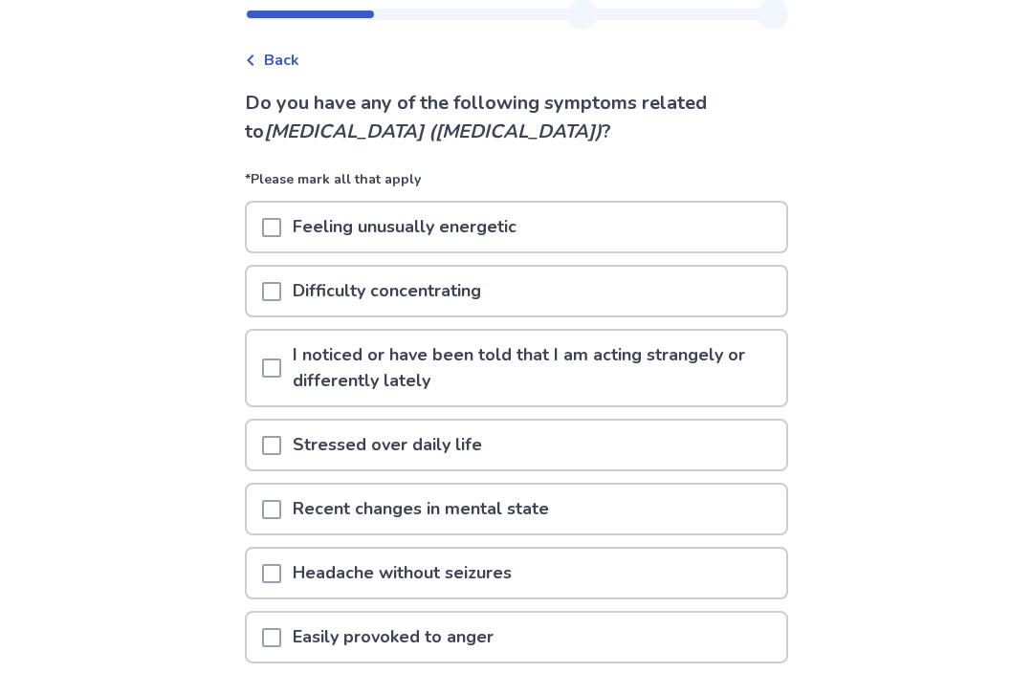
click at [748, 205] on div "Feeling unusually energetic" at bounding box center [516, 228] width 539 height 49
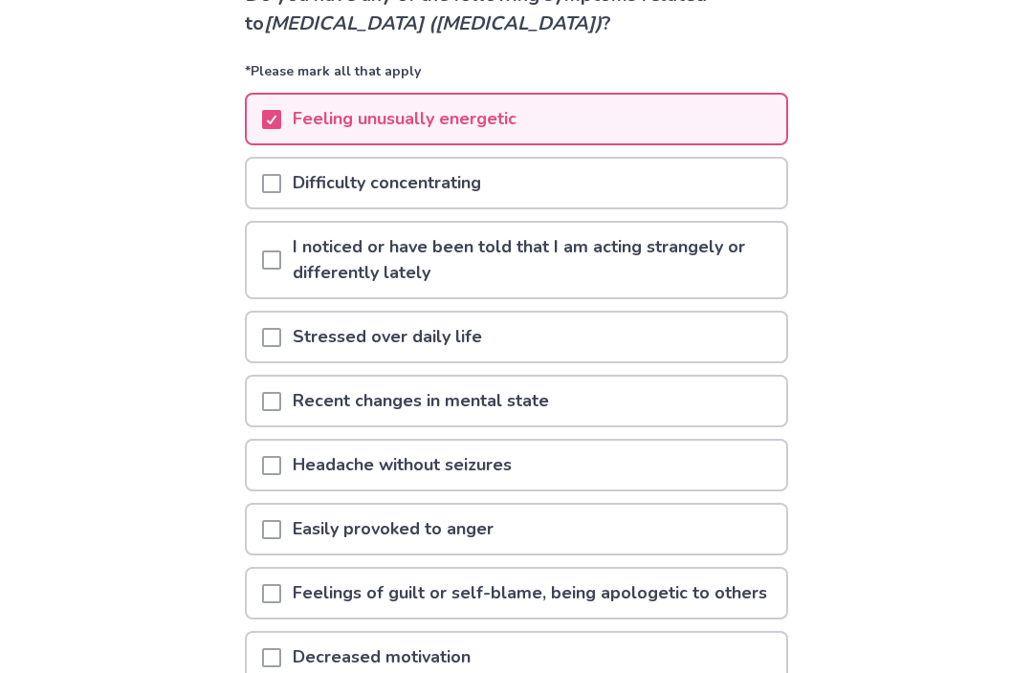
scroll to position [165, 0]
click at [749, 312] on div "Stressed over daily life" at bounding box center [516, 336] width 539 height 49
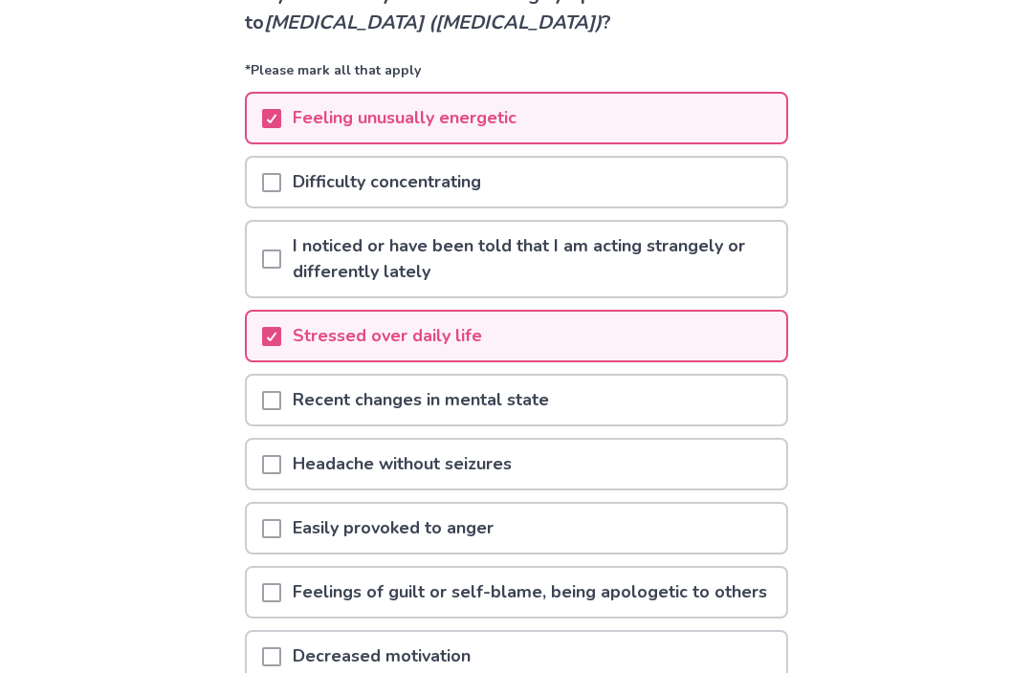
click at [736, 341] on div "Stressed over daily life" at bounding box center [516, 336] width 539 height 49
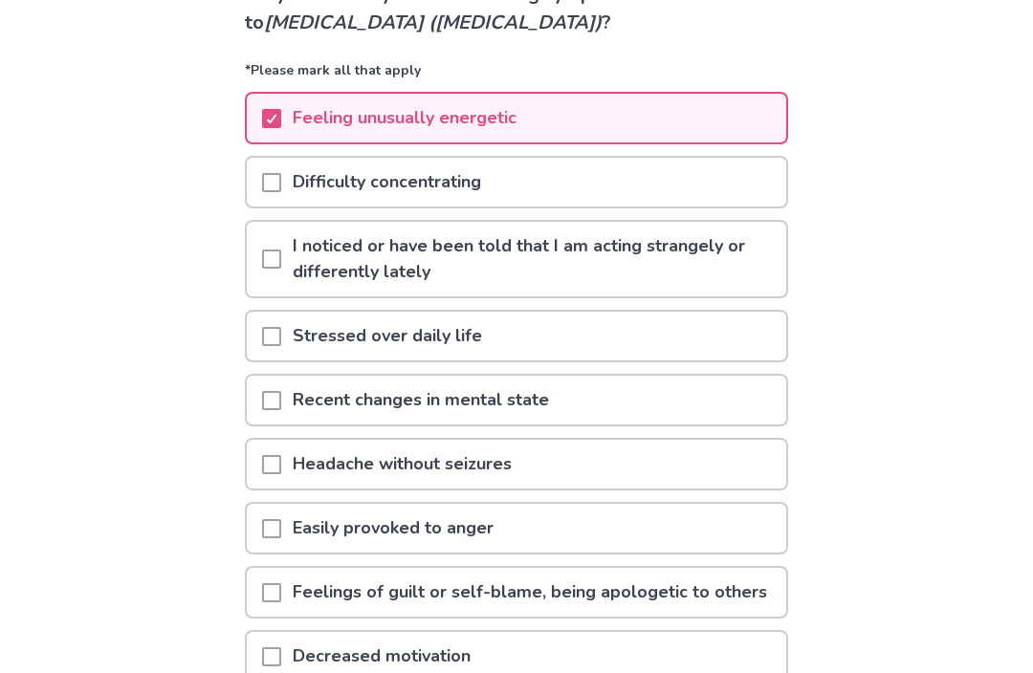
click at [722, 399] on div "Recent changes in mental state" at bounding box center [516, 400] width 539 height 49
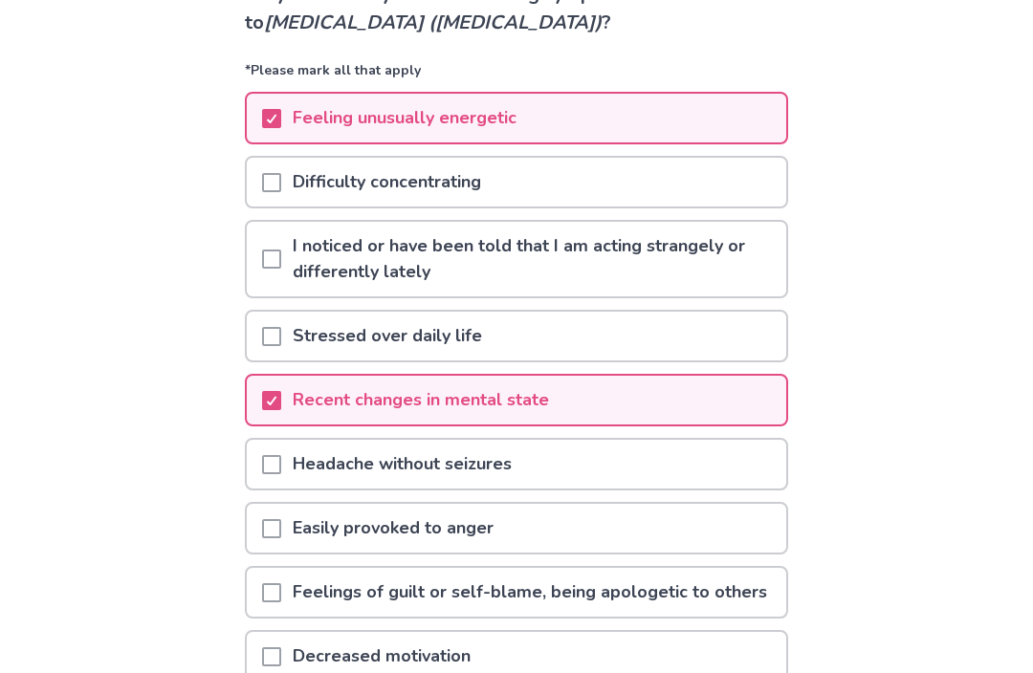
click at [723, 355] on div "Stressed over daily life" at bounding box center [516, 336] width 539 height 49
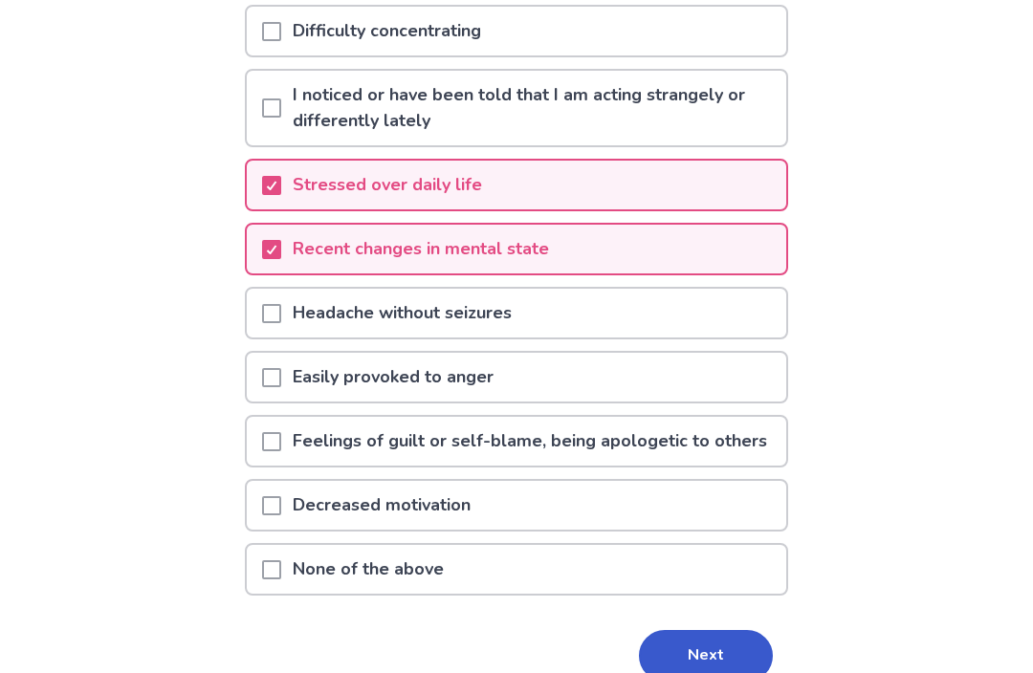
scroll to position [327, 0]
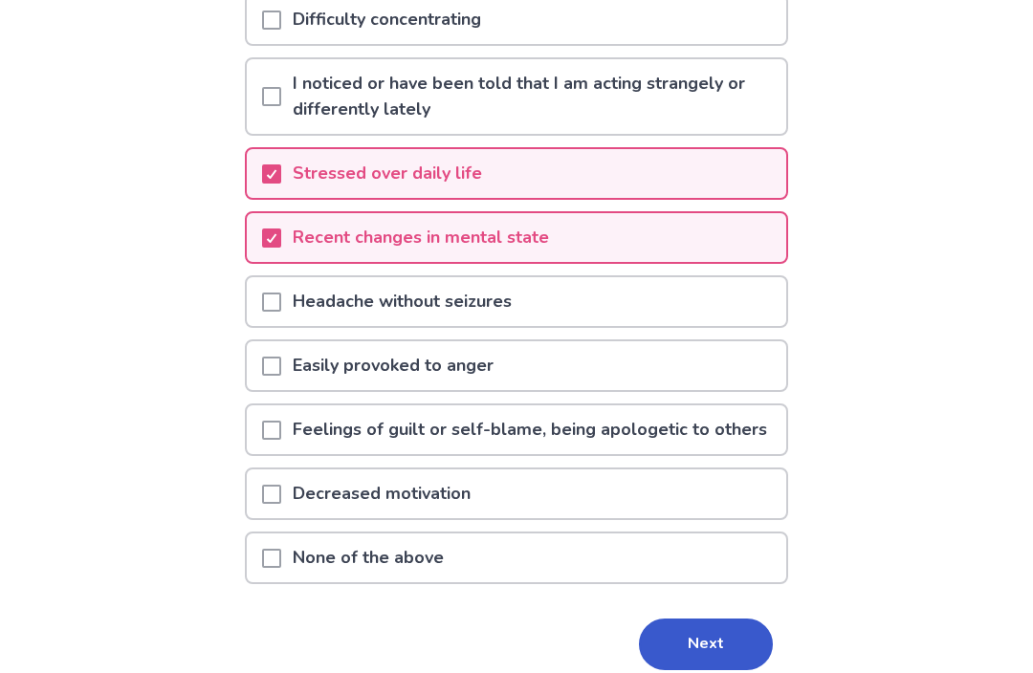
click at [738, 435] on p "Feelings of guilt or self-blame, being apologetic to others" at bounding box center [529, 430] width 497 height 49
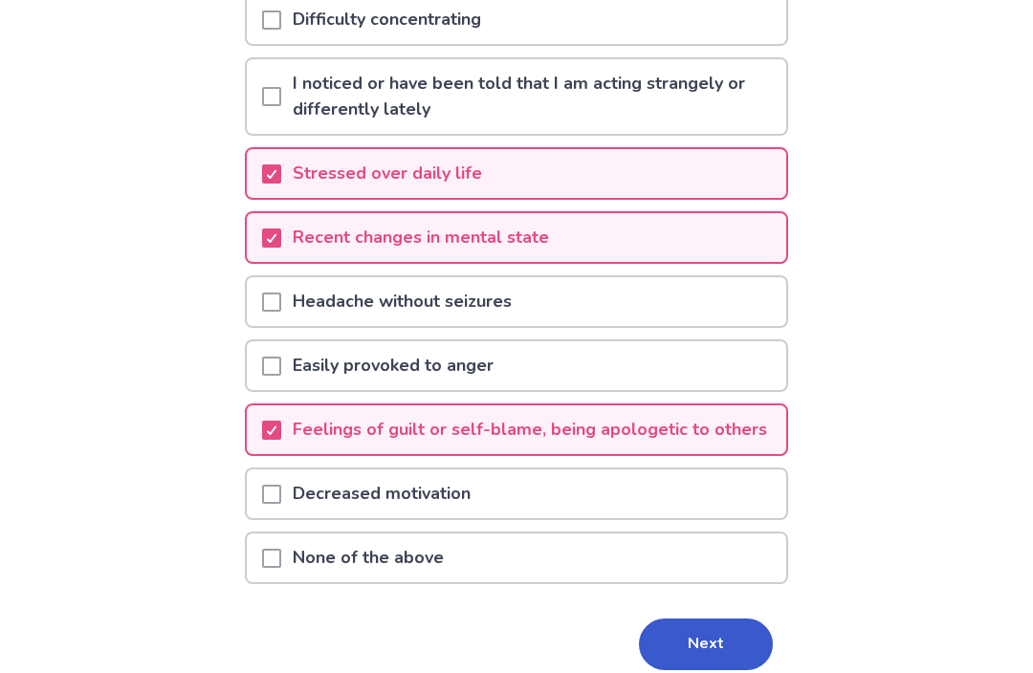
scroll to position [328, 0]
click at [701, 518] on div "Decreased motivation" at bounding box center [516, 494] width 539 height 49
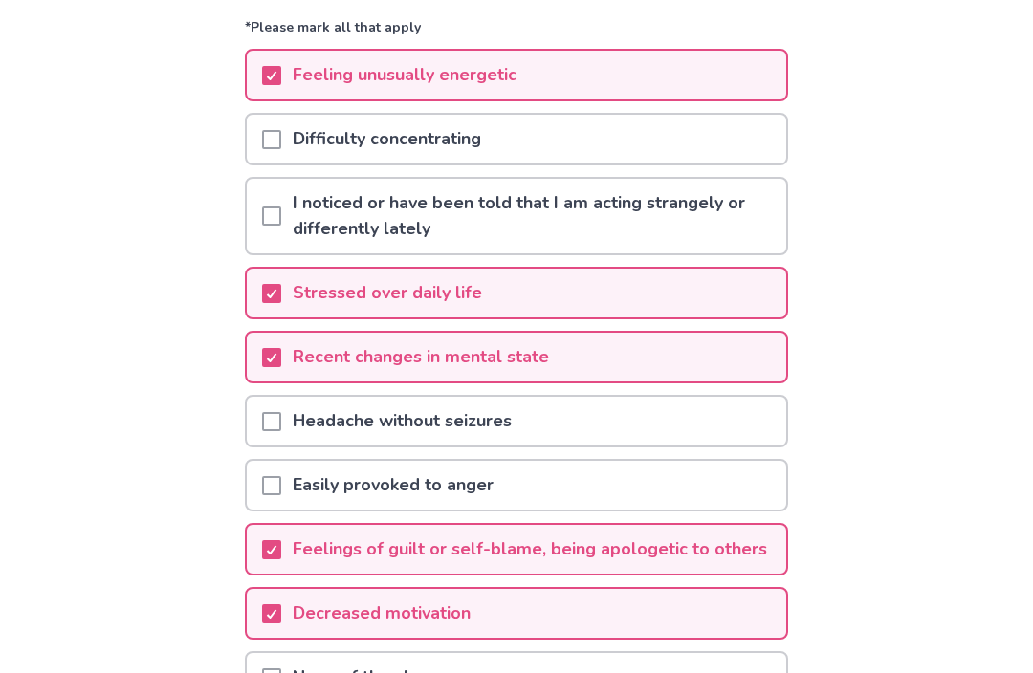
scroll to position [208, 0]
click at [740, 163] on div "Difficulty concentrating" at bounding box center [516, 140] width 539 height 49
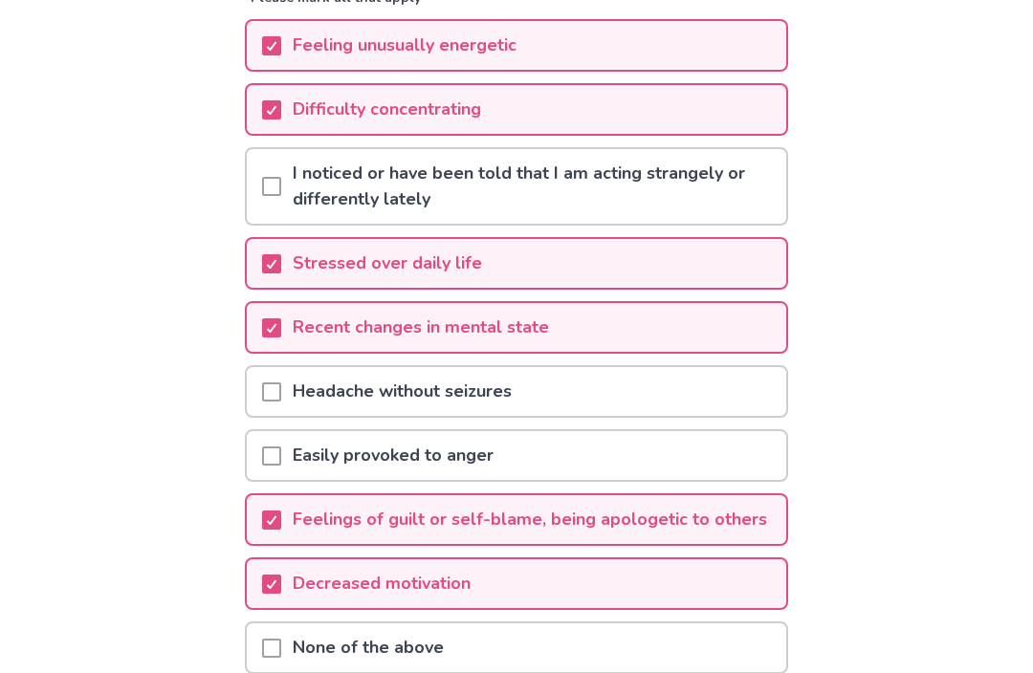
scroll to position [372, 0]
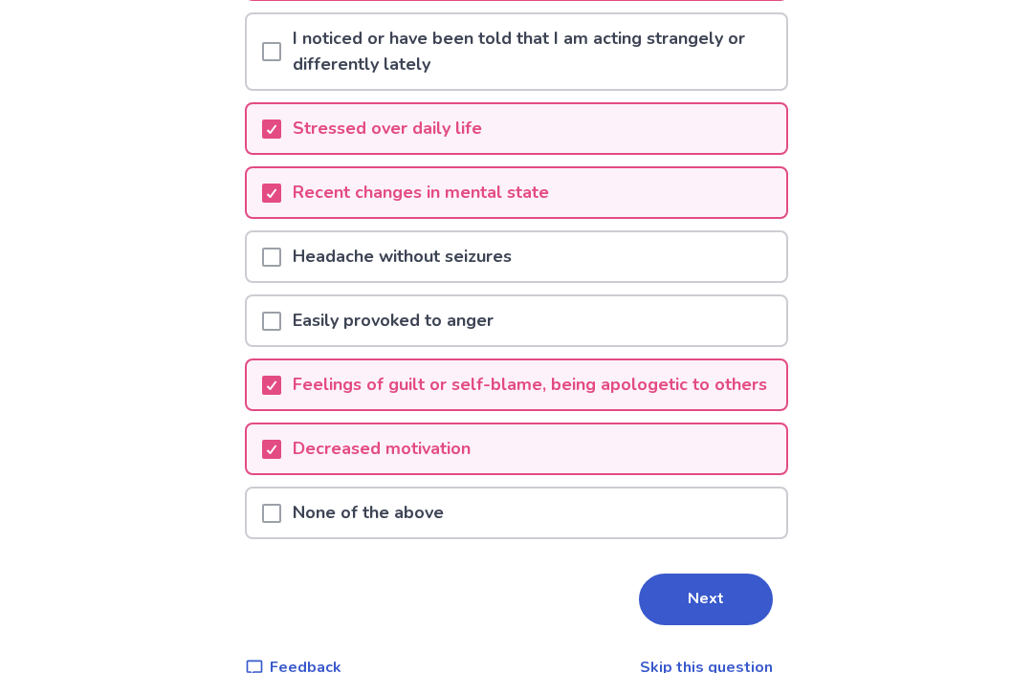
click at [713, 615] on button "Next" at bounding box center [706, 601] width 134 height 52
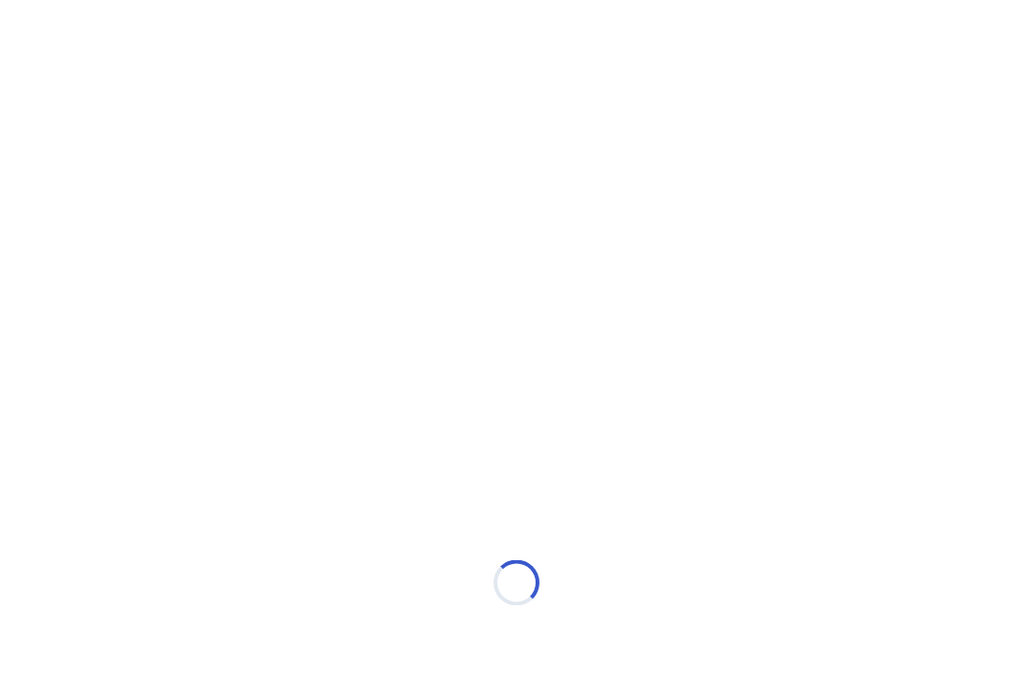
scroll to position [0, 0]
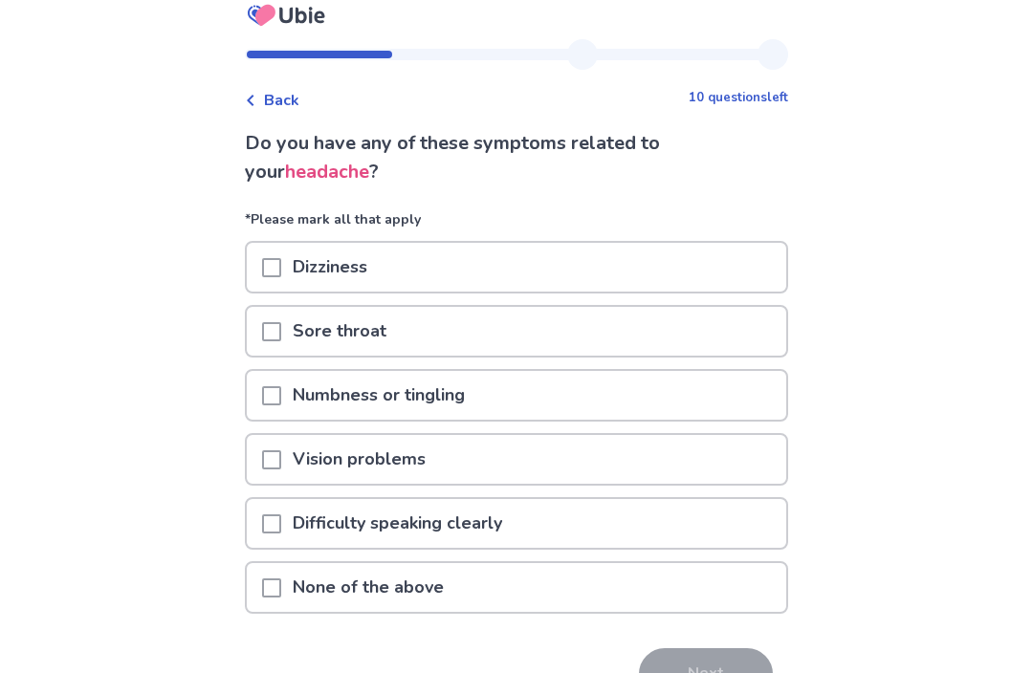
scroll to position [26, 0]
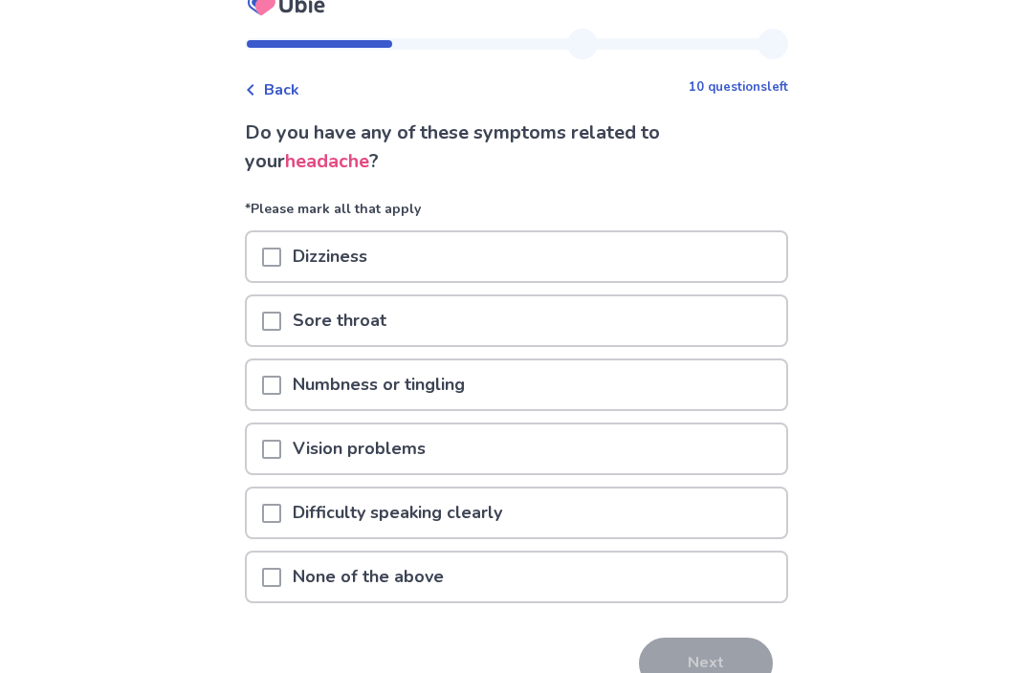
click at [617, 574] on div "None of the above" at bounding box center [516, 578] width 539 height 49
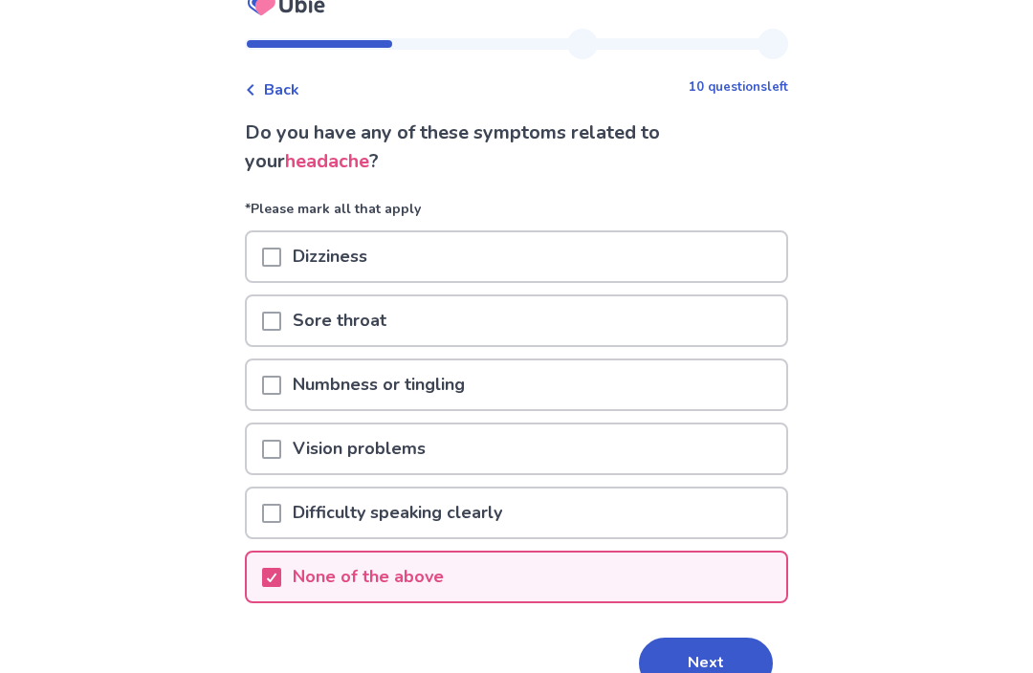
click at [693, 672] on button "Next" at bounding box center [706, 664] width 134 height 52
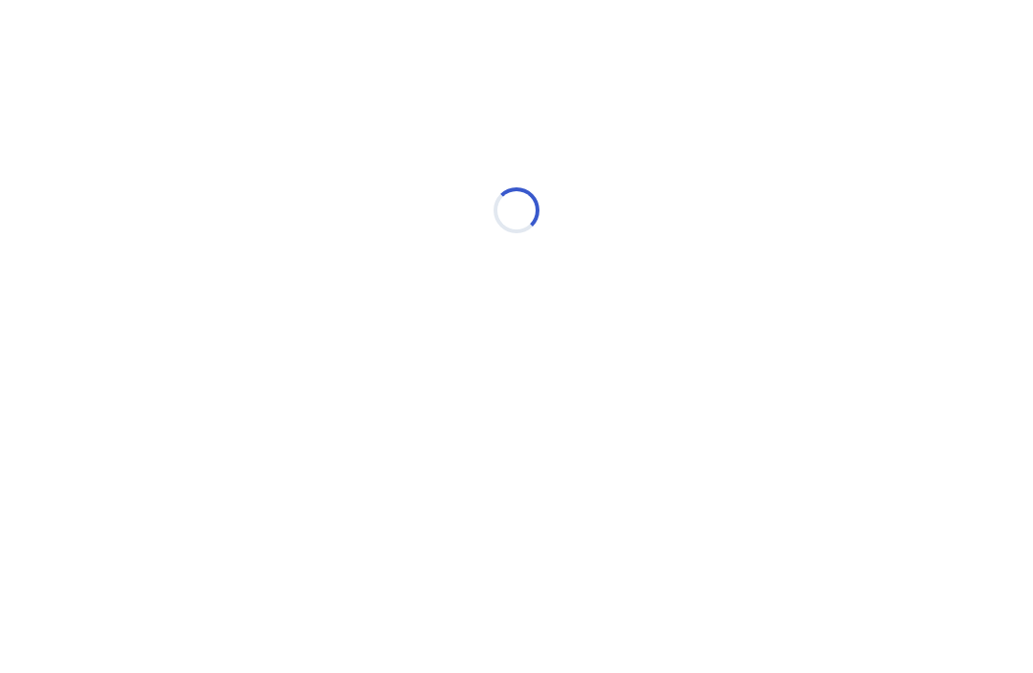
select select "*"
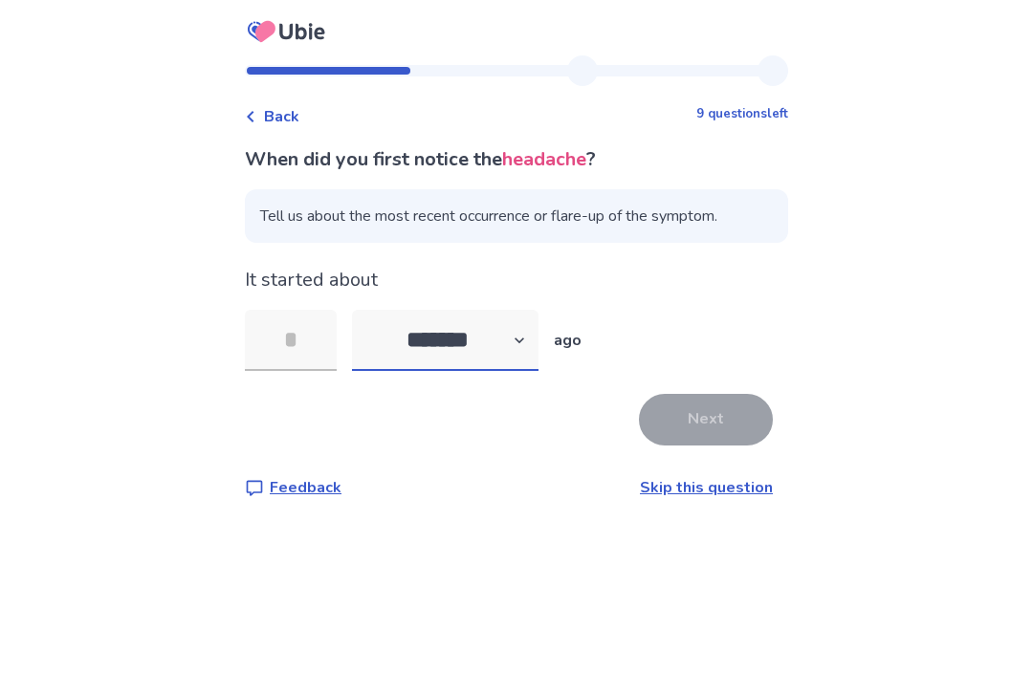
click at [508, 341] on select "******* ****** ******* ******** *******" at bounding box center [445, 340] width 186 height 61
click at [703, 486] on link "Skip this question" at bounding box center [706, 487] width 133 height 21
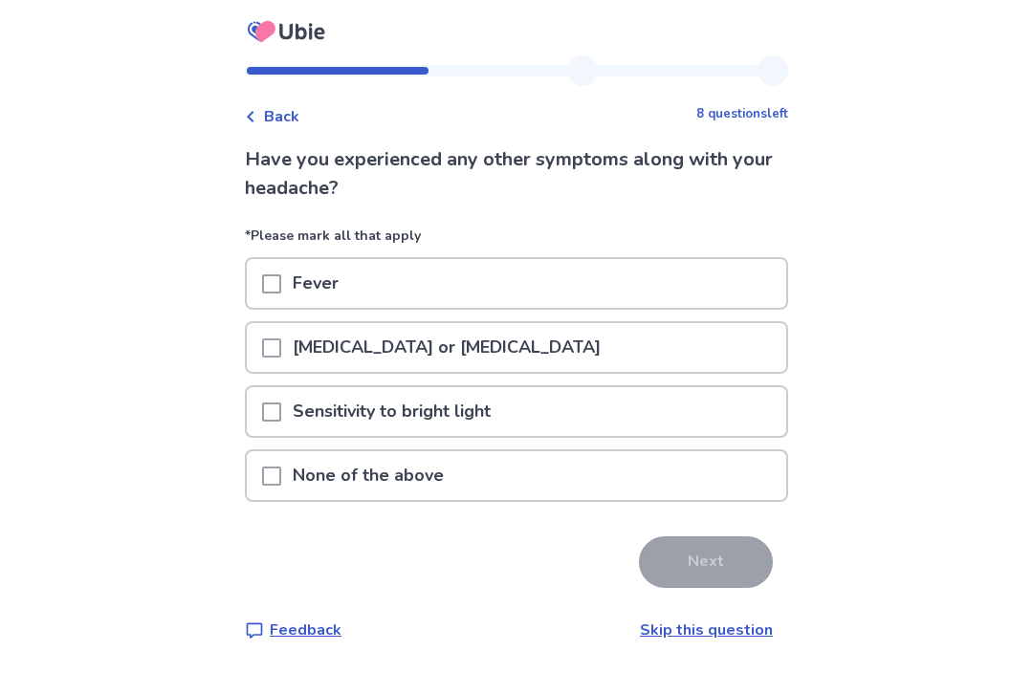
click at [673, 434] on div "Sensitivity to bright light" at bounding box center [516, 411] width 539 height 49
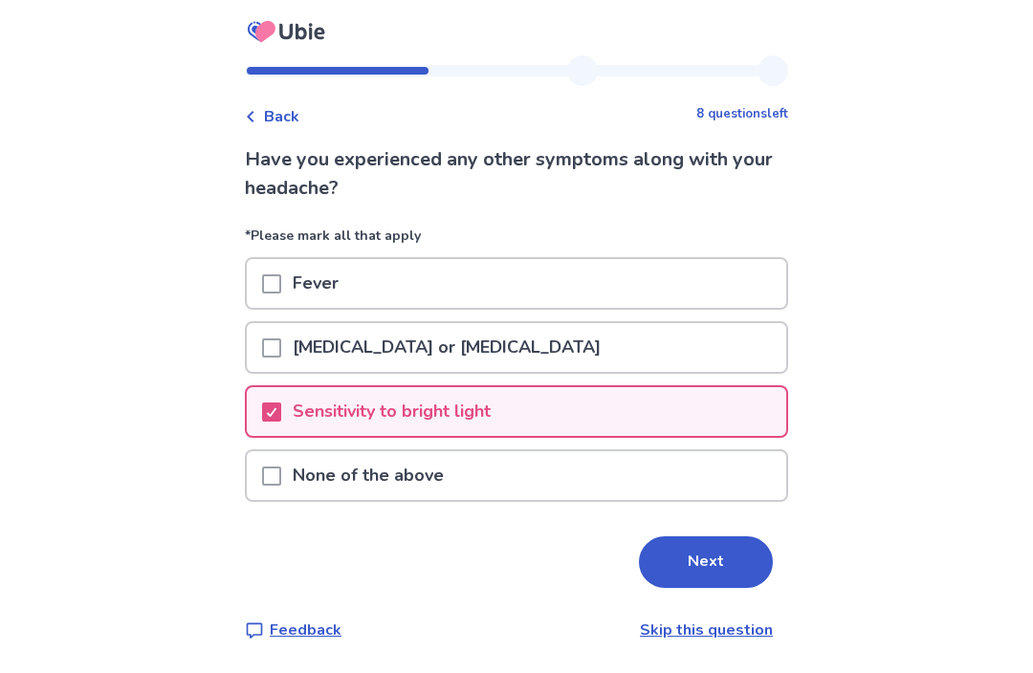
click at [711, 558] on button "Next" at bounding box center [706, 562] width 134 height 52
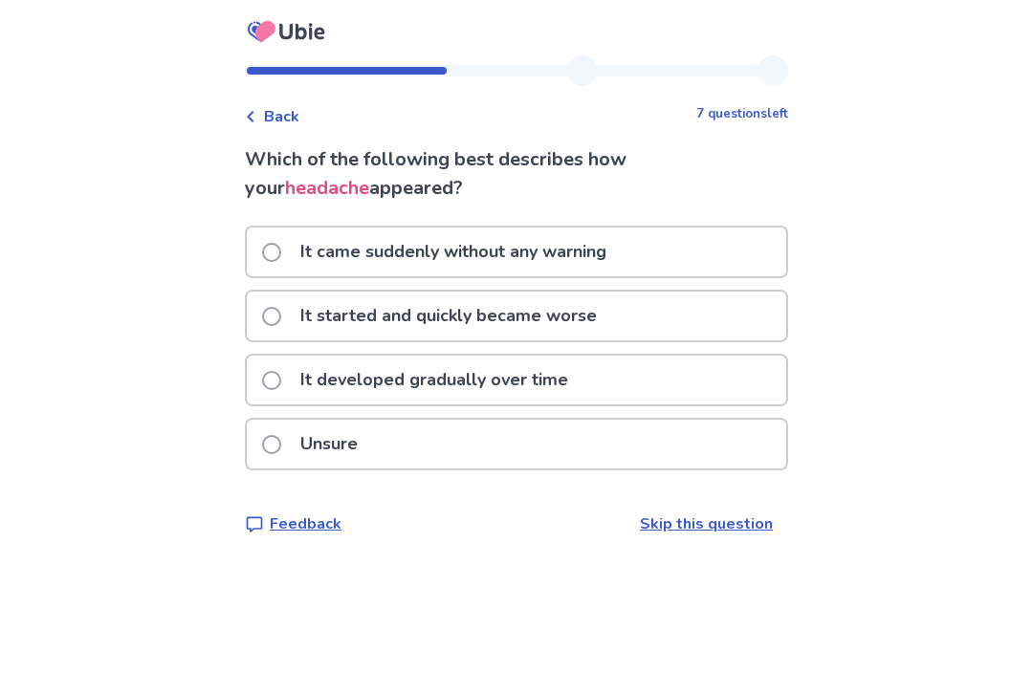
click at [703, 259] on div "It came suddenly without any warning" at bounding box center [516, 252] width 539 height 49
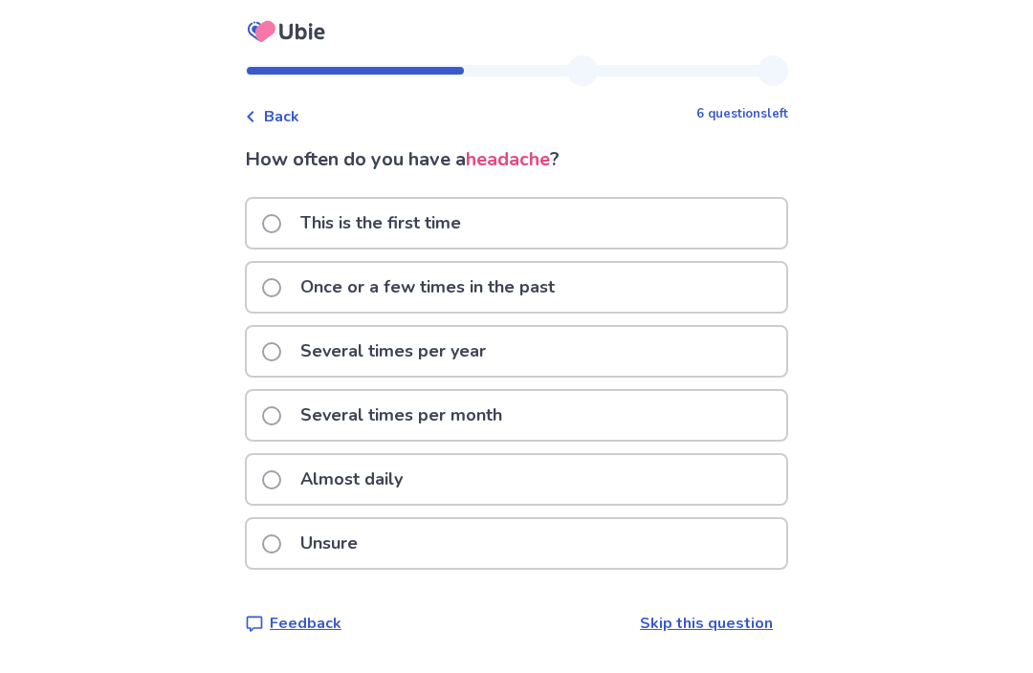
click at [641, 551] on div "Unsure" at bounding box center [516, 543] width 539 height 49
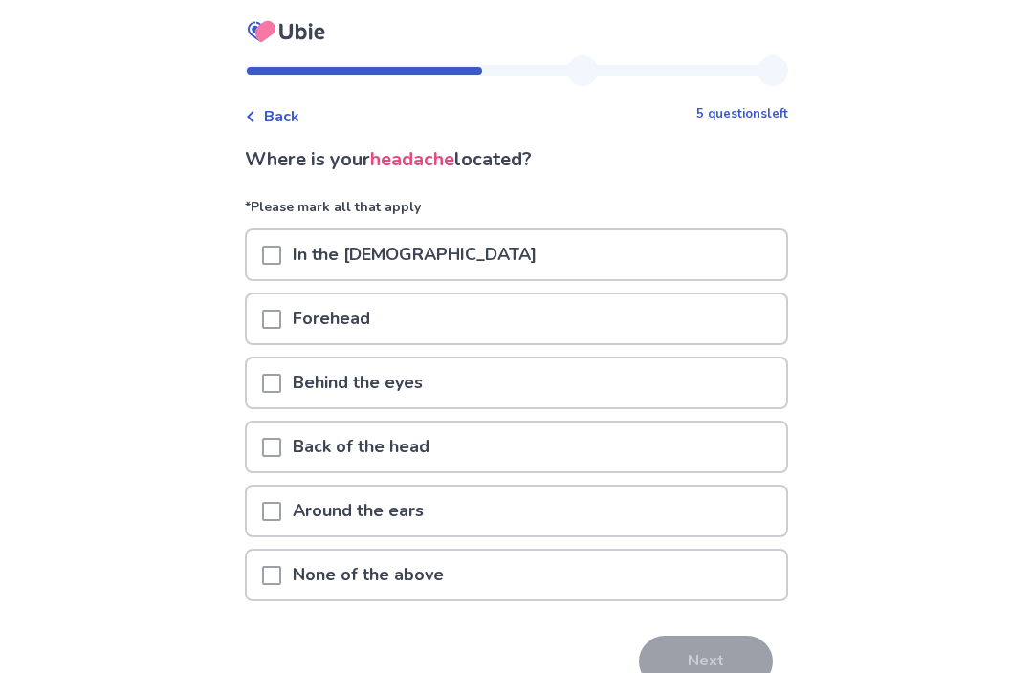
click at [663, 322] on div "Forehead" at bounding box center [516, 319] width 539 height 49
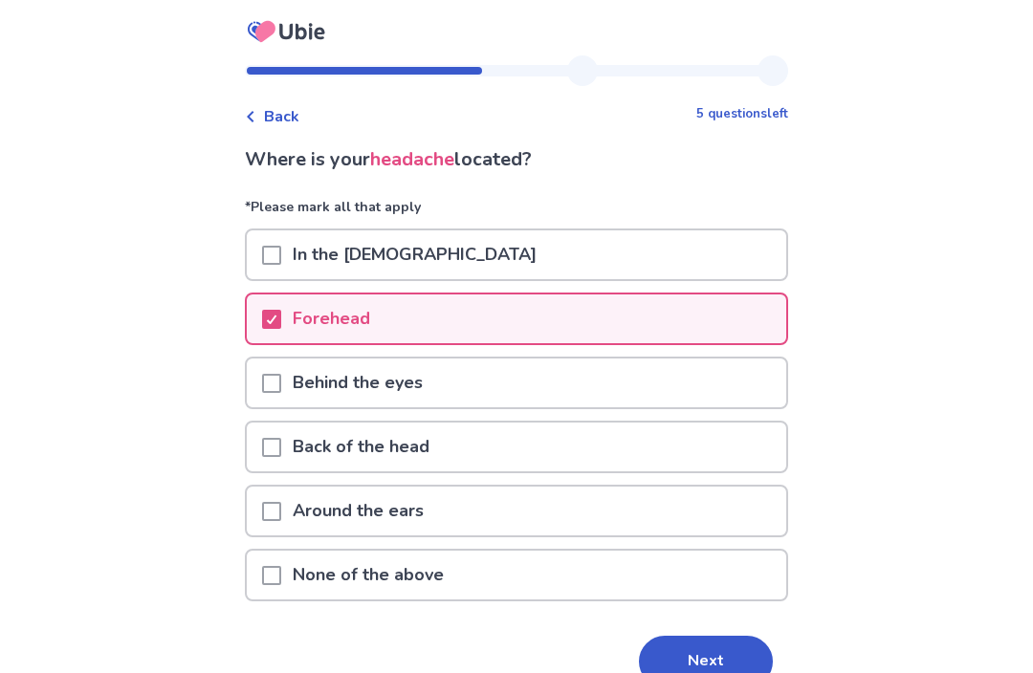
click at [710, 650] on button "Next" at bounding box center [706, 662] width 134 height 52
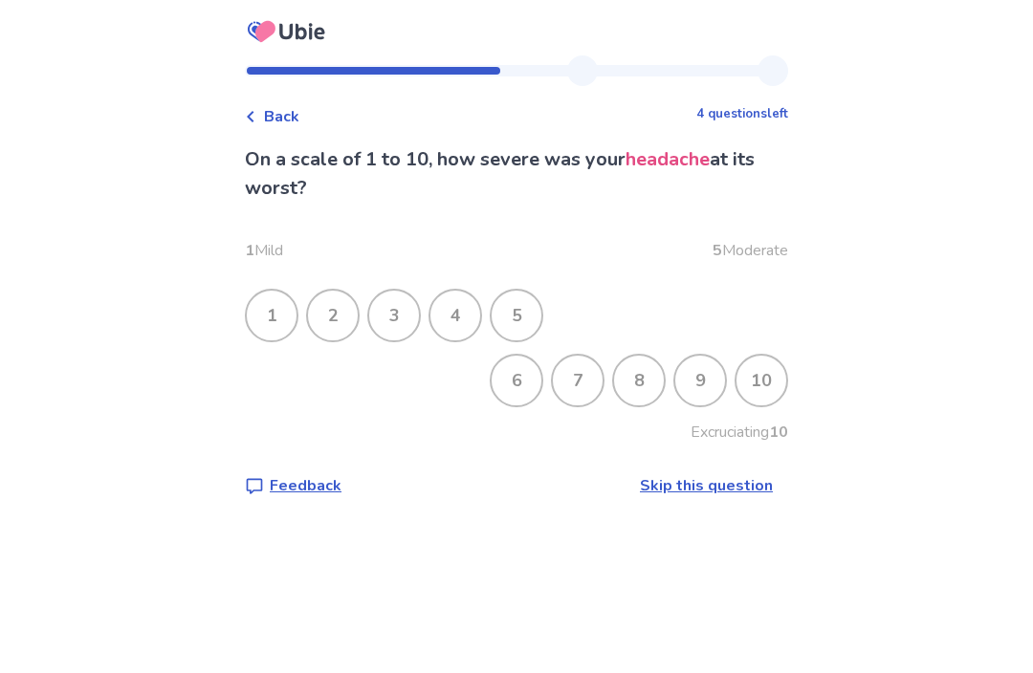
click at [558, 386] on div "7" at bounding box center [578, 381] width 50 height 50
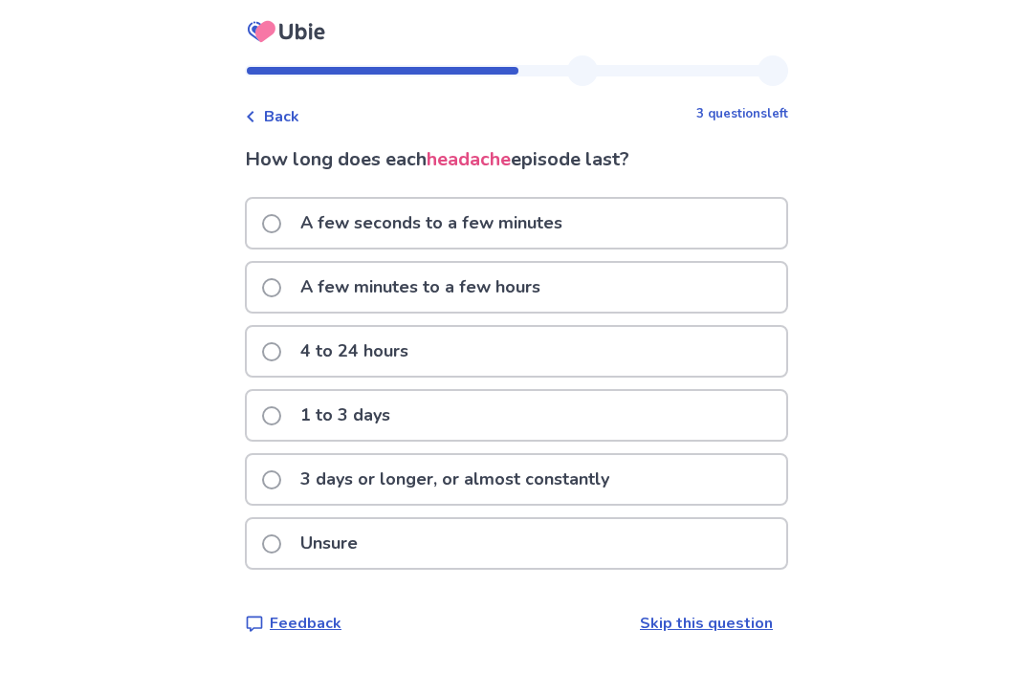
click at [636, 362] on div "4 to 24 hours" at bounding box center [516, 351] width 539 height 49
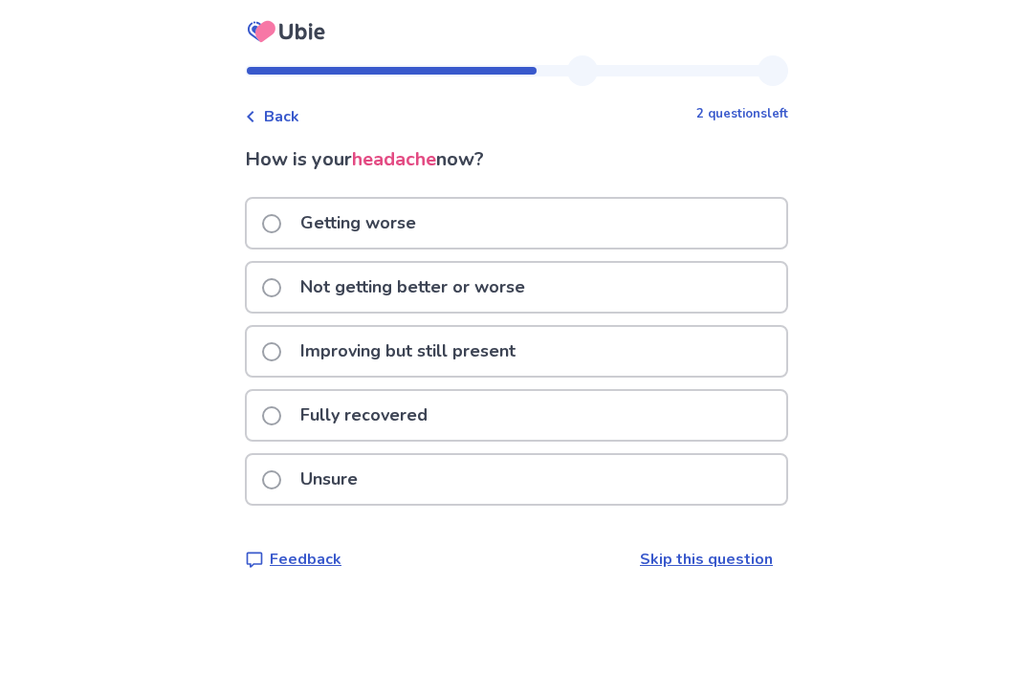
click at [701, 406] on div "Fully recovered" at bounding box center [516, 415] width 539 height 49
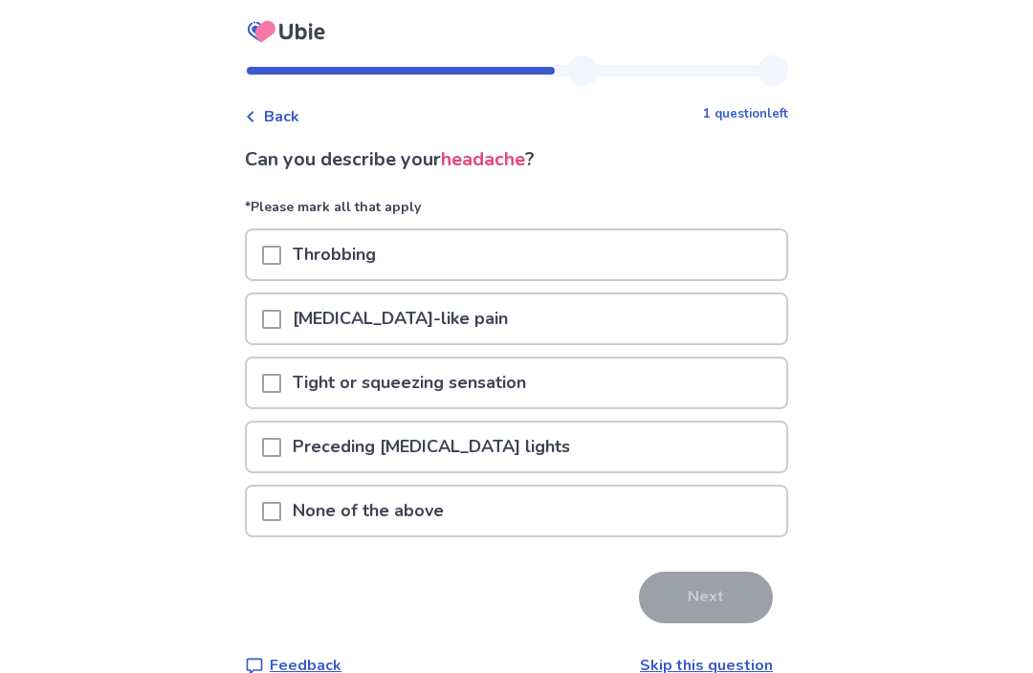
click at [698, 266] on div "Throbbing" at bounding box center [516, 254] width 539 height 49
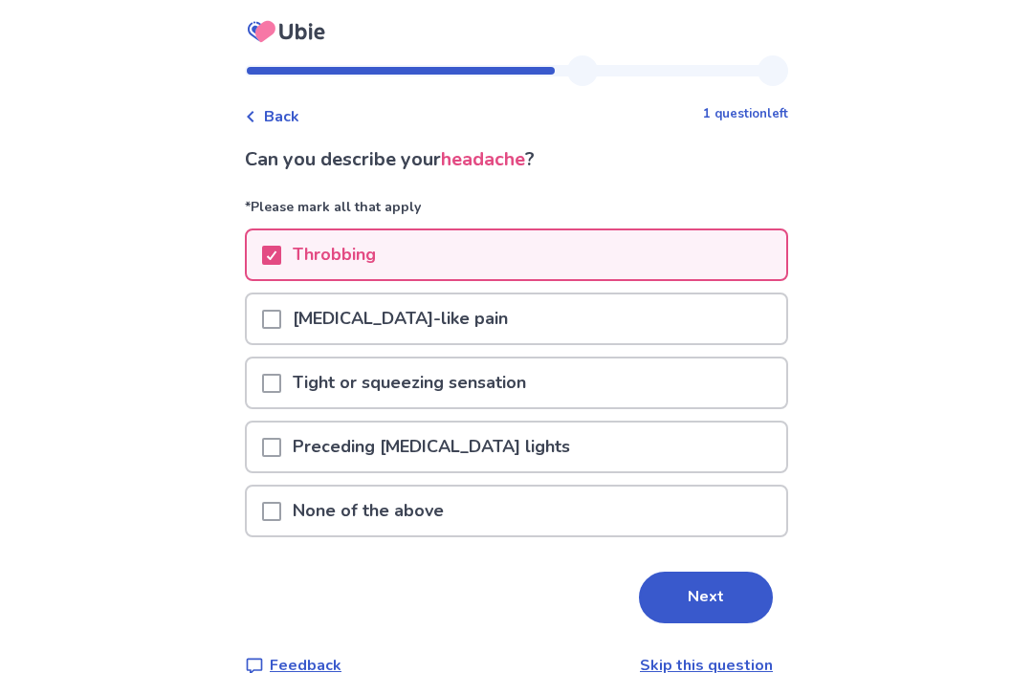
click at [707, 586] on button "Next" at bounding box center [706, 598] width 134 height 52
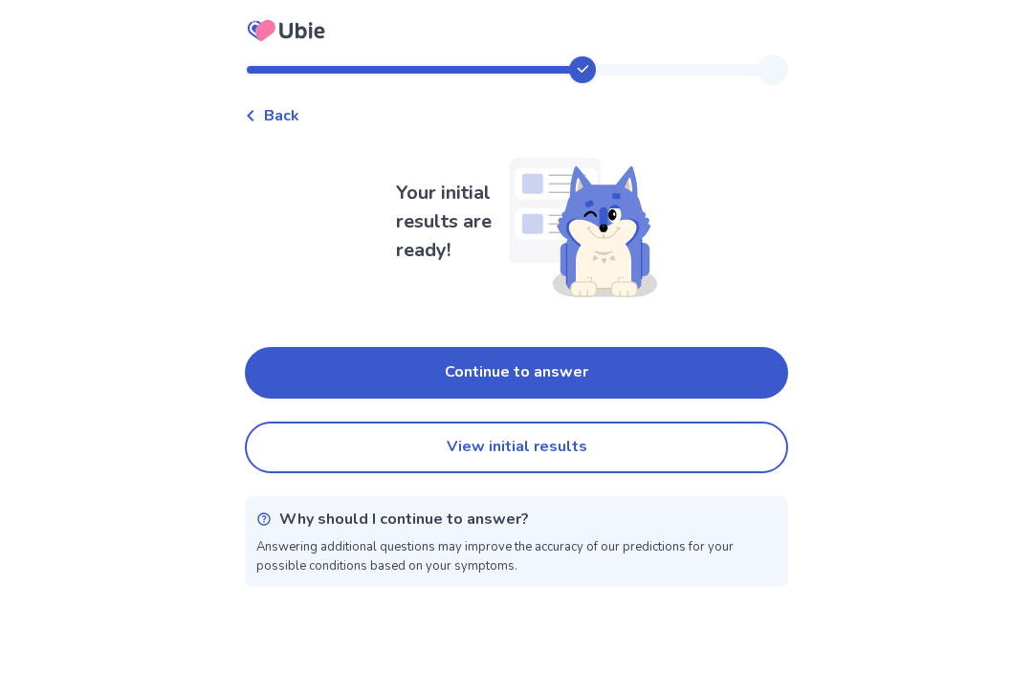
scroll to position [51, 0]
click at [680, 423] on button "View initial results" at bounding box center [516, 449] width 543 height 52
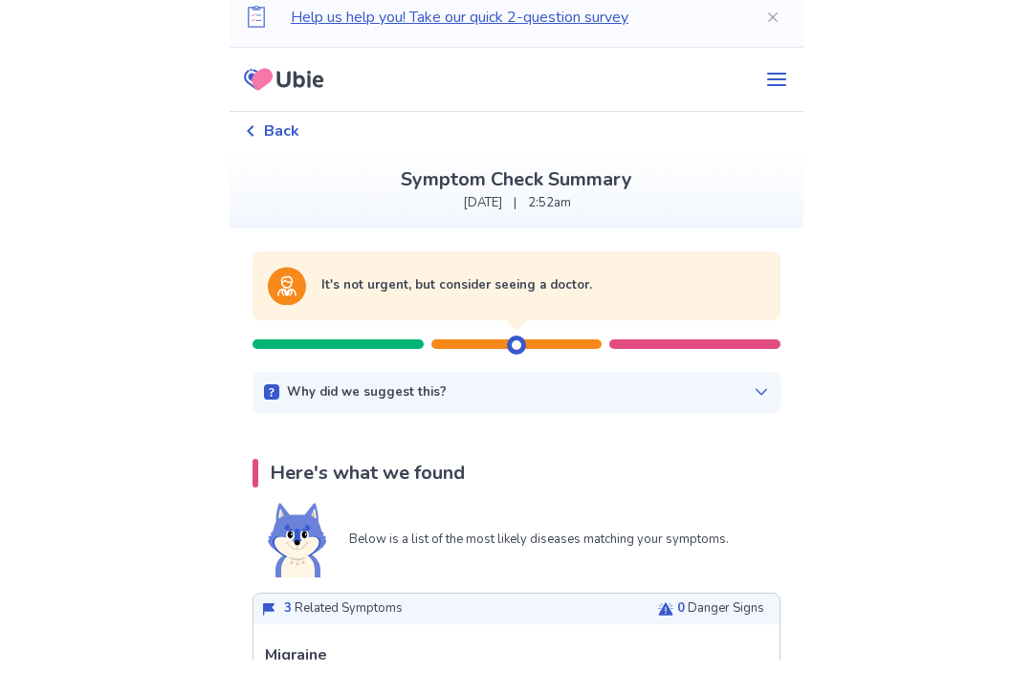
scroll to position [14, 0]
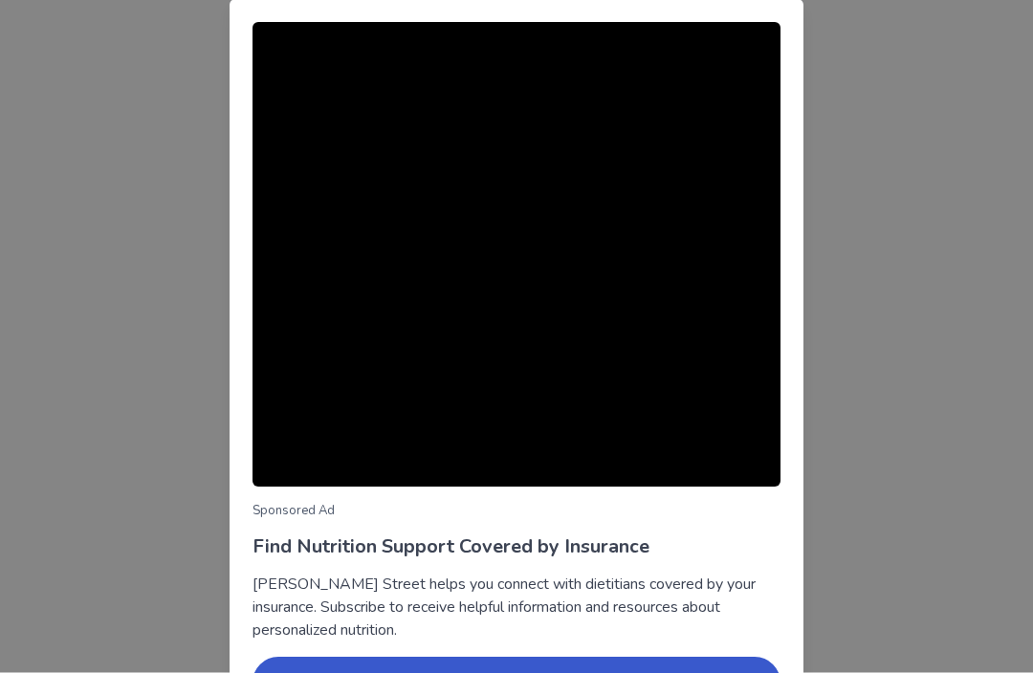
click at [839, 138] on div "Sponsored Ad Find Nutrition Support Covered by Insurance Berry Street helps you…" at bounding box center [516, 336] width 1033 height 673
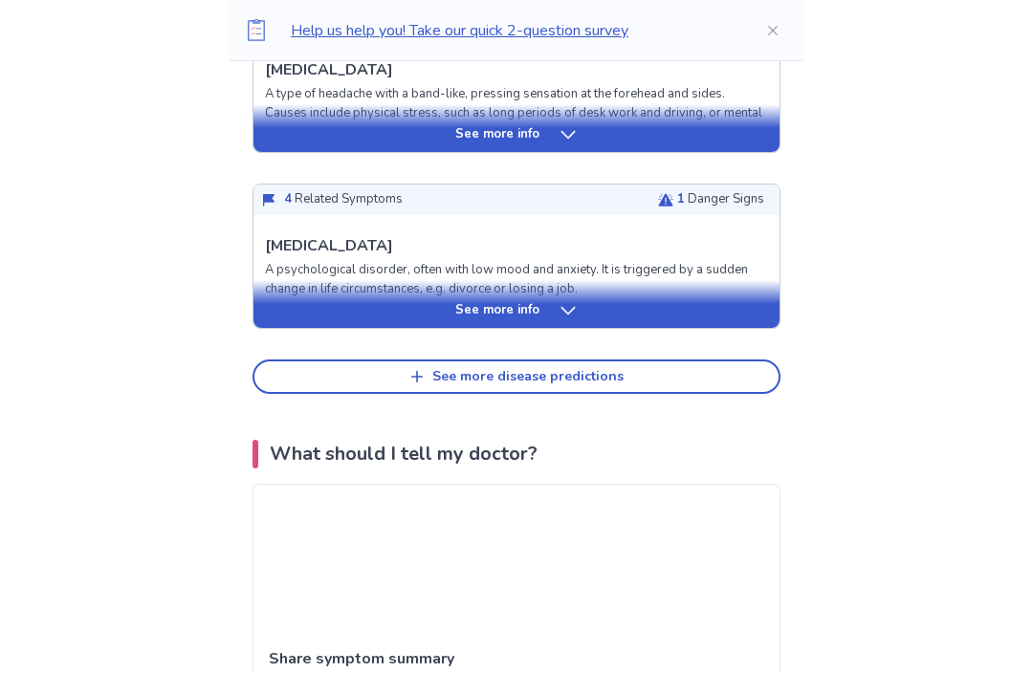
scroll to position [879, 0]
